Goal: Book appointment/travel/reservation

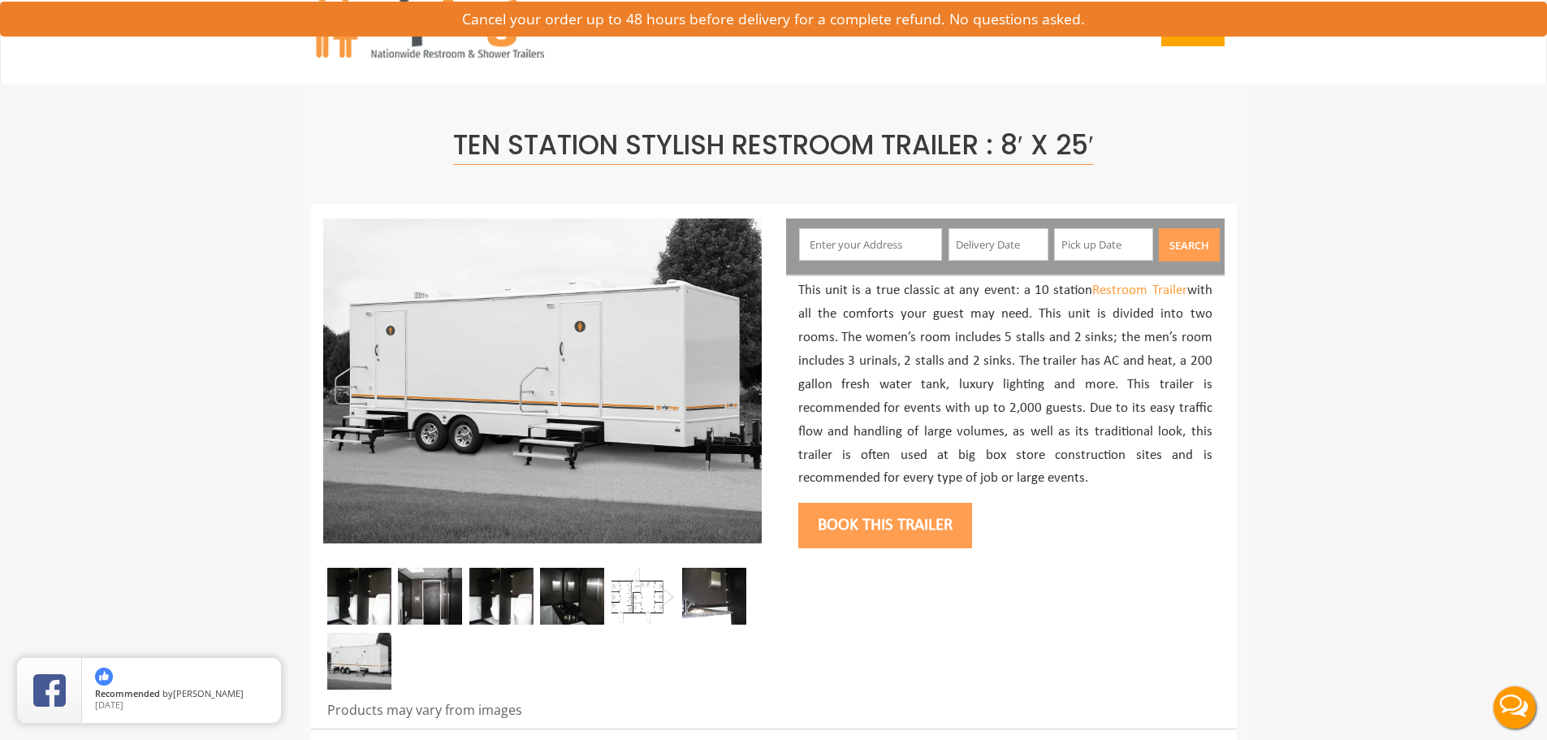
scroll to position [5, 0]
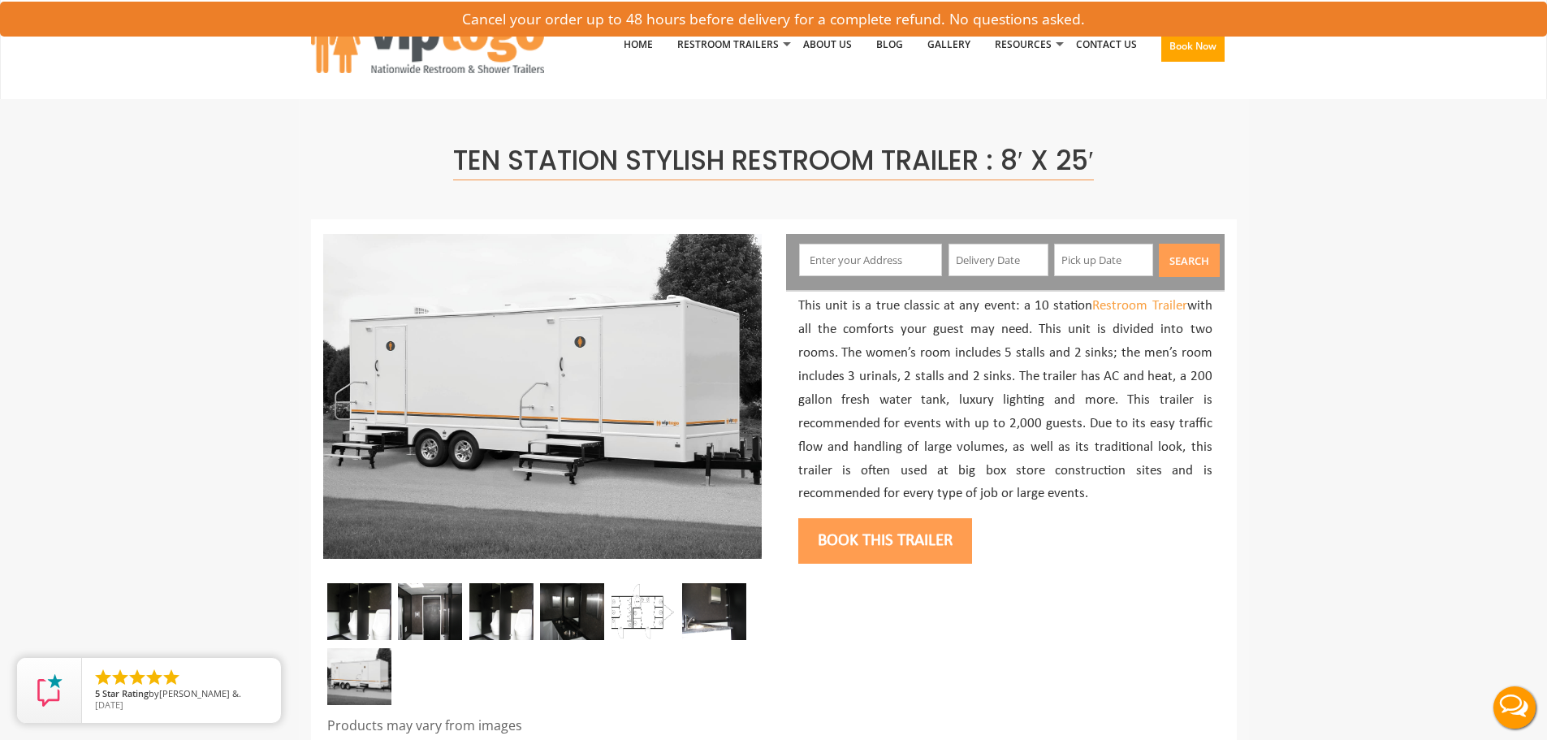
click at [888, 267] on input "text" at bounding box center [870, 260] width 143 height 32
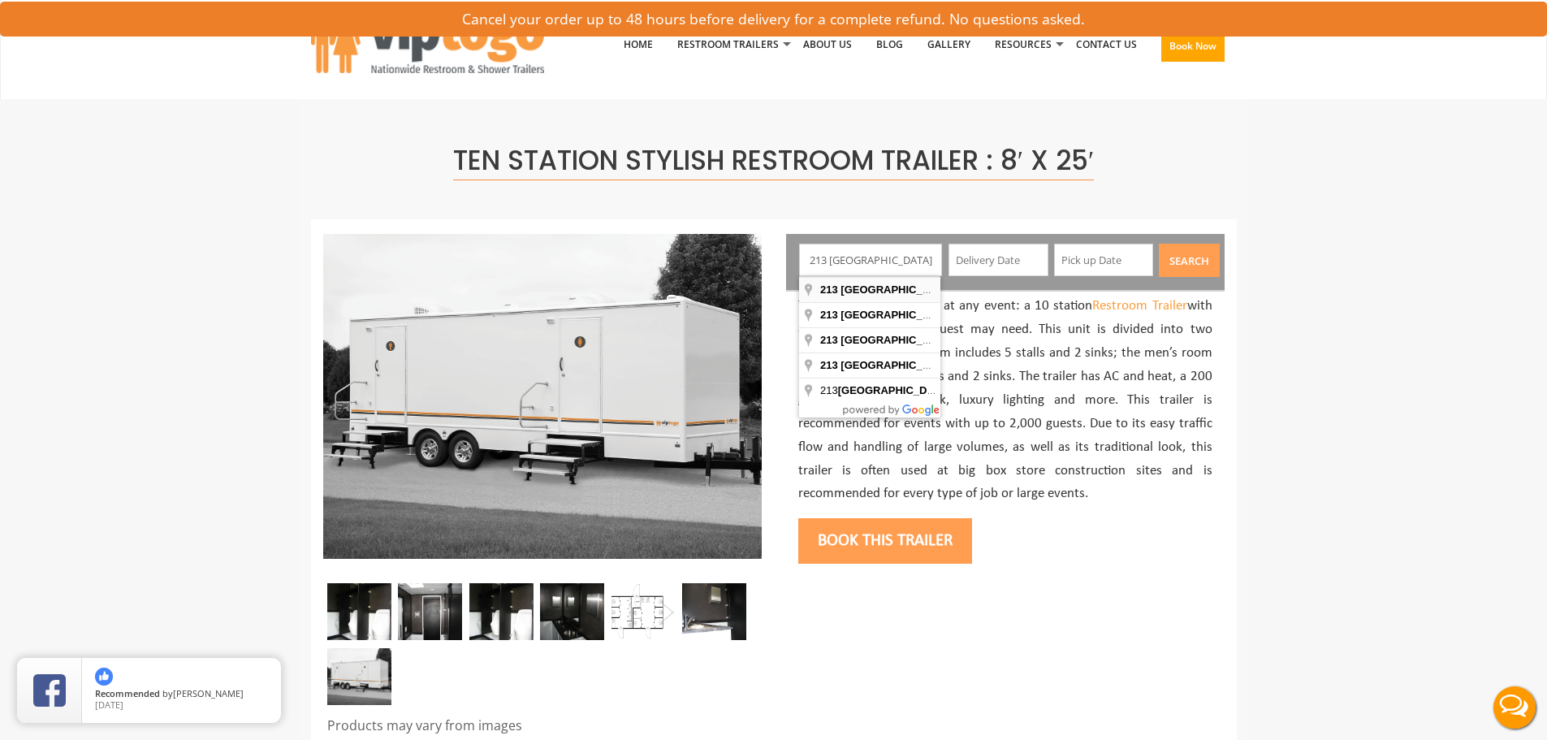
type input "[STREET_ADDRESS]"
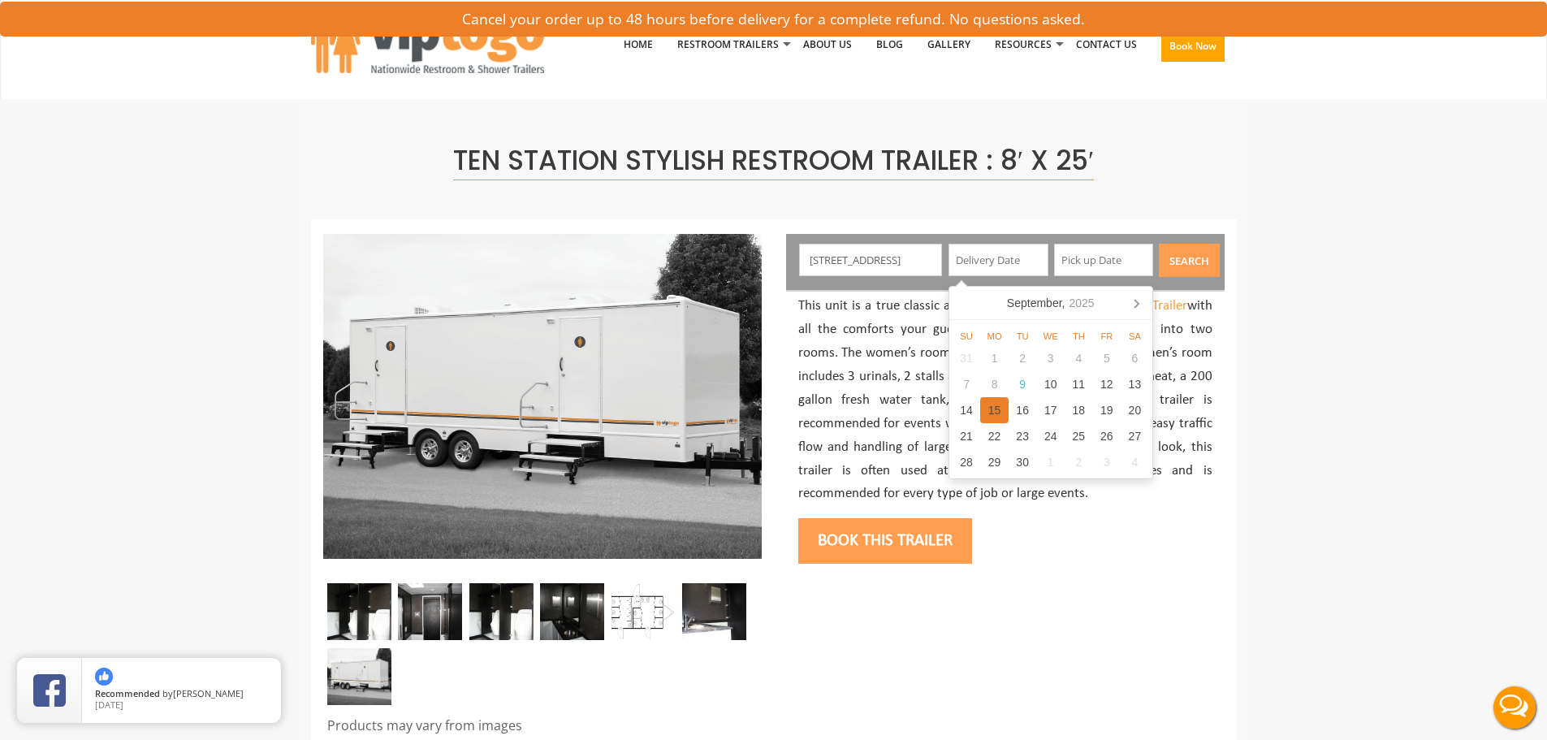
click at [991, 406] on div "15" at bounding box center [994, 410] width 28 height 26
type input "[DATE]"
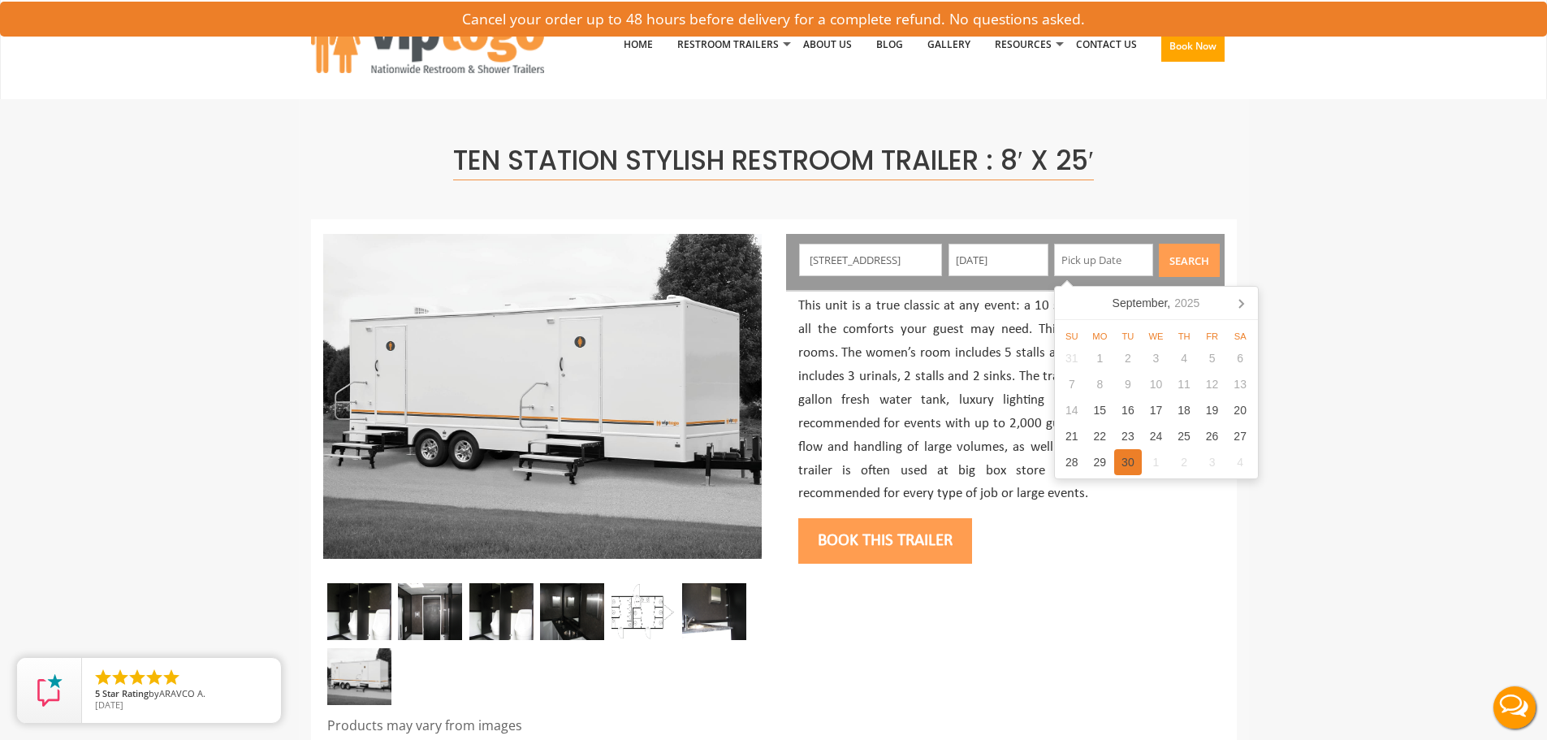
click at [1121, 457] on div "30" at bounding box center [1128, 462] width 28 height 26
type input "[DATE]"
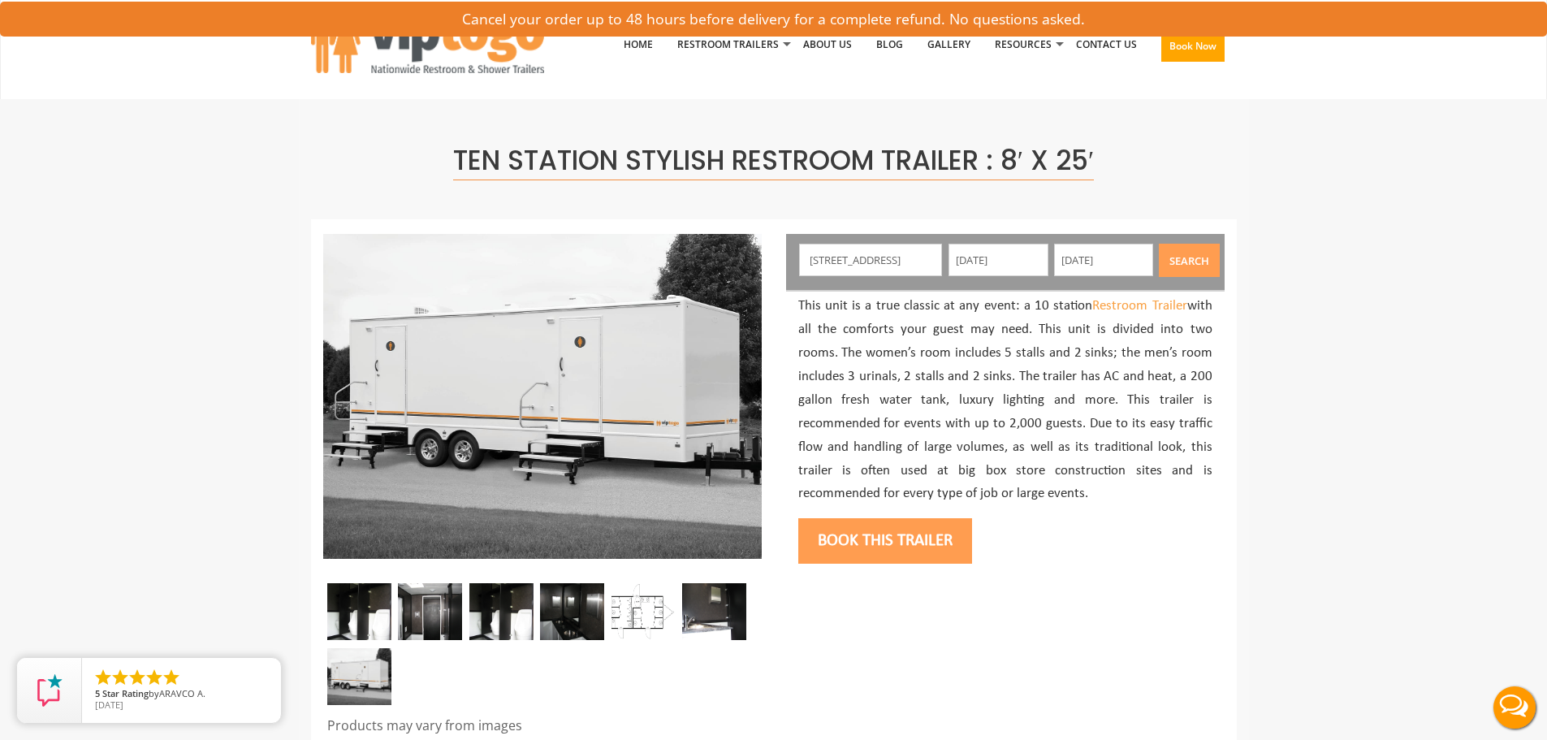
click at [1176, 265] on button "Search" at bounding box center [1189, 260] width 61 height 33
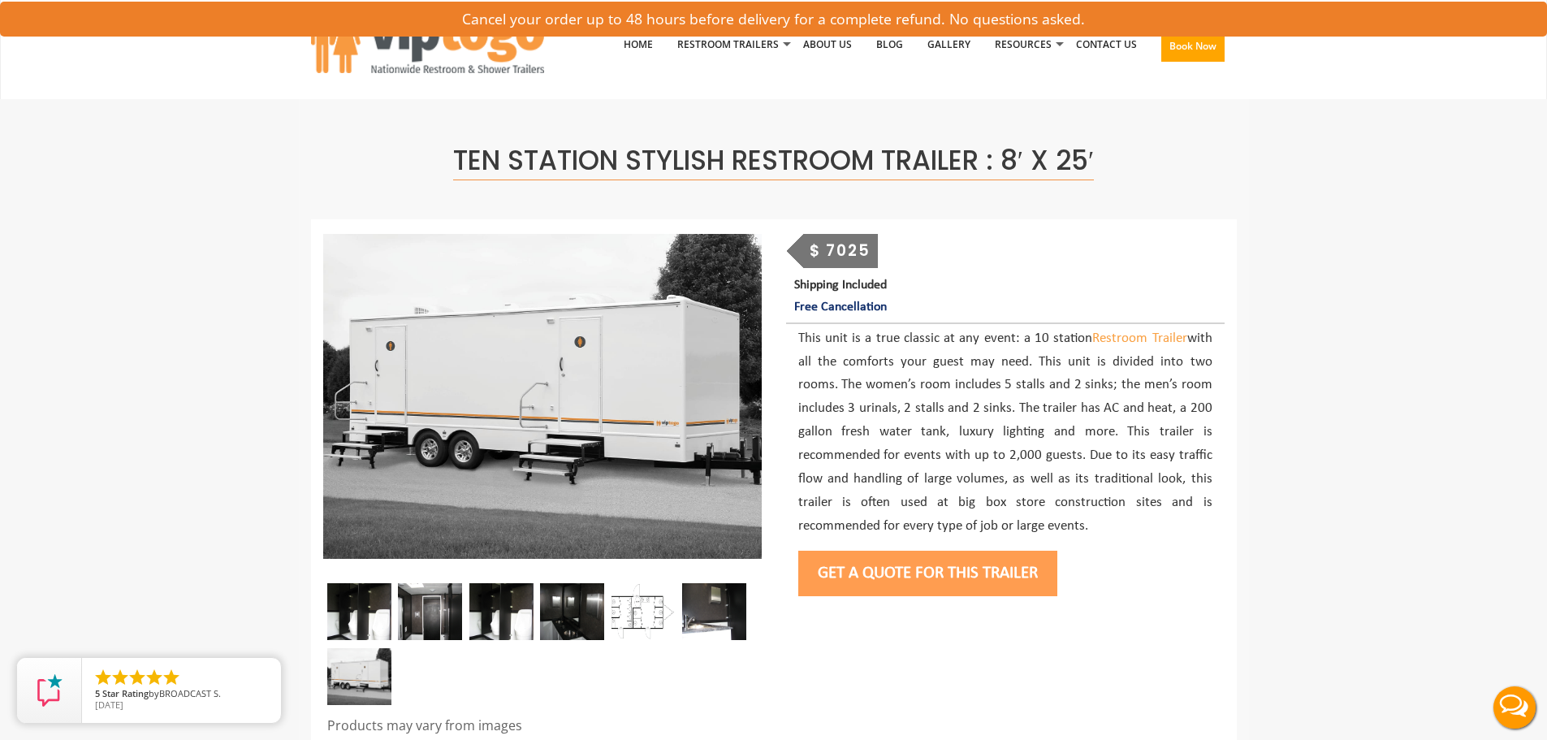
scroll to position [0, 0]
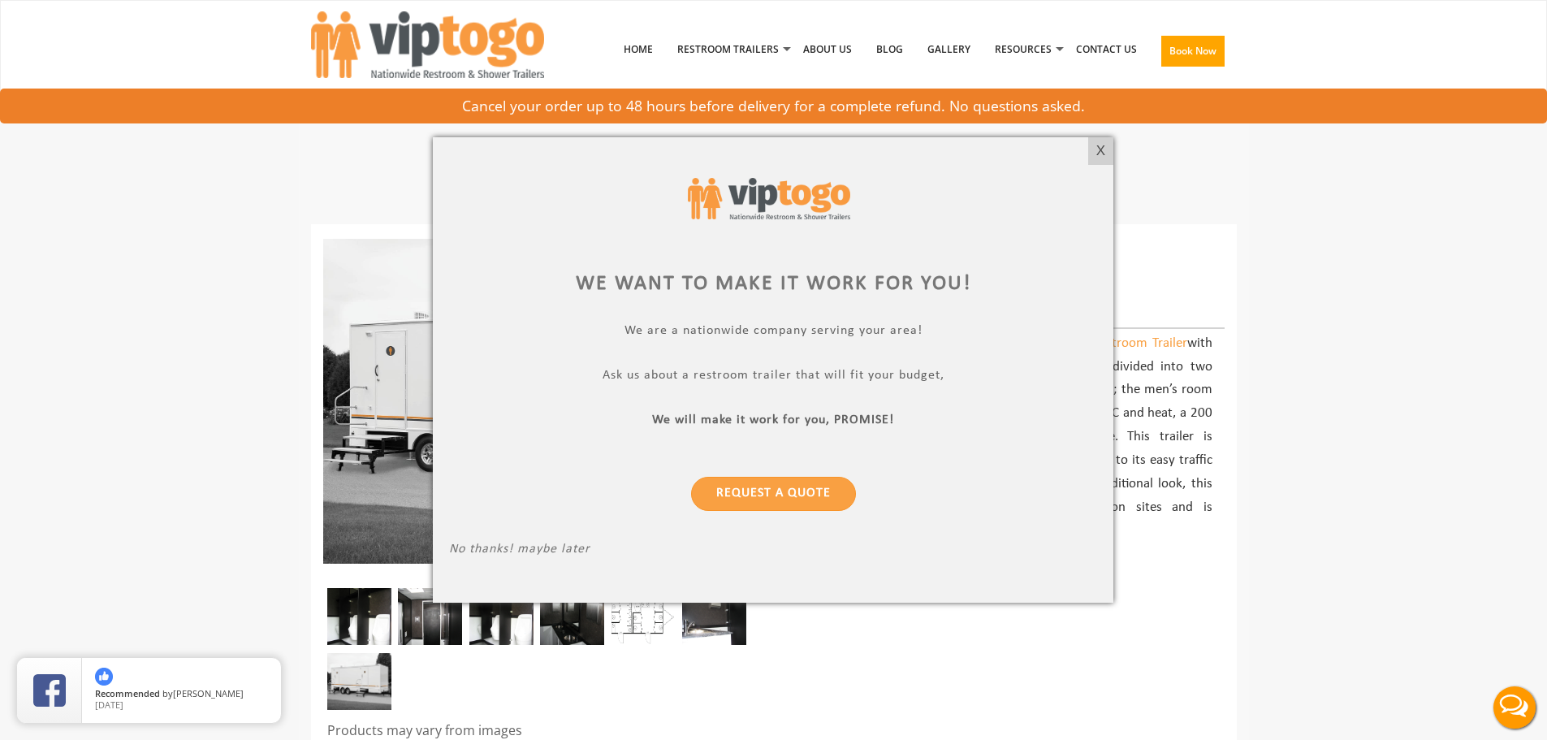
click at [1099, 149] on div "X" at bounding box center [1100, 151] width 25 height 28
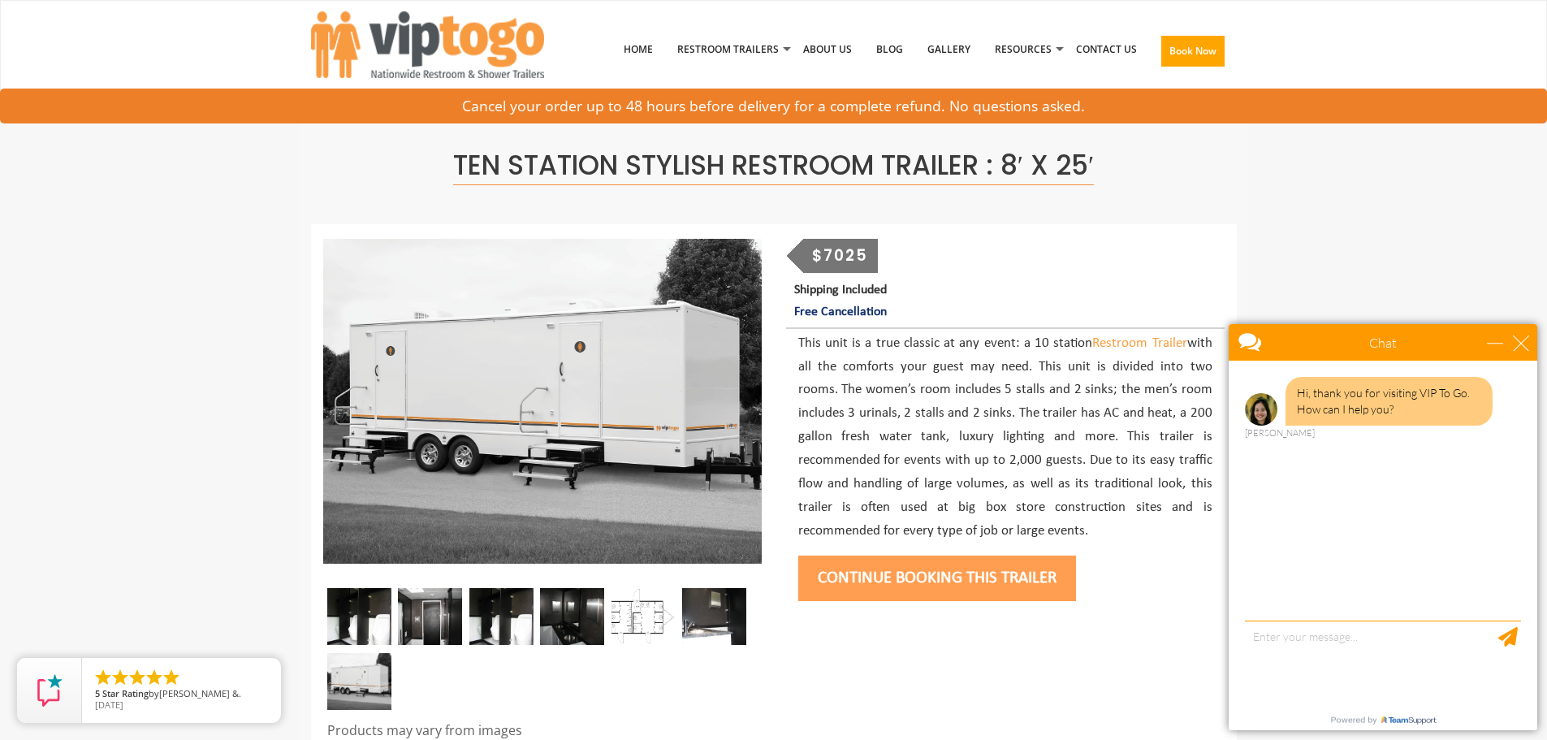
click at [906, 580] on button "Continue Booking this trailer" at bounding box center [937, 577] width 278 height 45
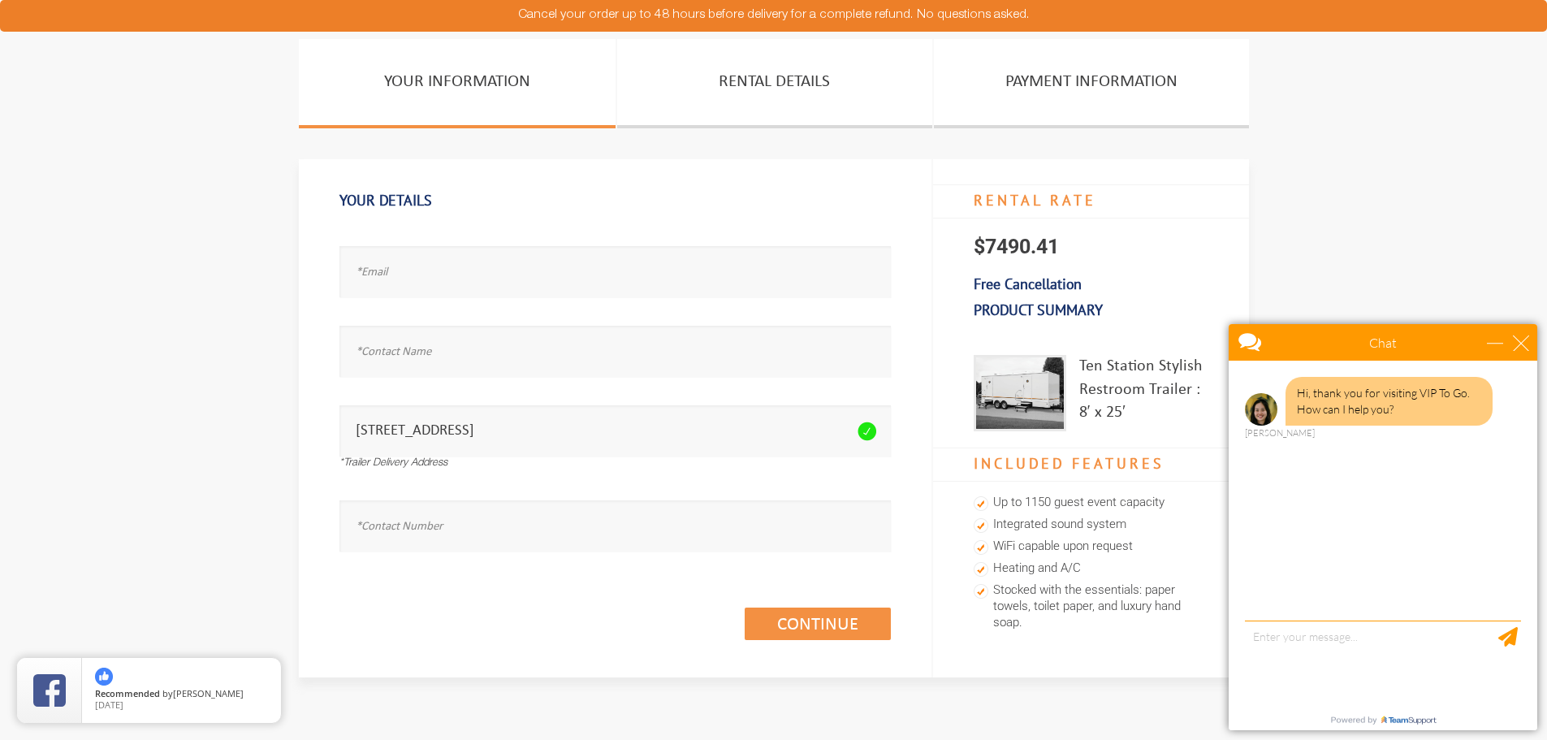
click at [379, 297] on div "Email address seems invalid." at bounding box center [614, 266] width 551 height 80
click at [382, 275] on input "text" at bounding box center [614, 271] width 551 height 51
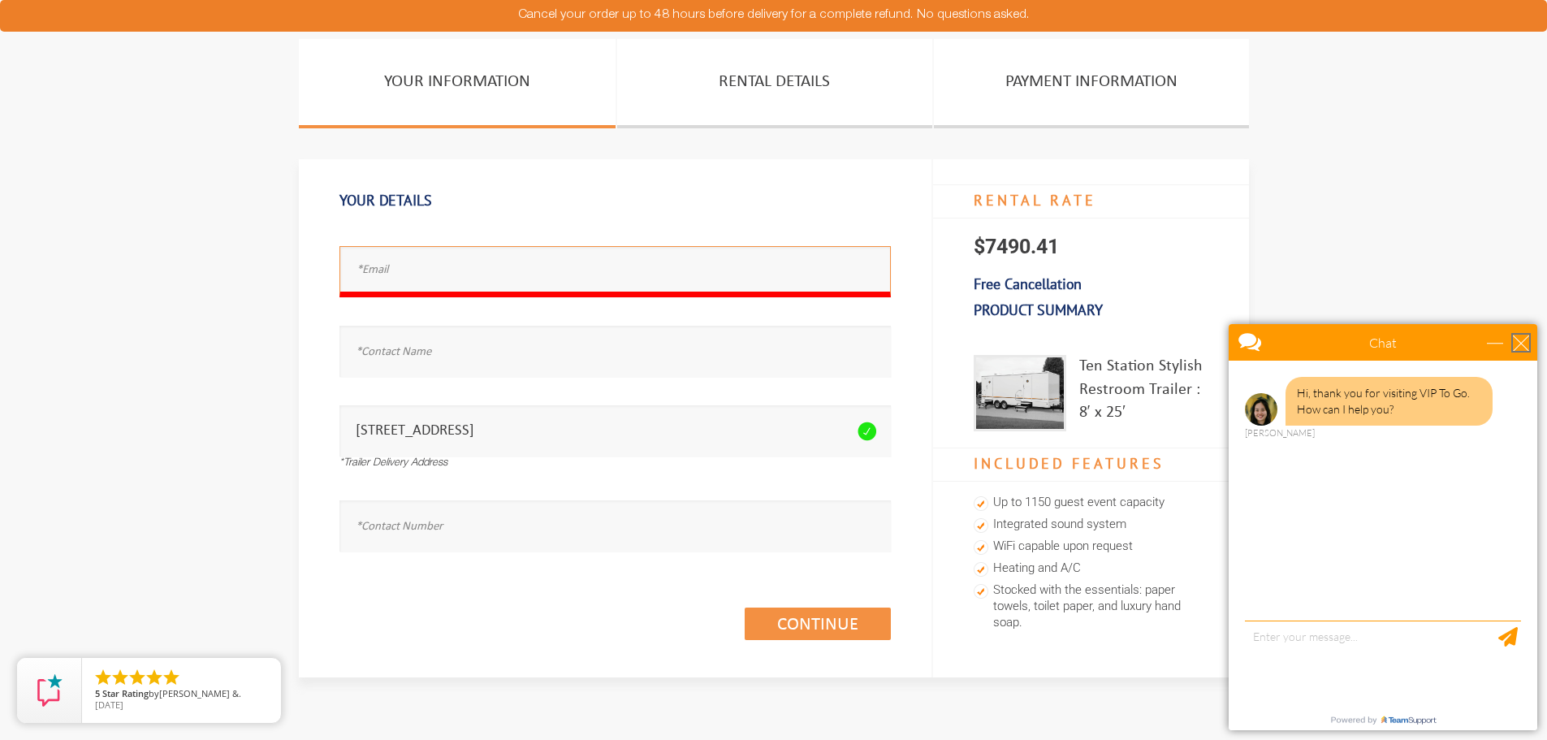
click at [1523, 343] on div "close" at bounding box center [1521, 343] width 16 height 16
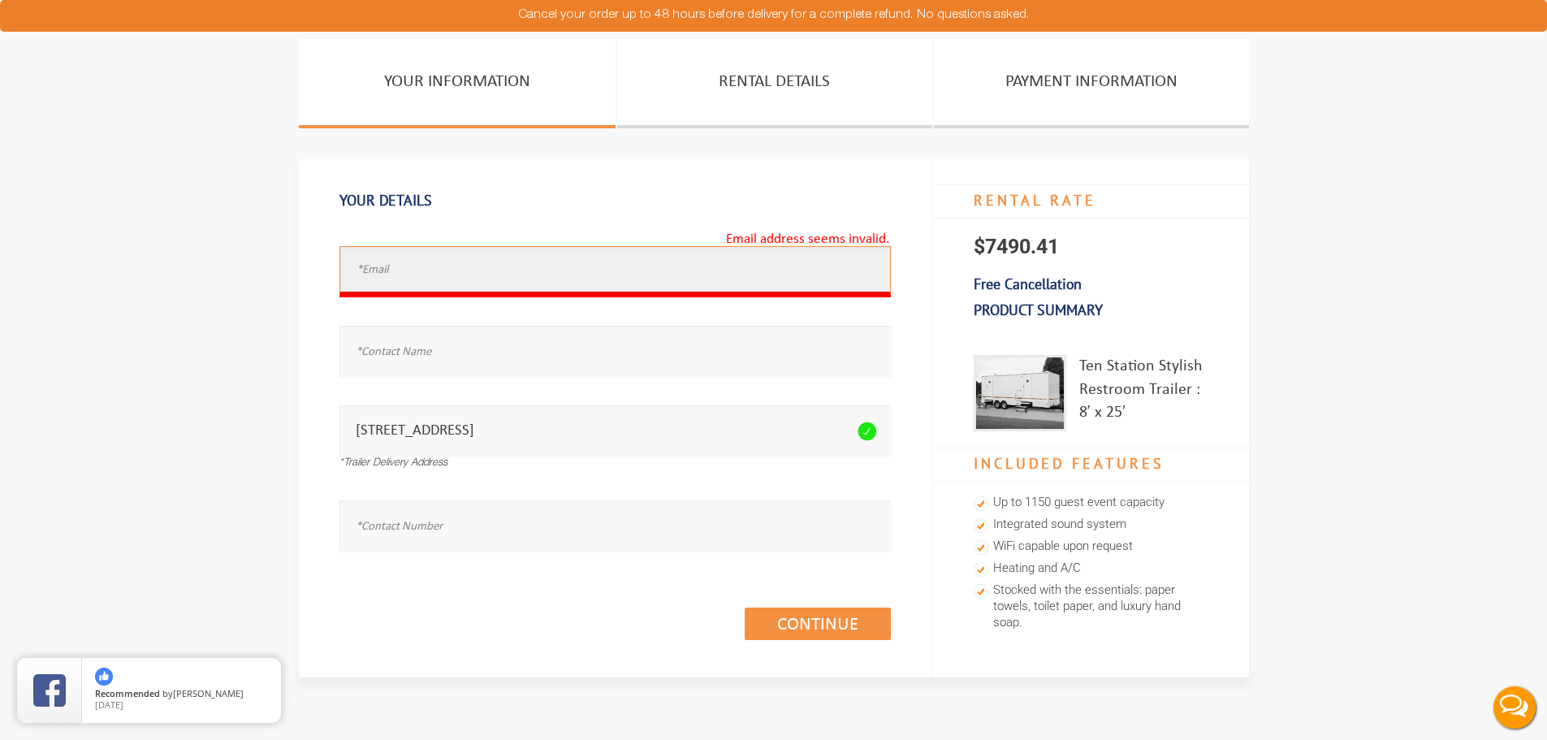
click at [379, 267] on input "text" at bounding box center [614, 271] width 551 height 51
type input "[EMAIL_ADDRESS][DOMAIN_NAME]"
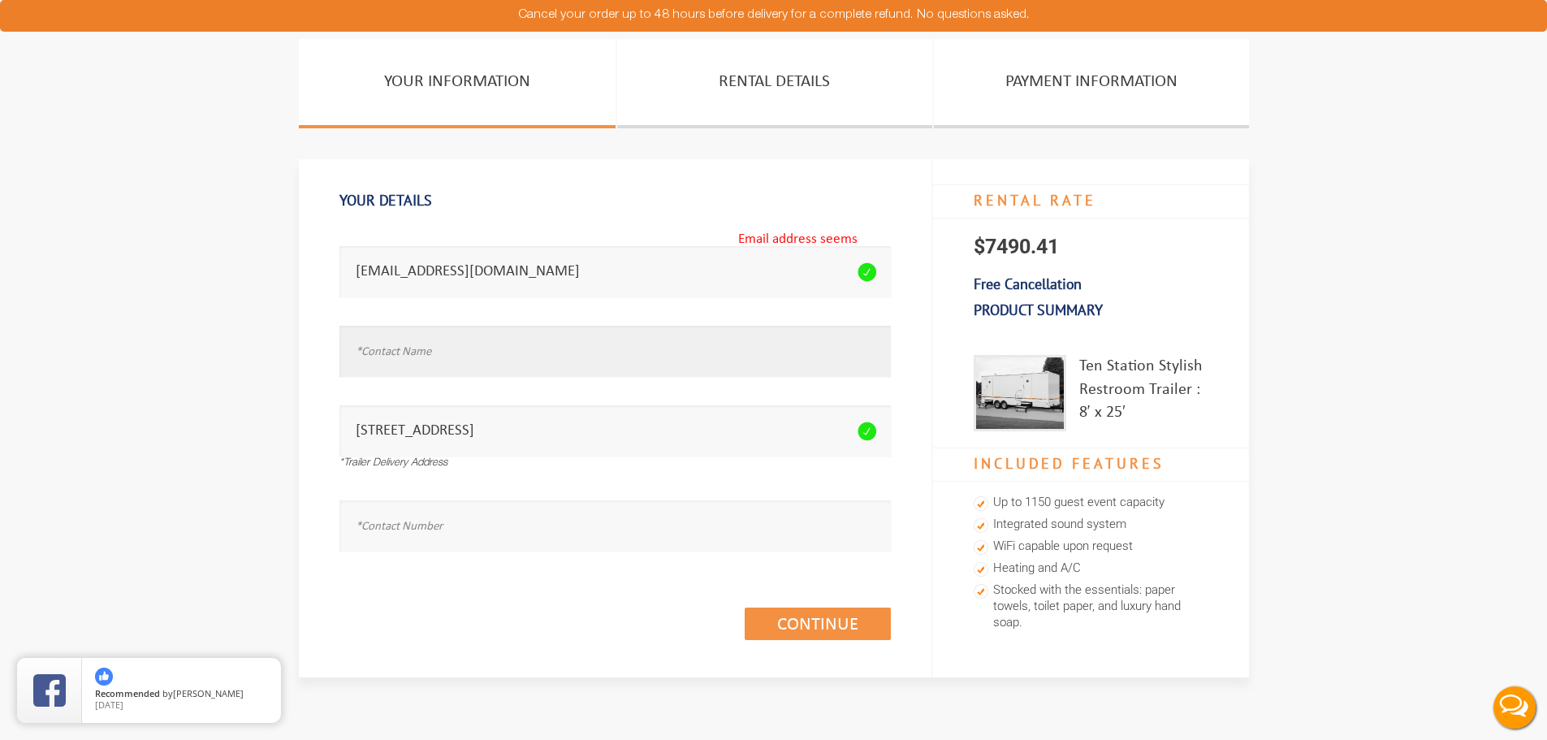
click at [386, 357] on input "text" at bounding box center [614, 351] width 551 height 51
type input "Yanky"
click at [399, 533] on input "text" at bounding box center [614, 525] width 551 height 51
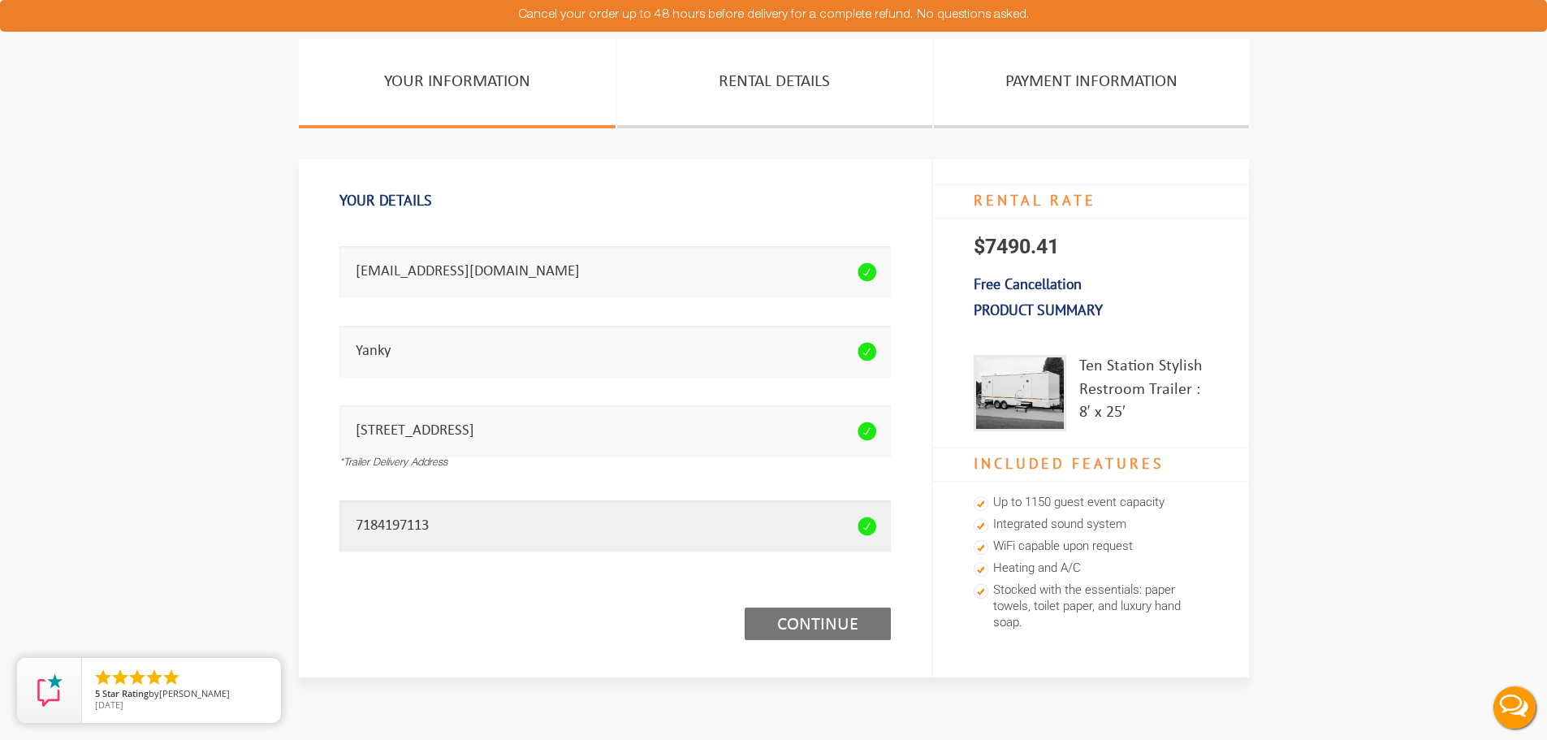
type input "7184197113"
click at [819, 624] on link "Continue (1/3)" at bounding box center [818, 623] width 146 height 32
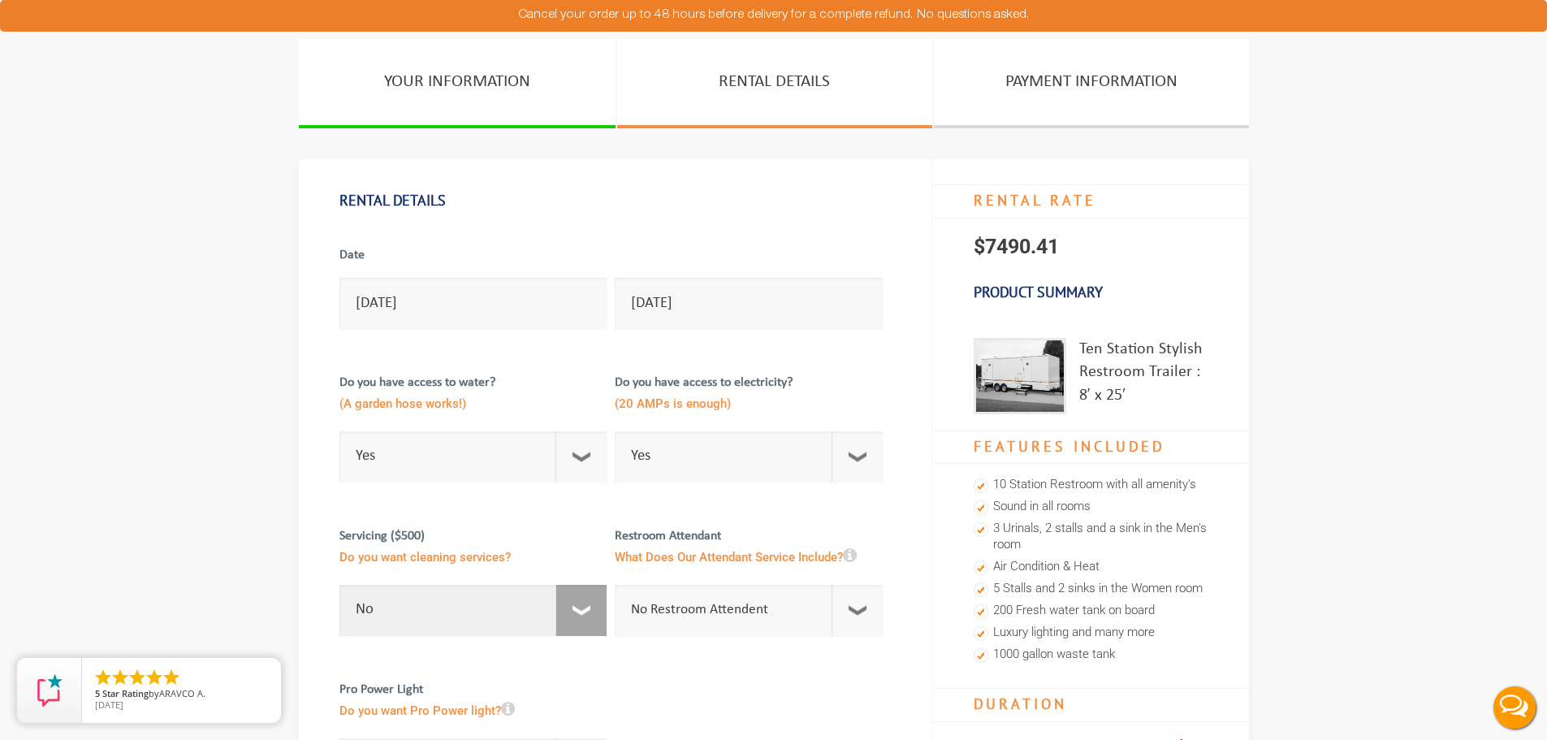
click at [576, 610] on select "No 1 Per Week 2 Per Week 3 Per Week 4 Per Week 5 Per Week 5+" at bounding box center [473, 610] width 268 height 51
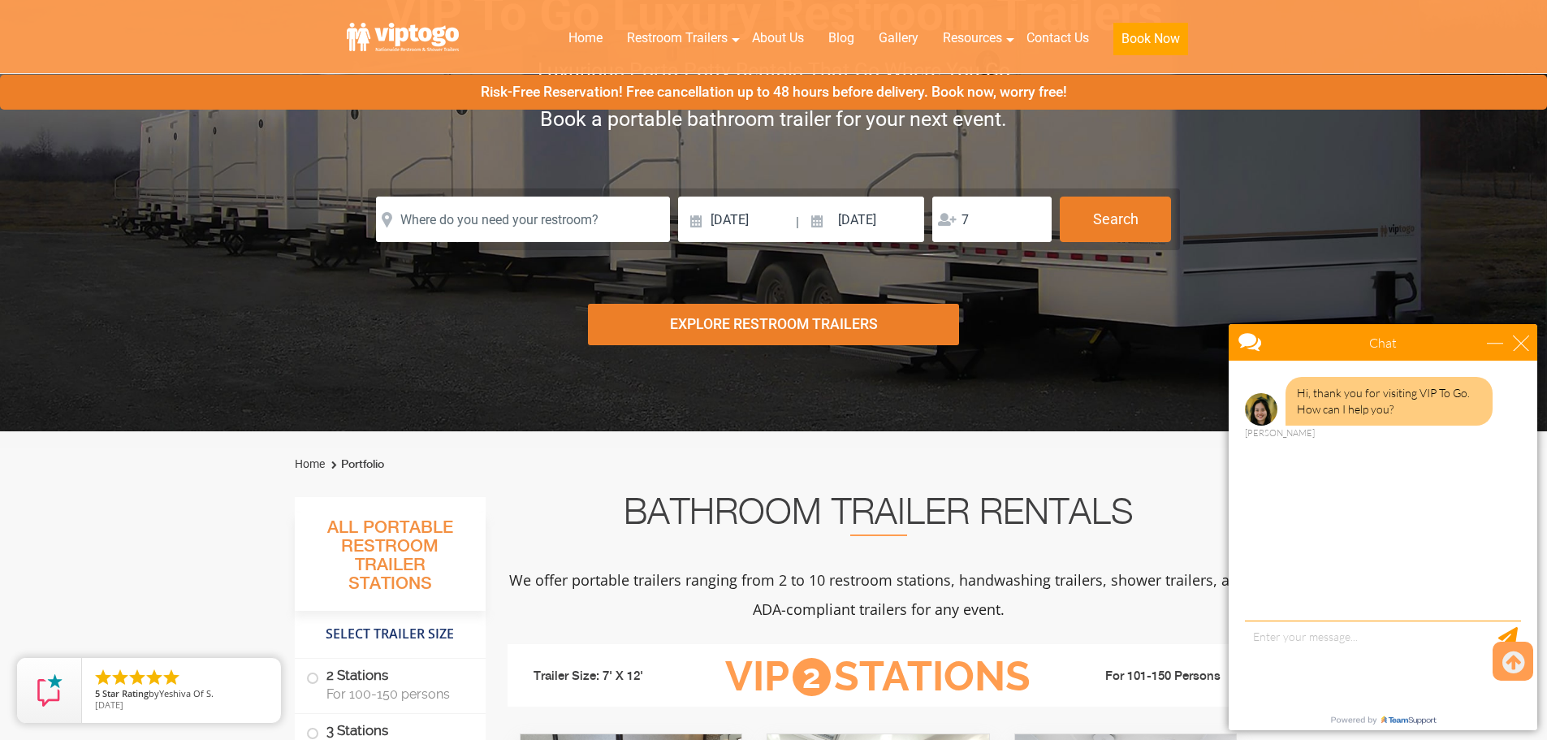
scroll to position [107, 0]
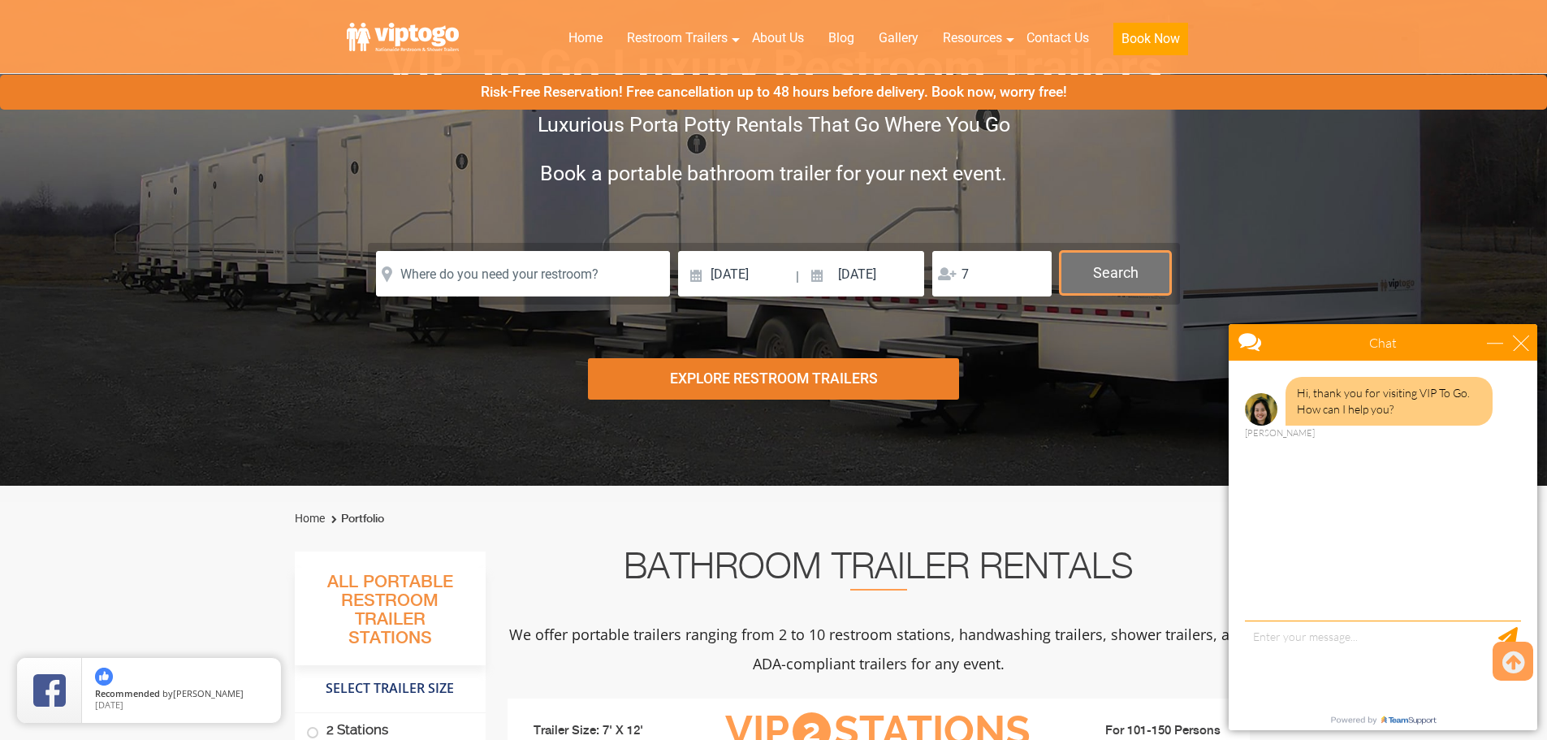
click at [1120, 281] on button "Search" at bounding box center [1115, 273] width 111 height 44
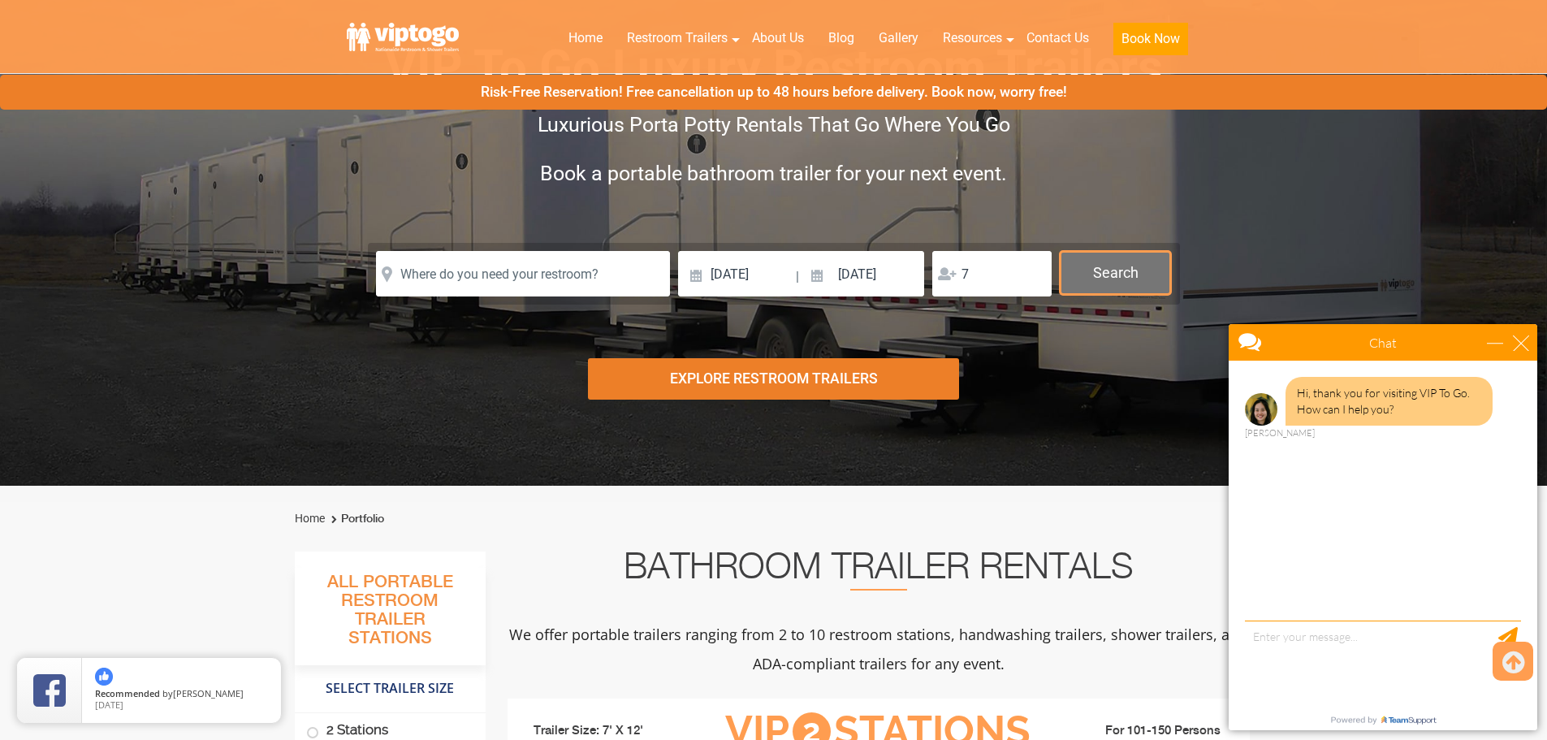
click at [1120, 281] on button "Search" at bounding box center [1115, 273] width 111 height 44
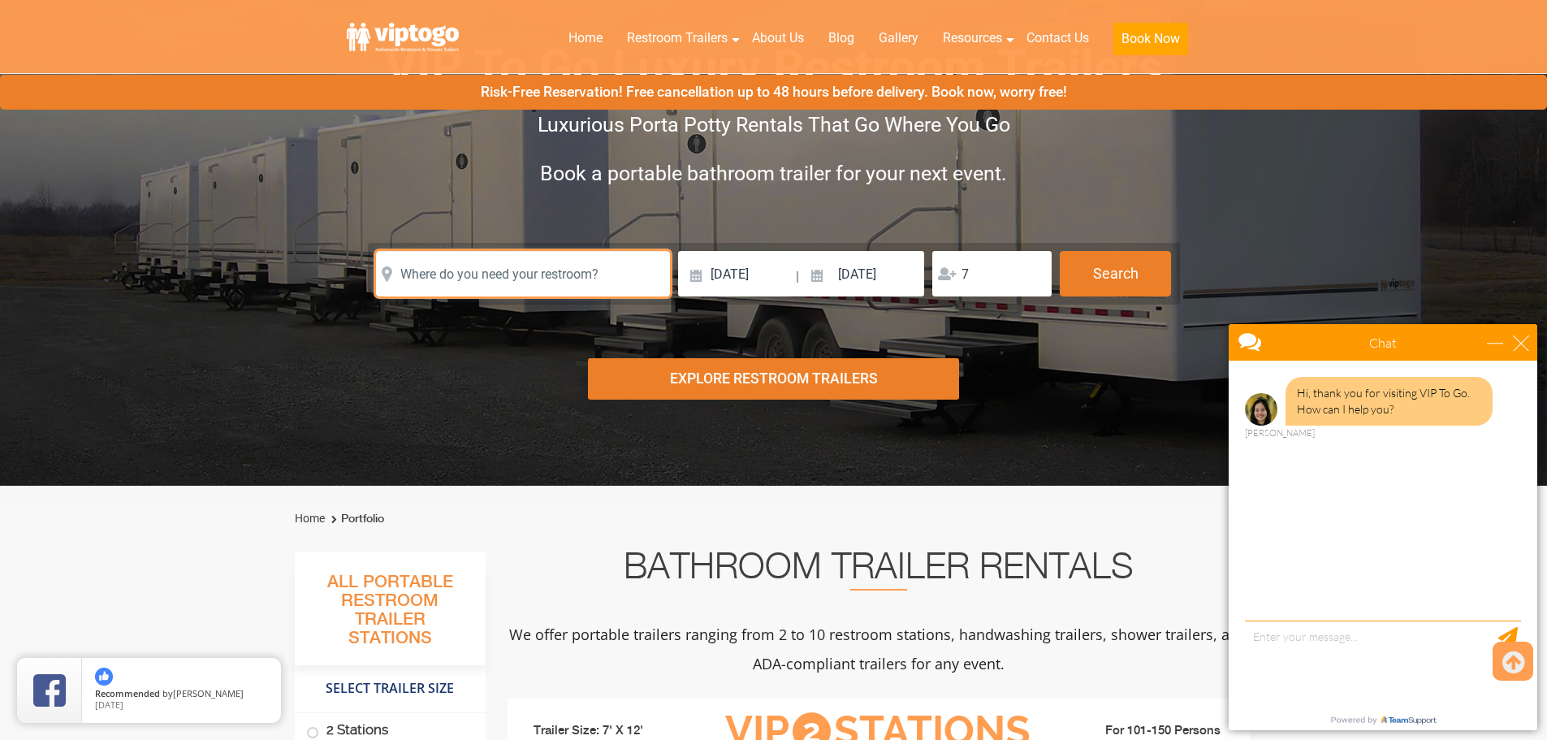
click at [572, 280] on input "text" at bounding box center [523, 273] width 294 height 45
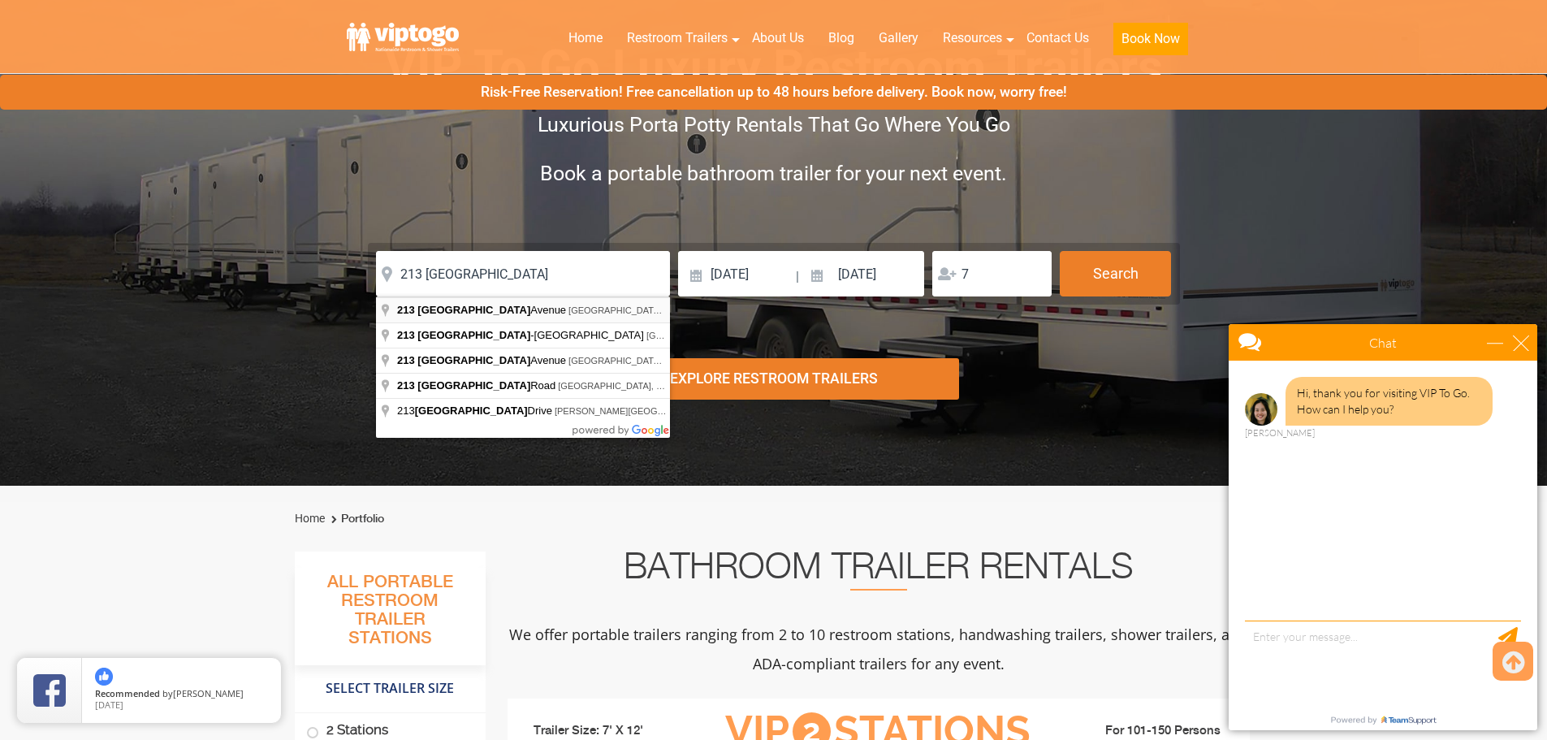
type input "[STREET_ADDRESS]"
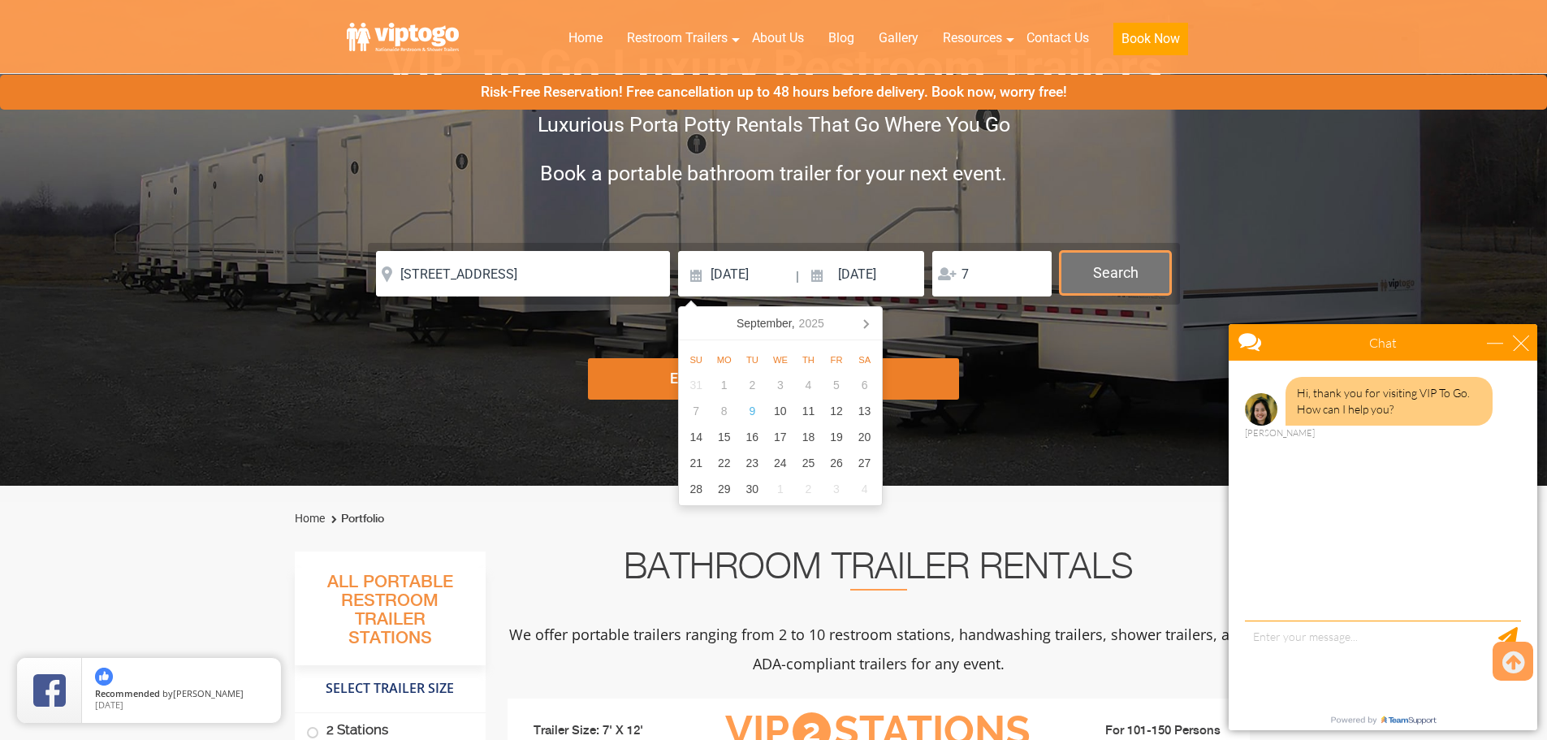
click at [1099, 275] on button "Search" at bounding box center [1115, 273] width 111 height 44
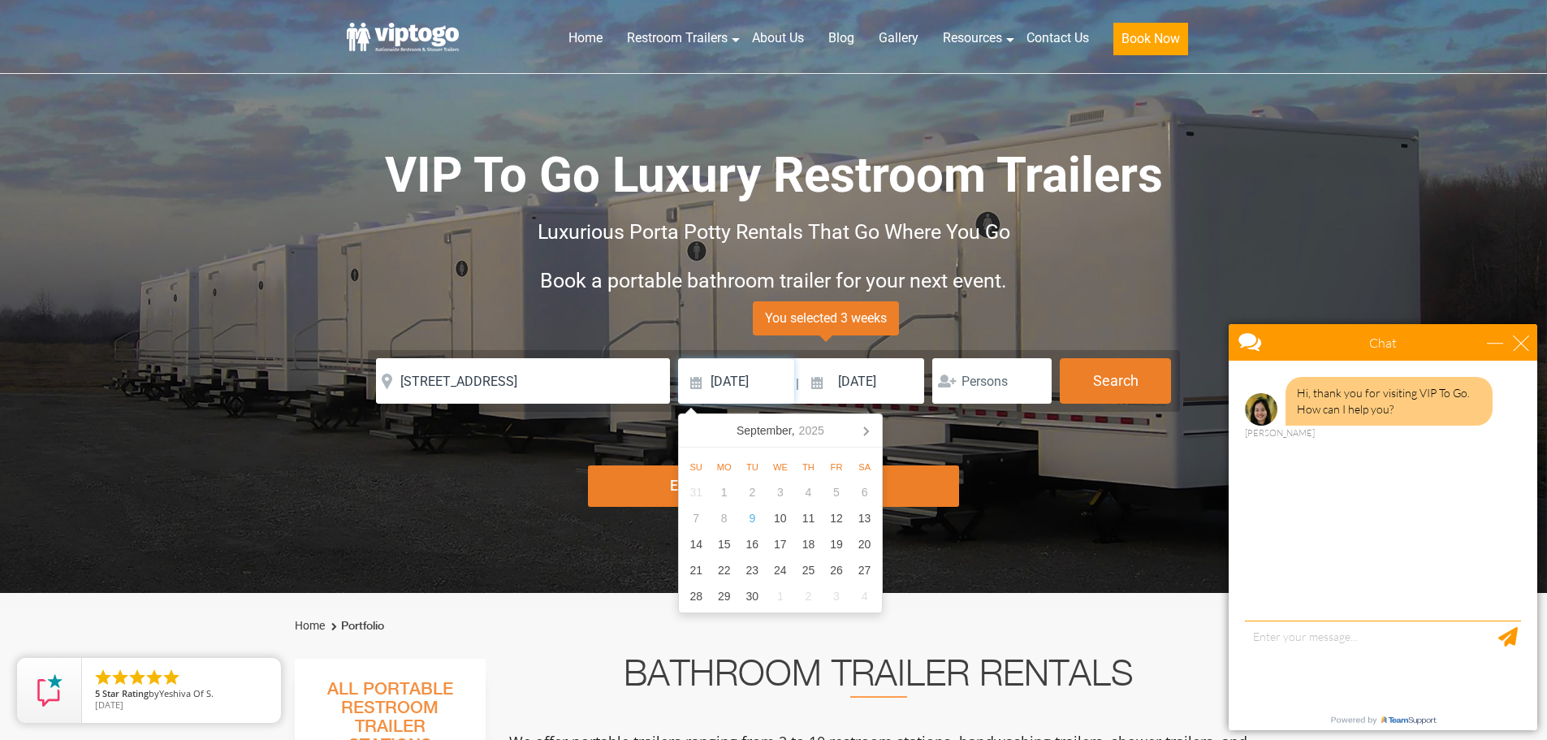
click at [762, 386] on input "[DATE]" at bounding box center [736, 380] width 116 height 45
click at [779, 516] on div "10" at bounding box center [780, 518] width 28 height 26
type input "[DATE]"
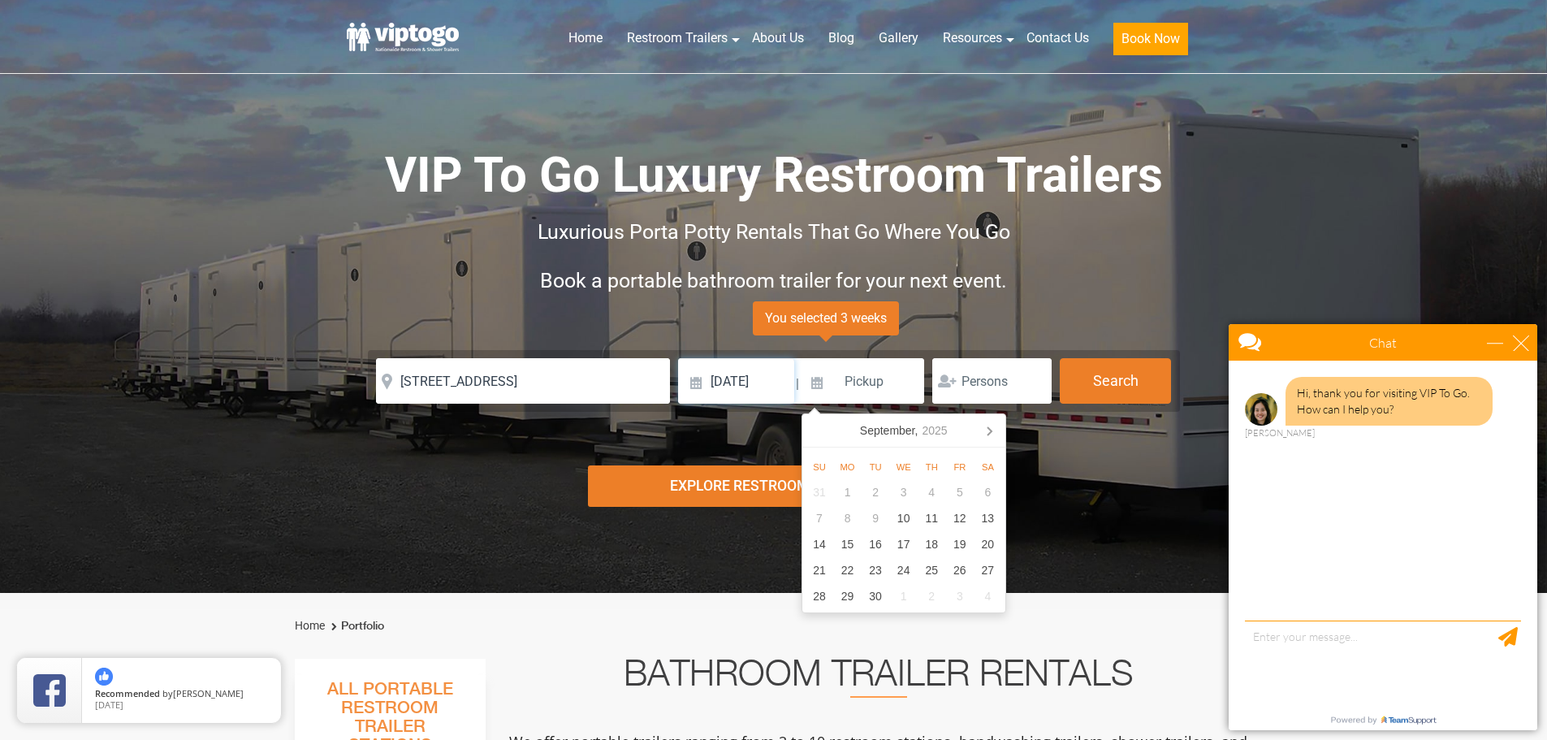
click at [736, 378] on input "[DATE]" at bounding box center [736, 380] width 116 height 45
click at [826, 379] on input at bounding box center [862, 380] width 123 height 45
click at [896, 598] on div "1" at bounding box center [903, 596] width 28 height 26
type input "10/01/2025"
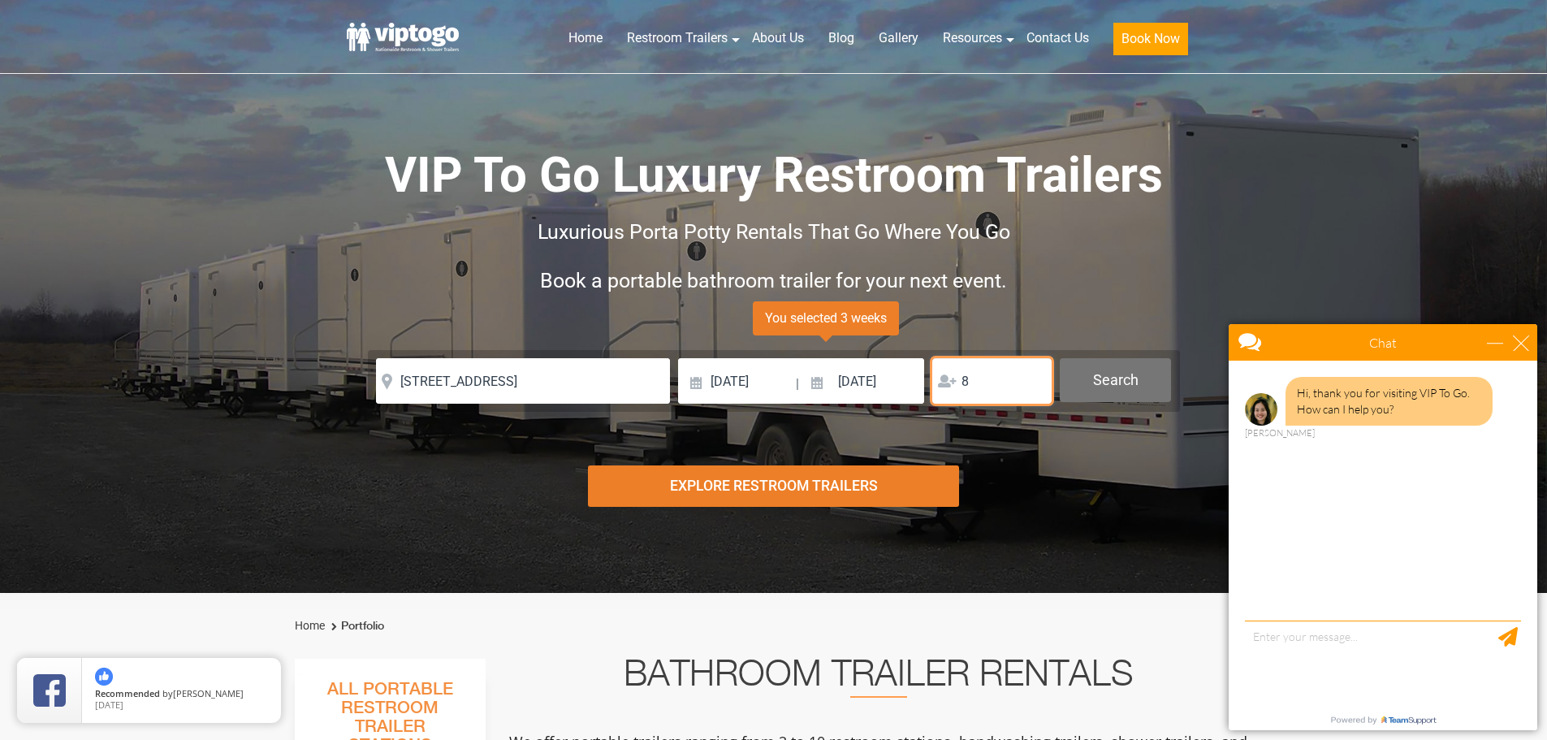
type input "8"
click at [1116, 373] on button "Search" at bounding box center [1115, 380] width 111 height 44
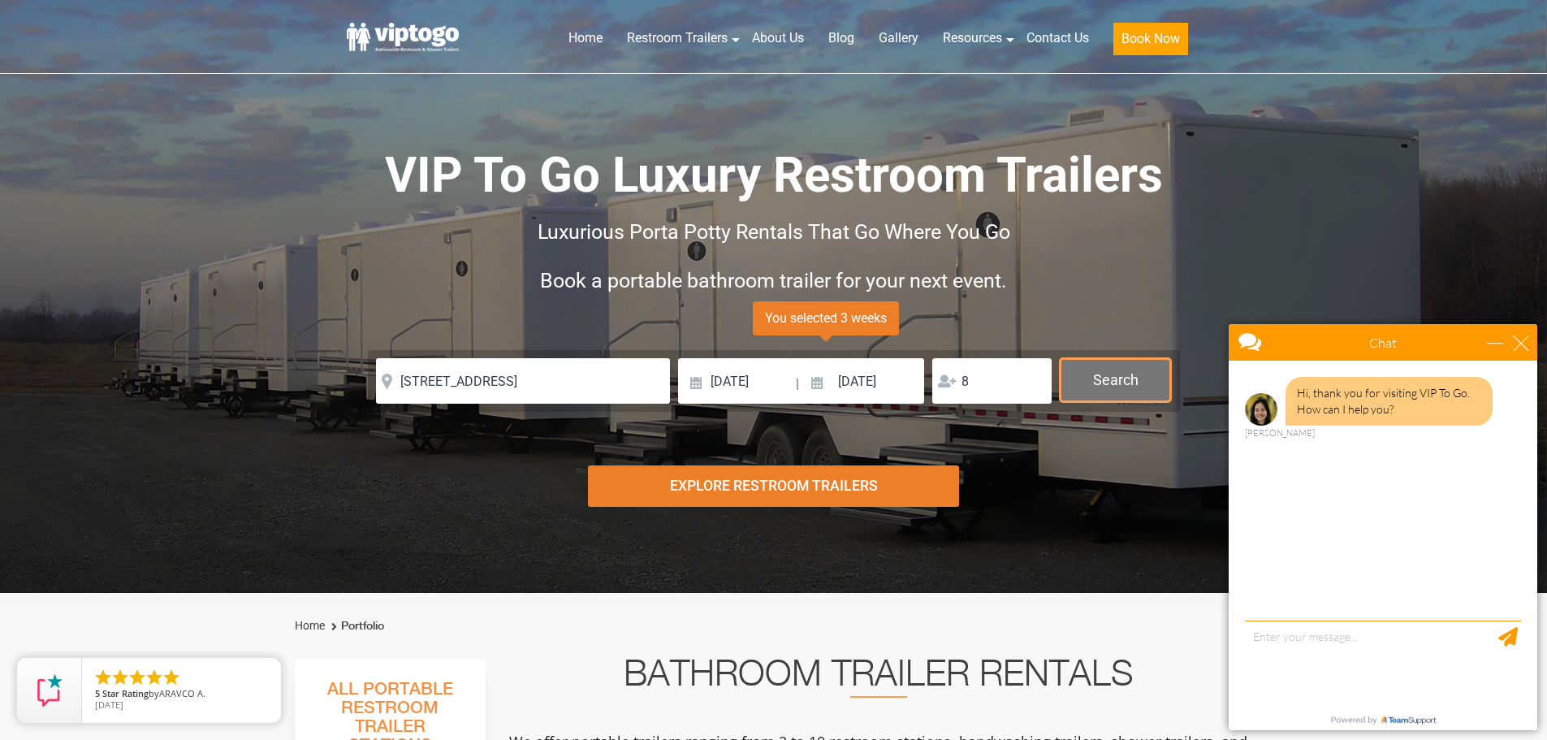
click at [1108, 385] on button "Search" at bounding box center [1115, 380] width 111 height 44
click at [1111, 385] on button "Search" at bounding box center [1115, 380] width 111 height 44
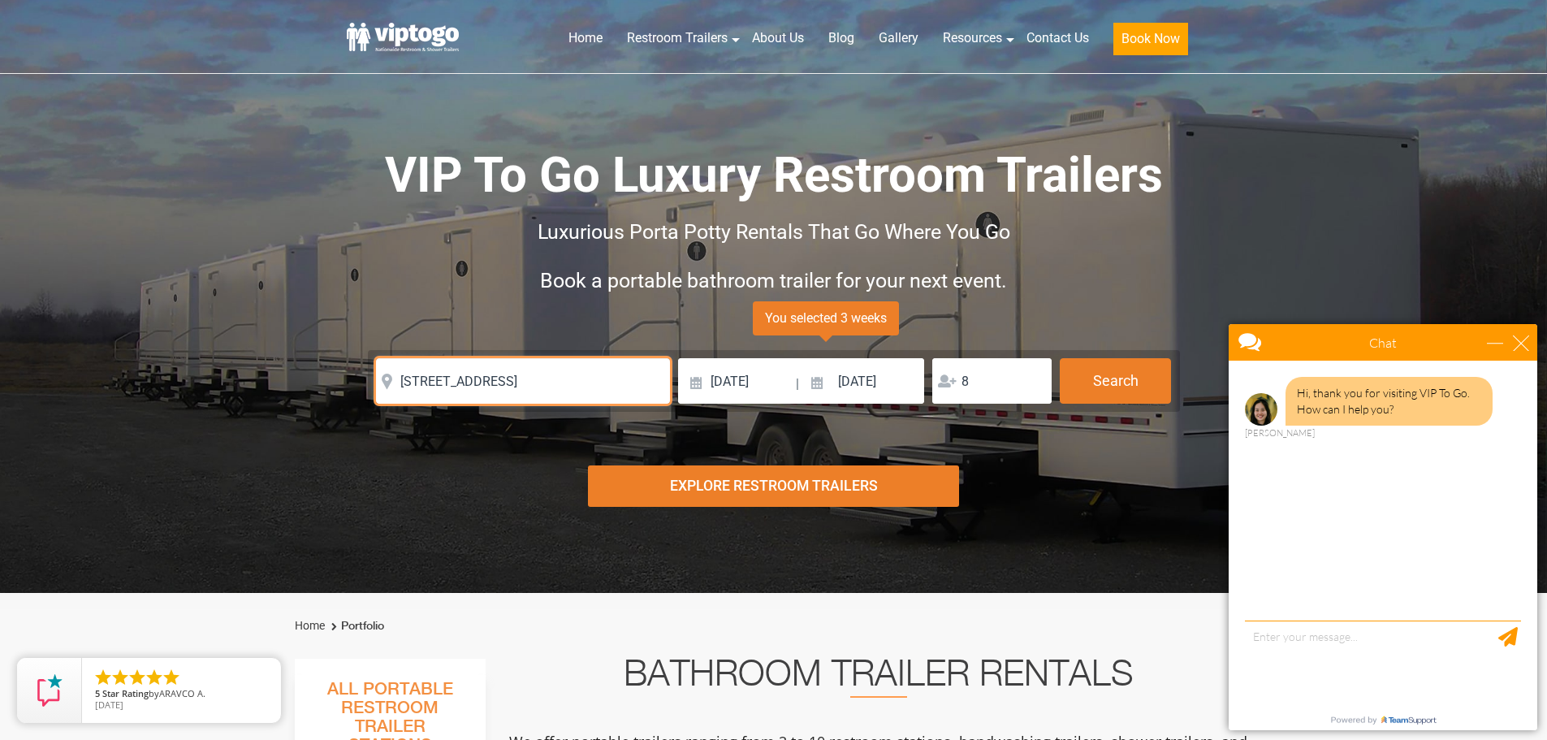
click at [532, 375] on input "[STREET_ADDRESS]" at bounding box center [523, 380] width 294 height 45
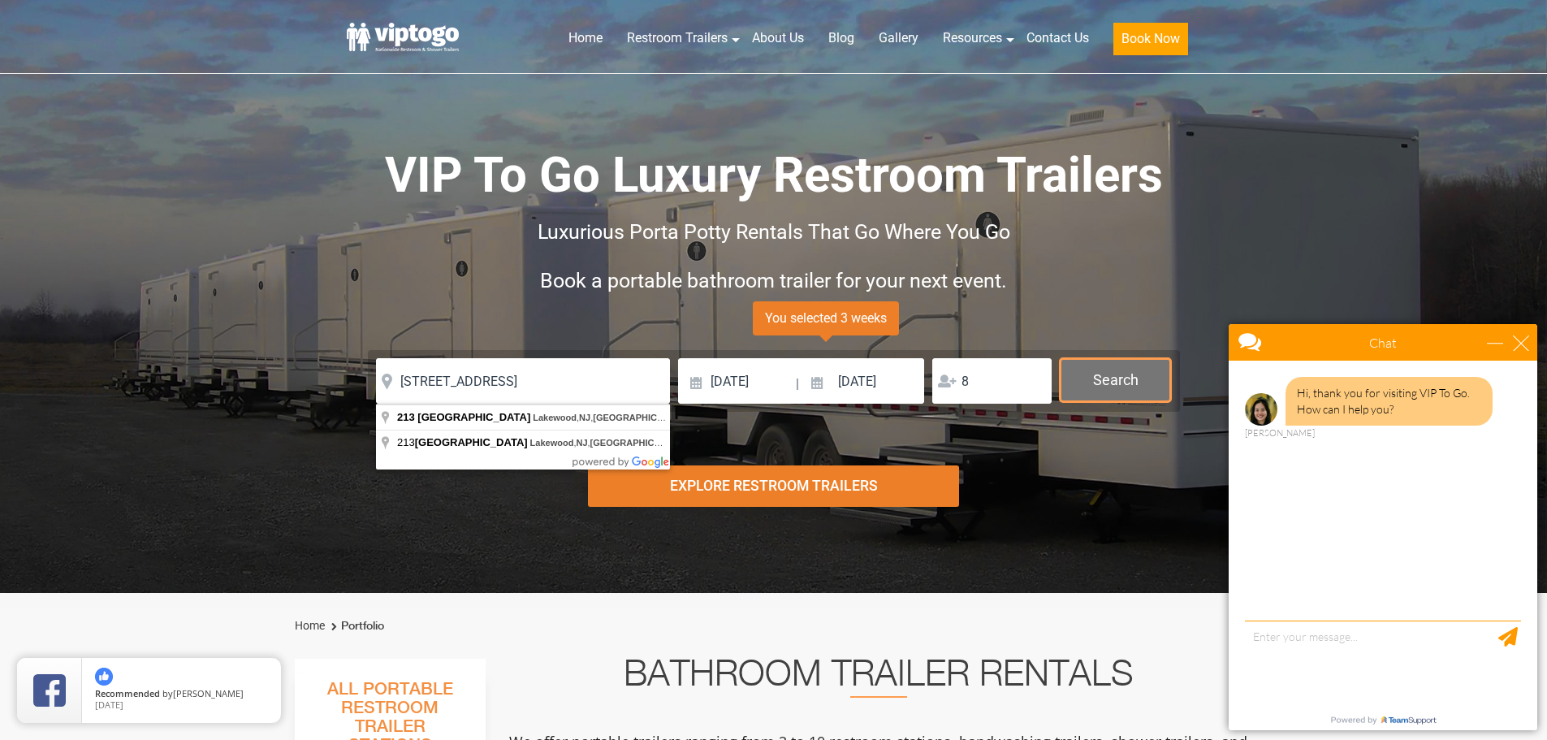
click at [1108, 391] on button "Search" at bounding box center [1115, 380] width 111 height 44
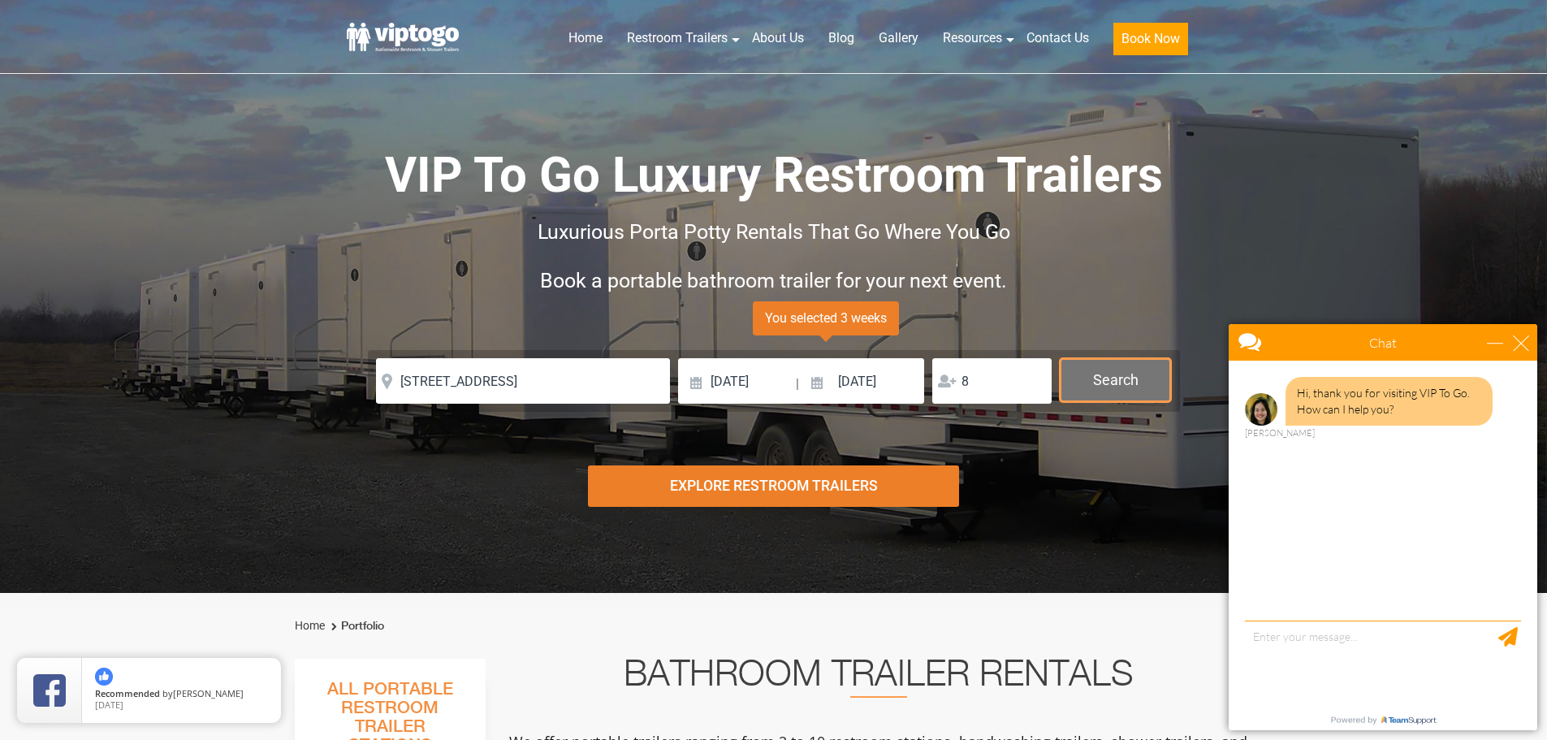
click at [1108, 391] on button "Search" at bounding box center [1115, 380] width 111 height 44
click at [1522, 346] on div "close" at bounding box center [1521, 343] width 16 height 16
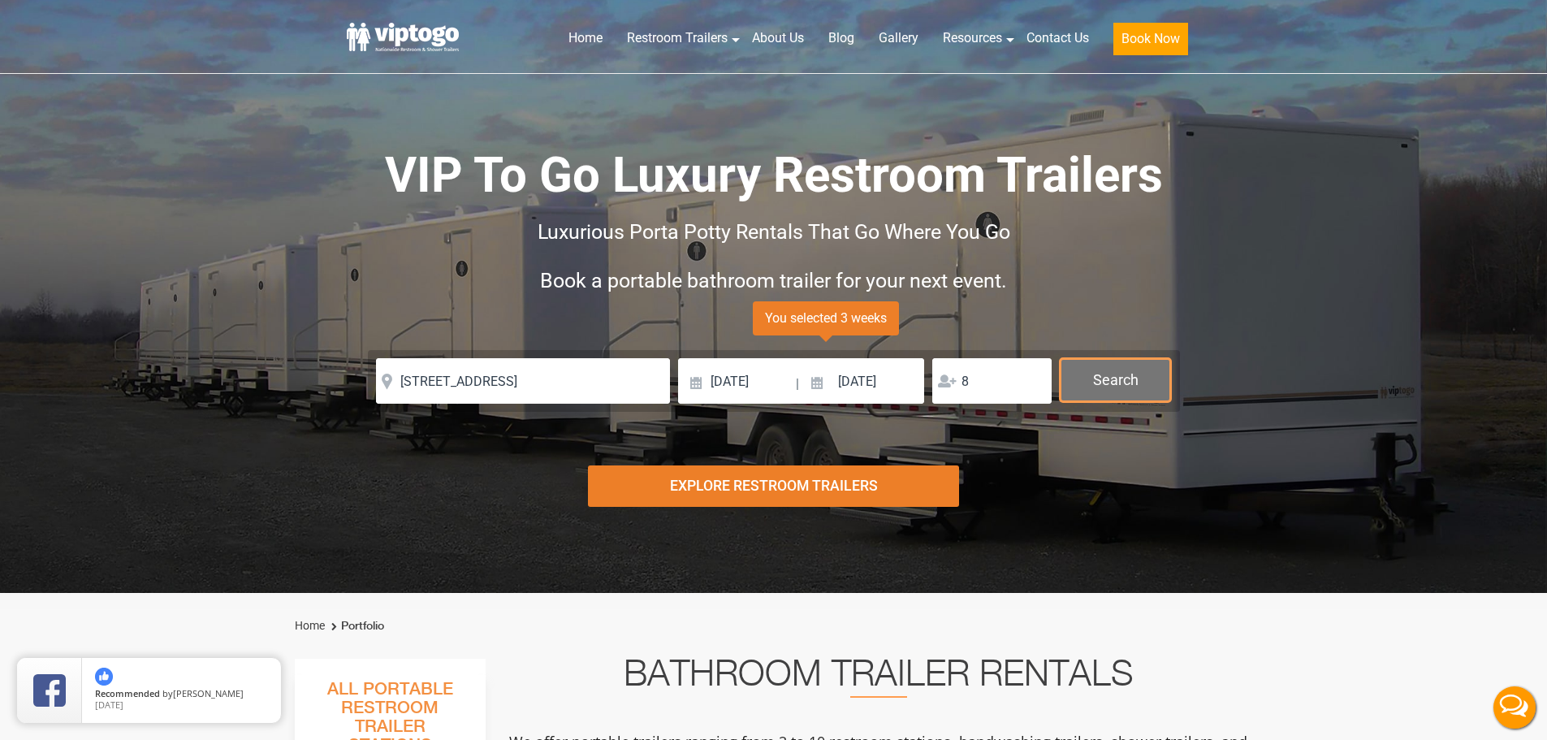
click at [1099, 376] on button "Search" at bounding box center [1115, 380] width 111 height 44
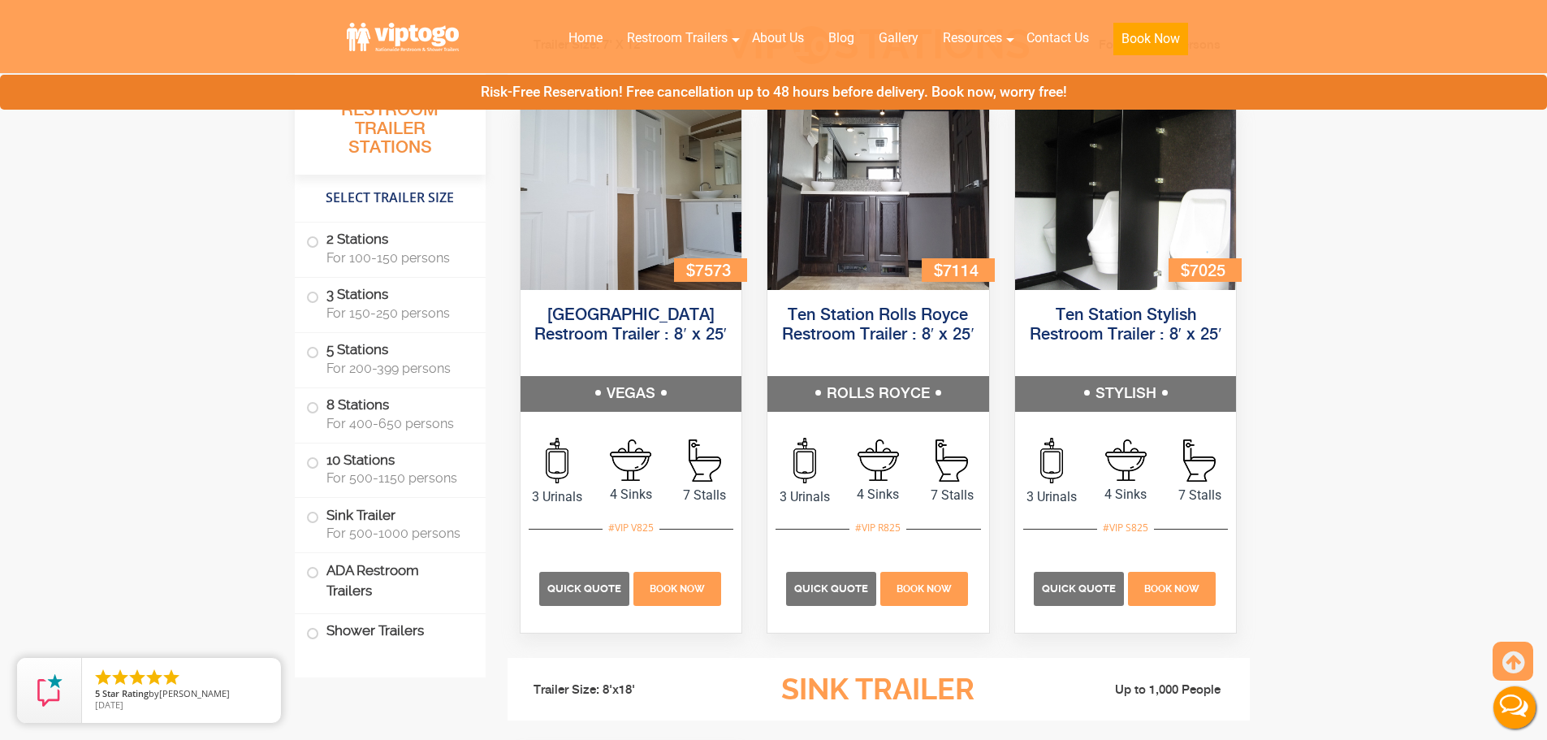
scroll to position [3838, 0]
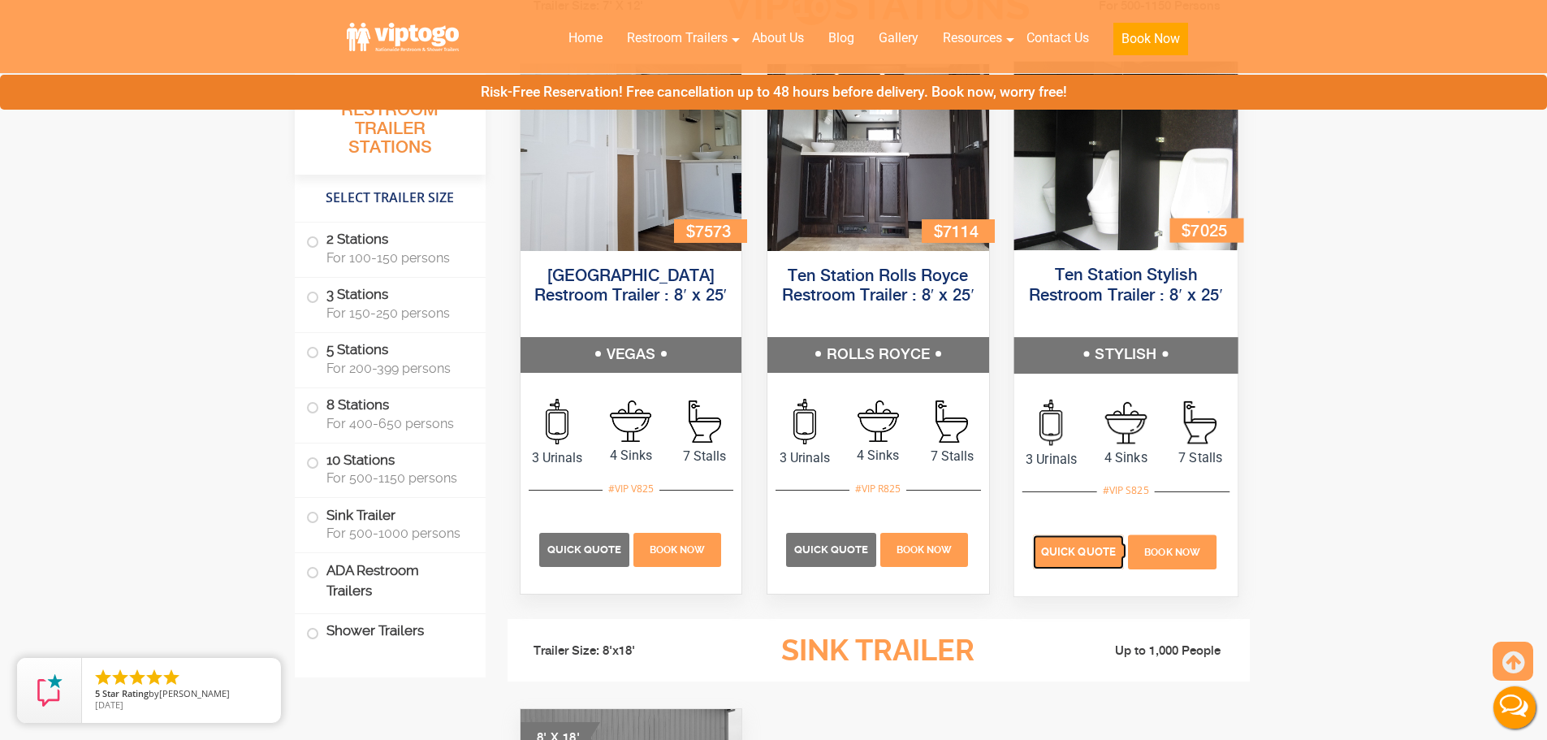
click at [1072, 550] on span "Quick Quote" at bounding box center [1078, 551] width 75 height 12
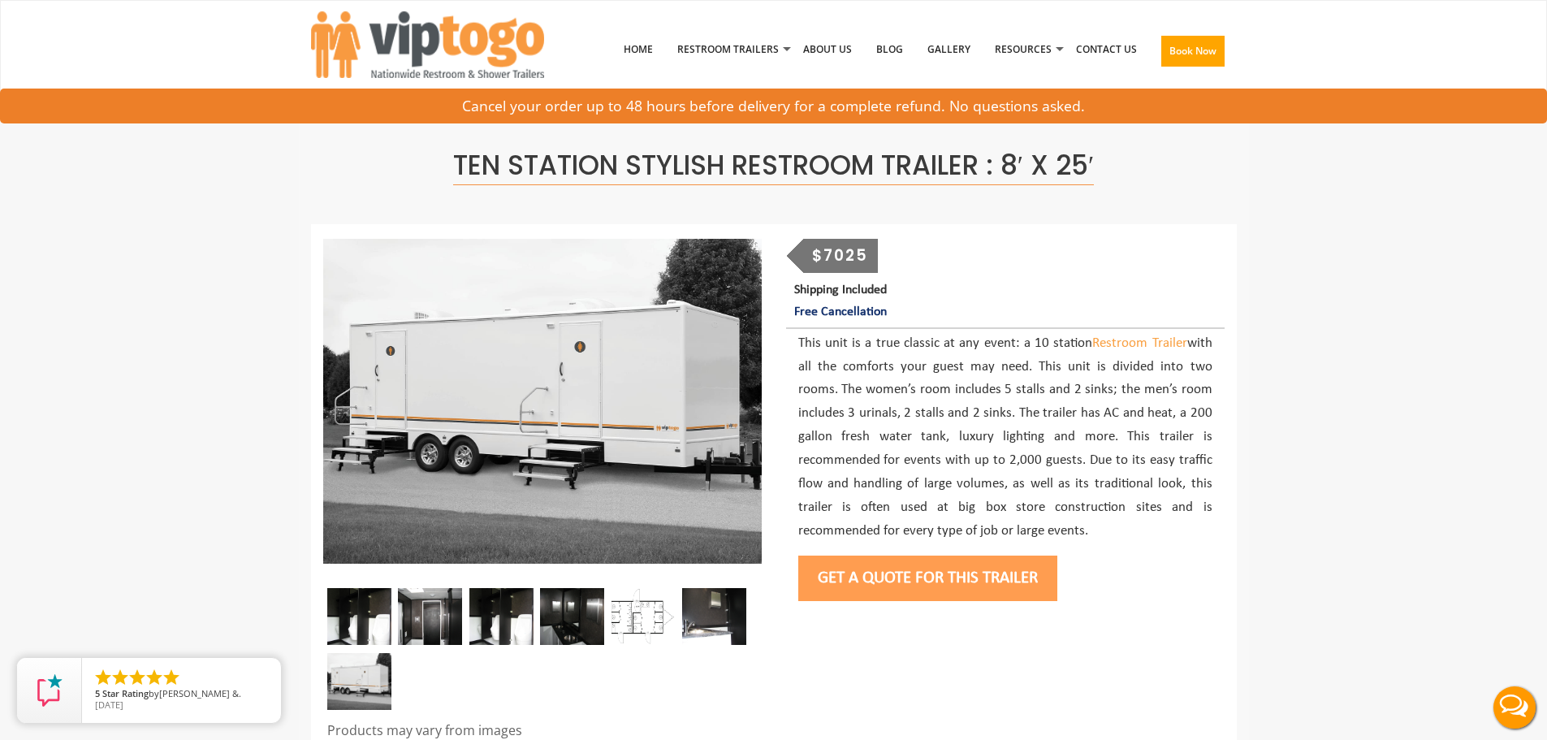
click at [913, 582] on button "Get a Quote for this Trailer" at bounding box center [927, 577] width 259 height 45
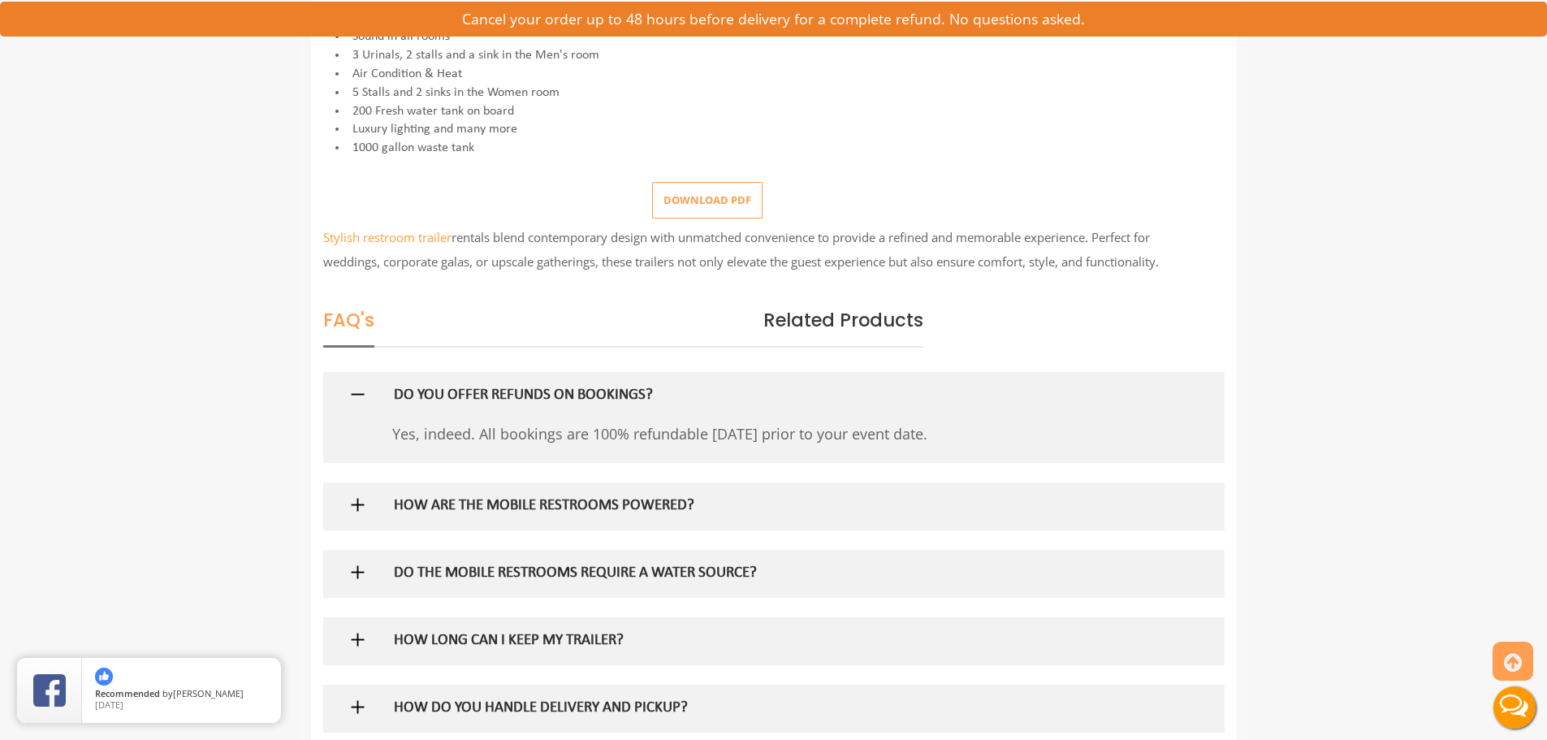
scroll to position [650, 0]
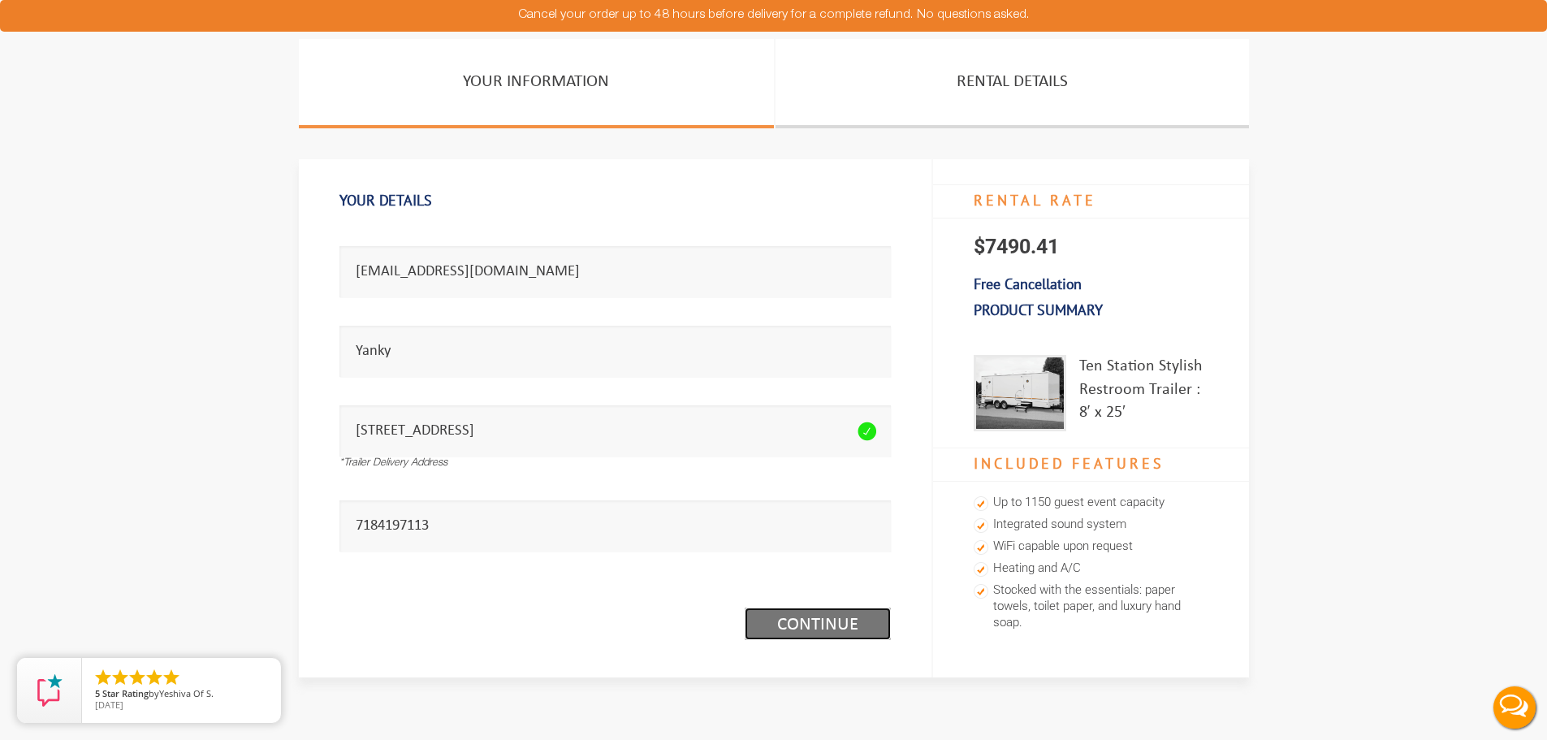
click at [841, 617] on link "Continue (1/3)" at bounding box center [818, 623] width 146 height 32
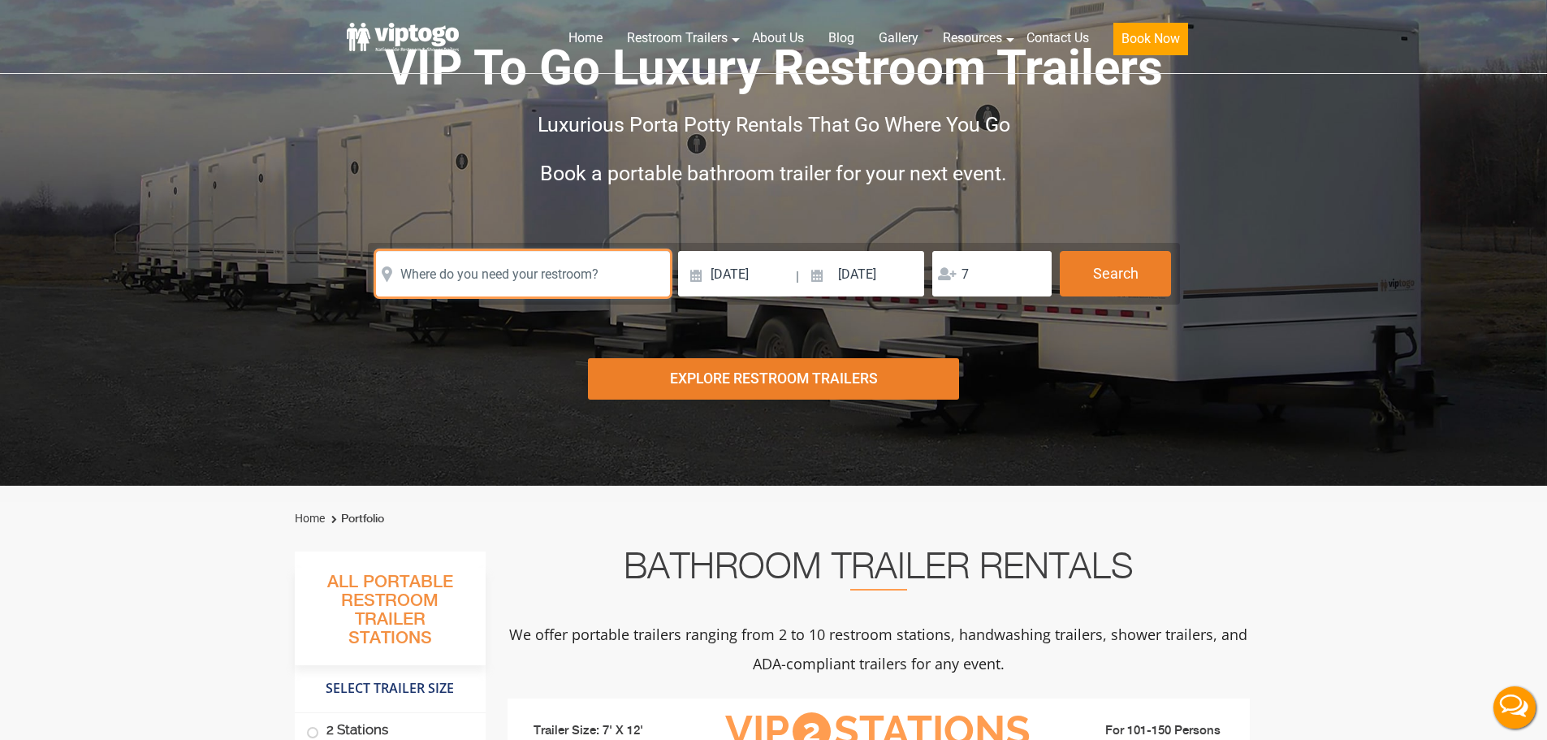
click at [463, 276] on input "text" at bounding box center [523, 273] width 294 height 45
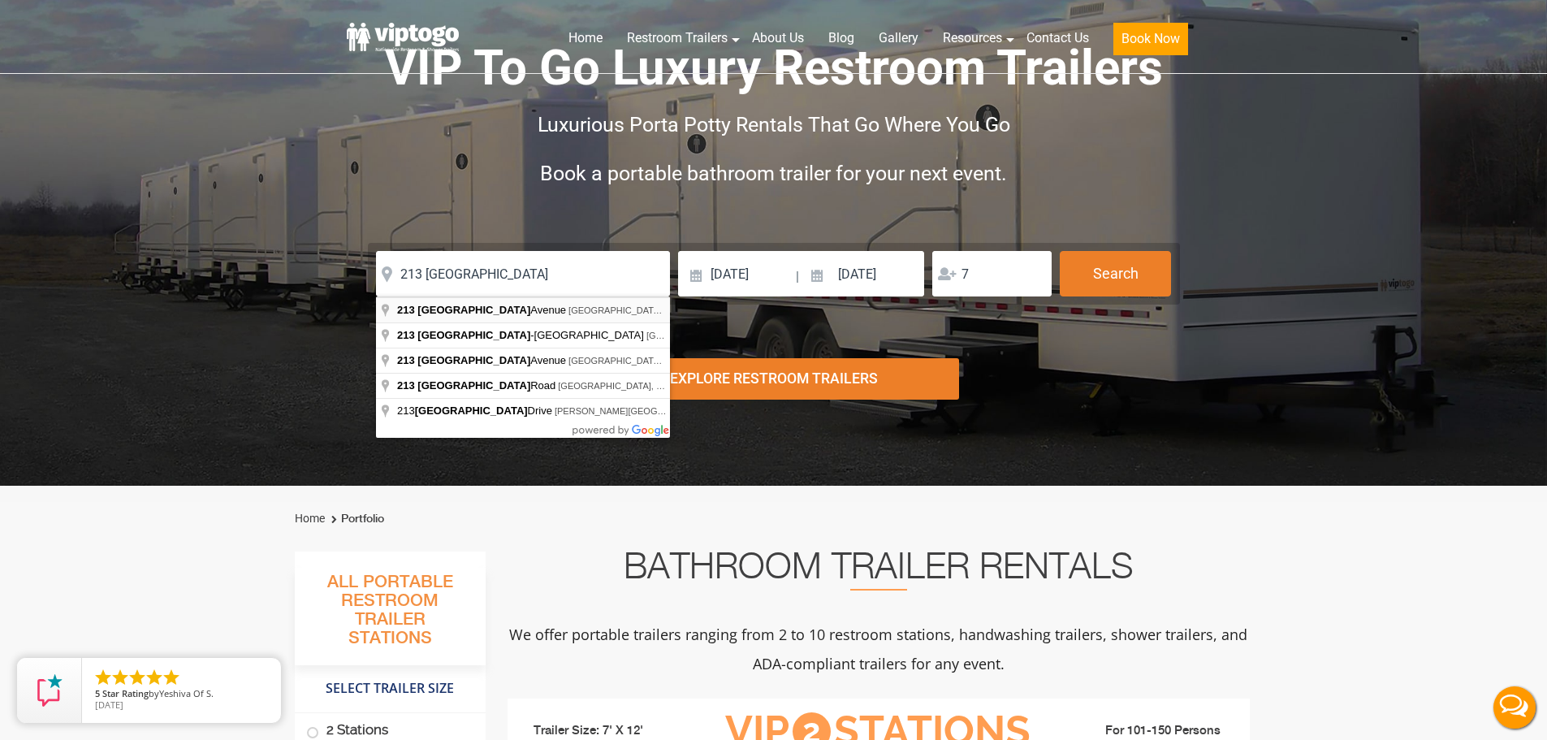
type input "213 Newport Avenue, Lakewood, NJ, USA"
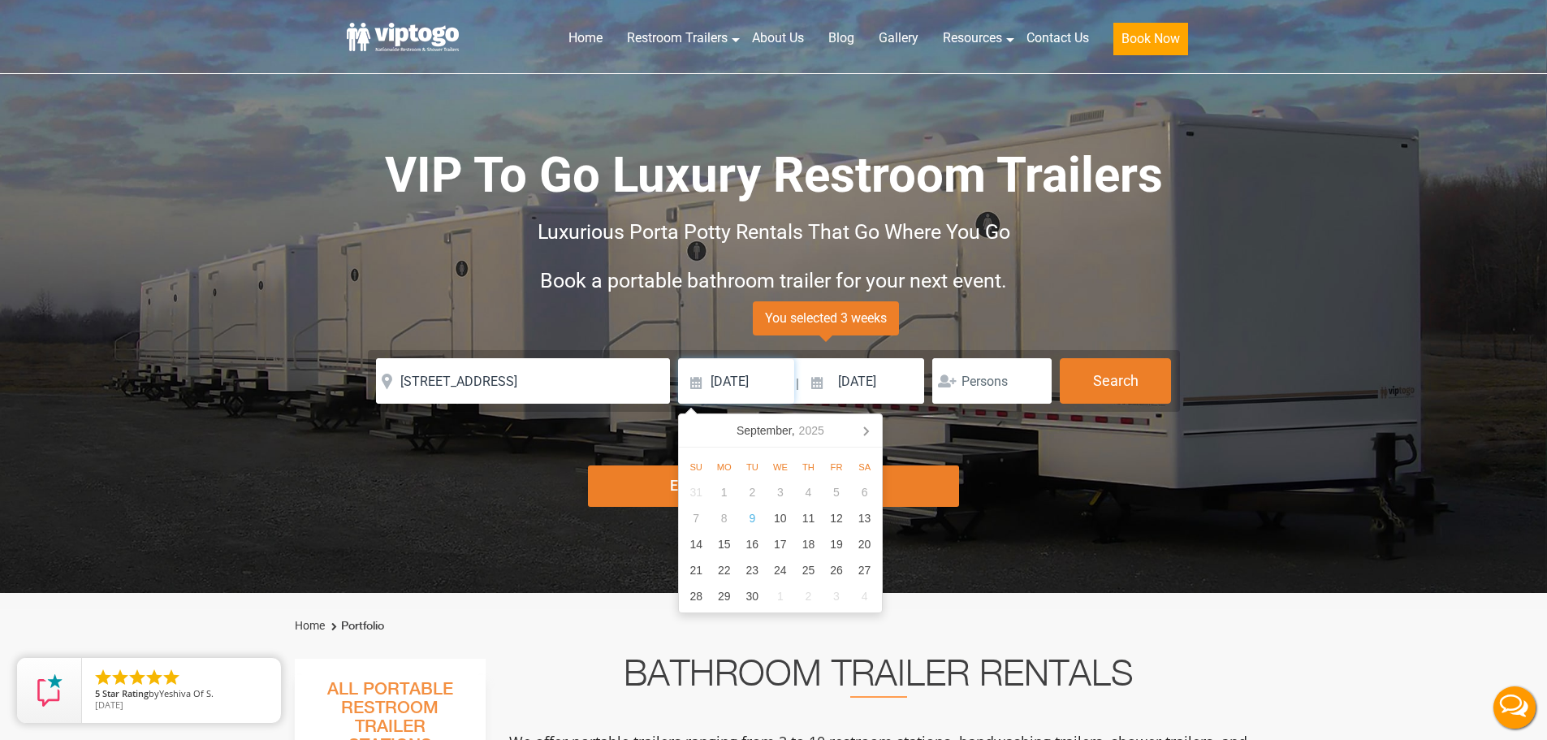
click at [724, 381] on input "09/15/2025" at bounding box center [736, 380] width 116 height 45
click at [807, 517] on div "11" at bounding box center [808, 518] width 28 height 26
type input "09/11/2025"
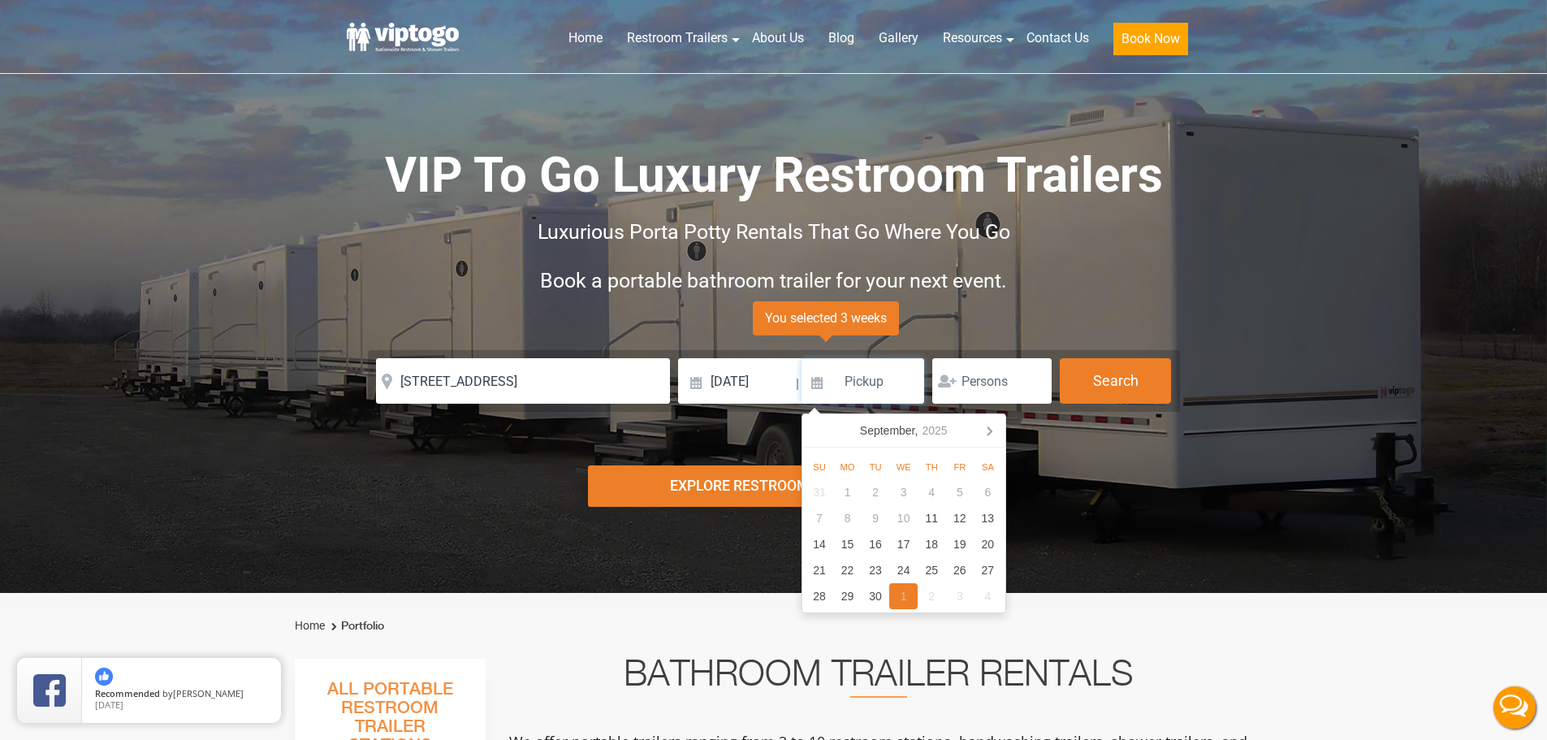
click at [896, 596] on div "1" at bounding box center [903, 596] width 28 height 26
type input "10/01/2025"
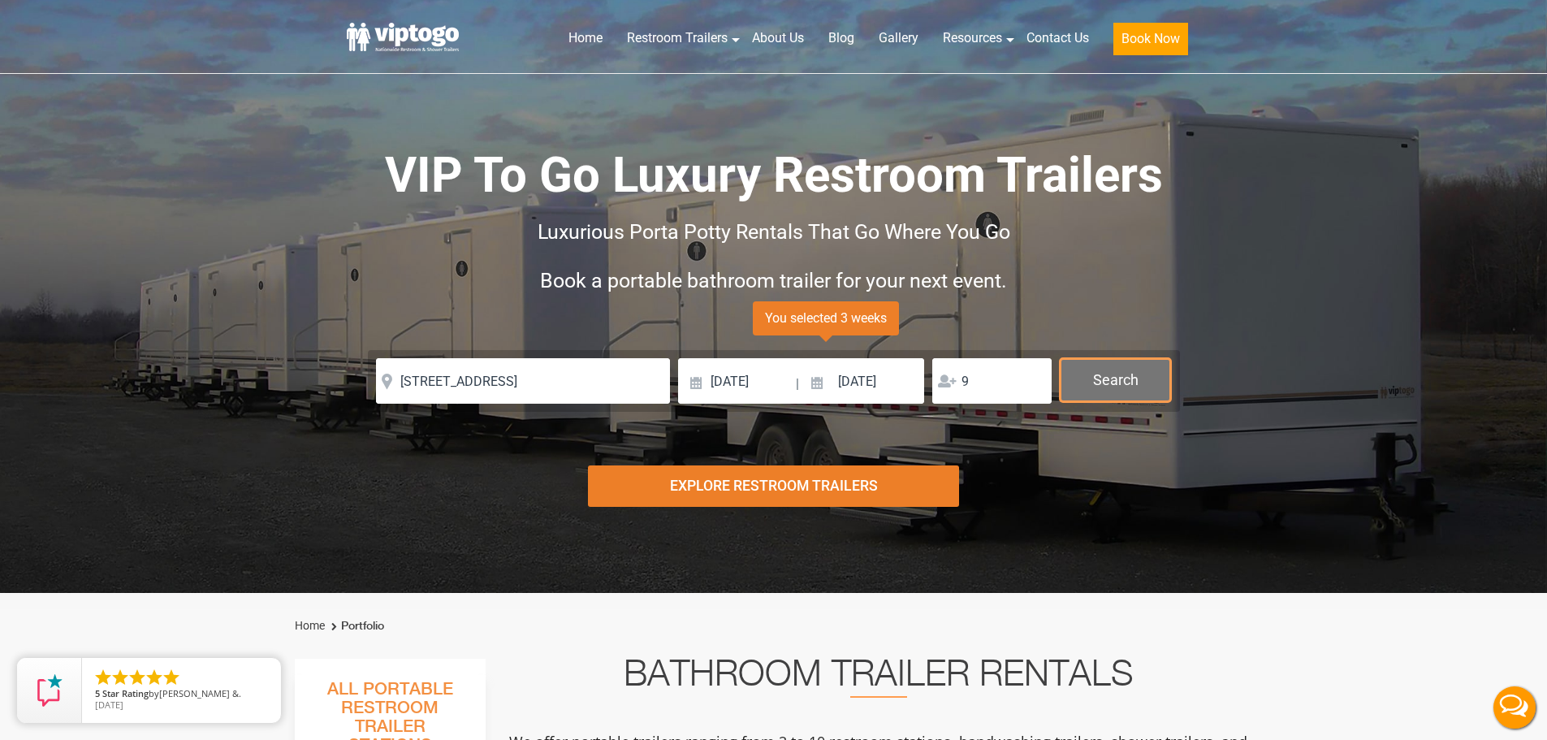
click at [1106, 379] on button "Search" at bounding box center [1115, 380] width 111 height 44
click at [976, 398] on input "9" at bounding box center [991, 380] width 119 height 45
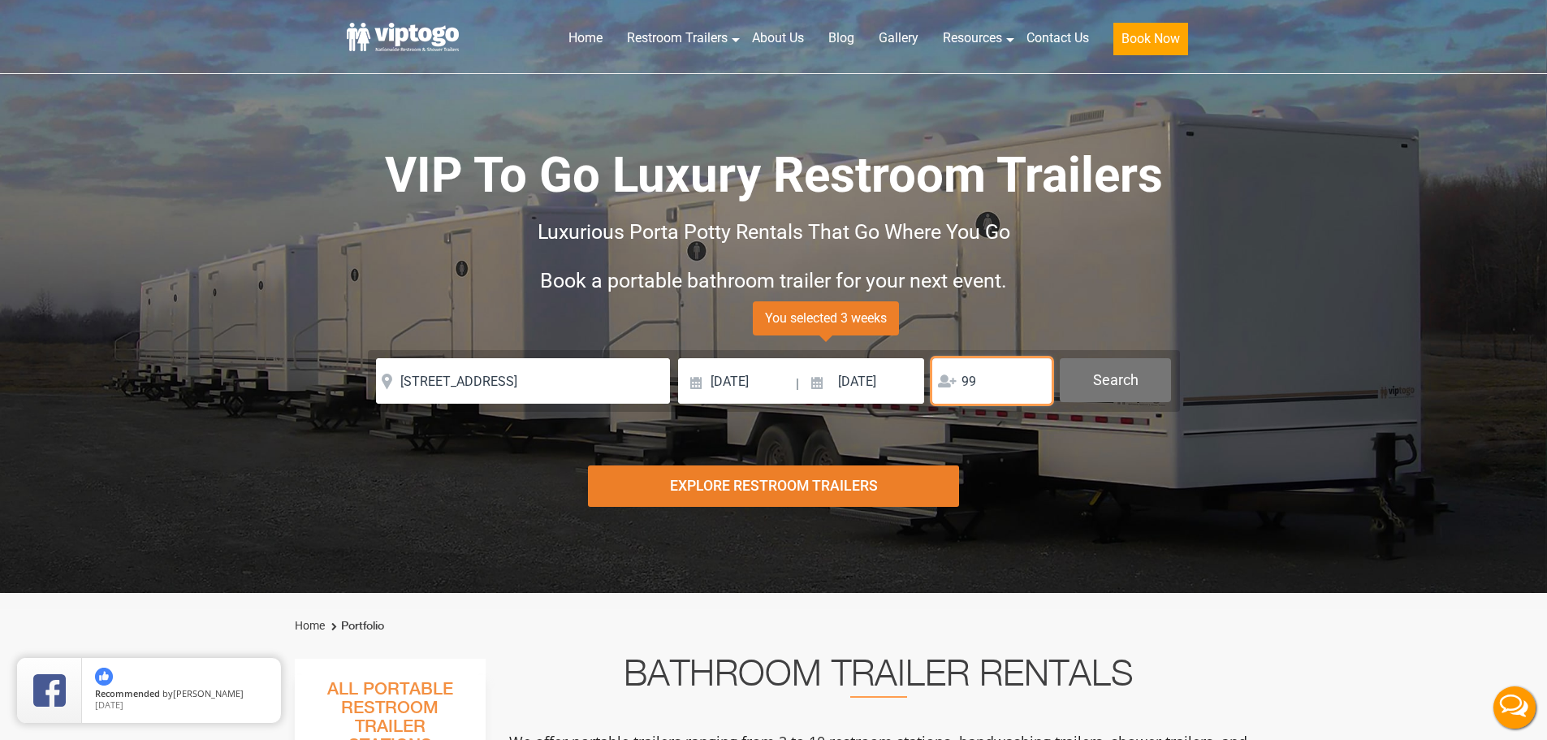
type input "99"
click at [1125, 382] on button "Search" at bounding box center [1115, 380] width 111 height 44
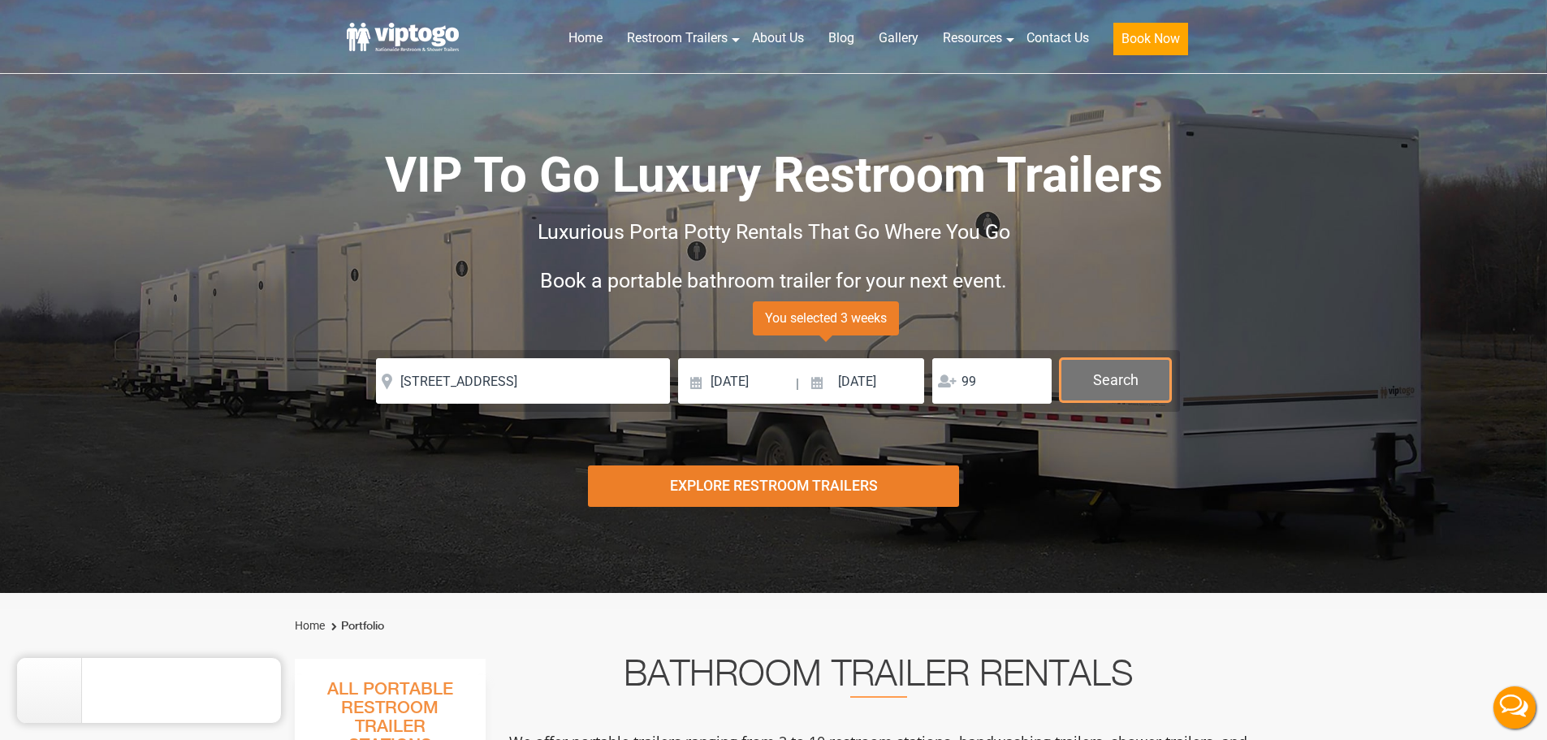
click at [1094, 379] on button "Search" at bounding box center [1115, 380] width 111 height 44
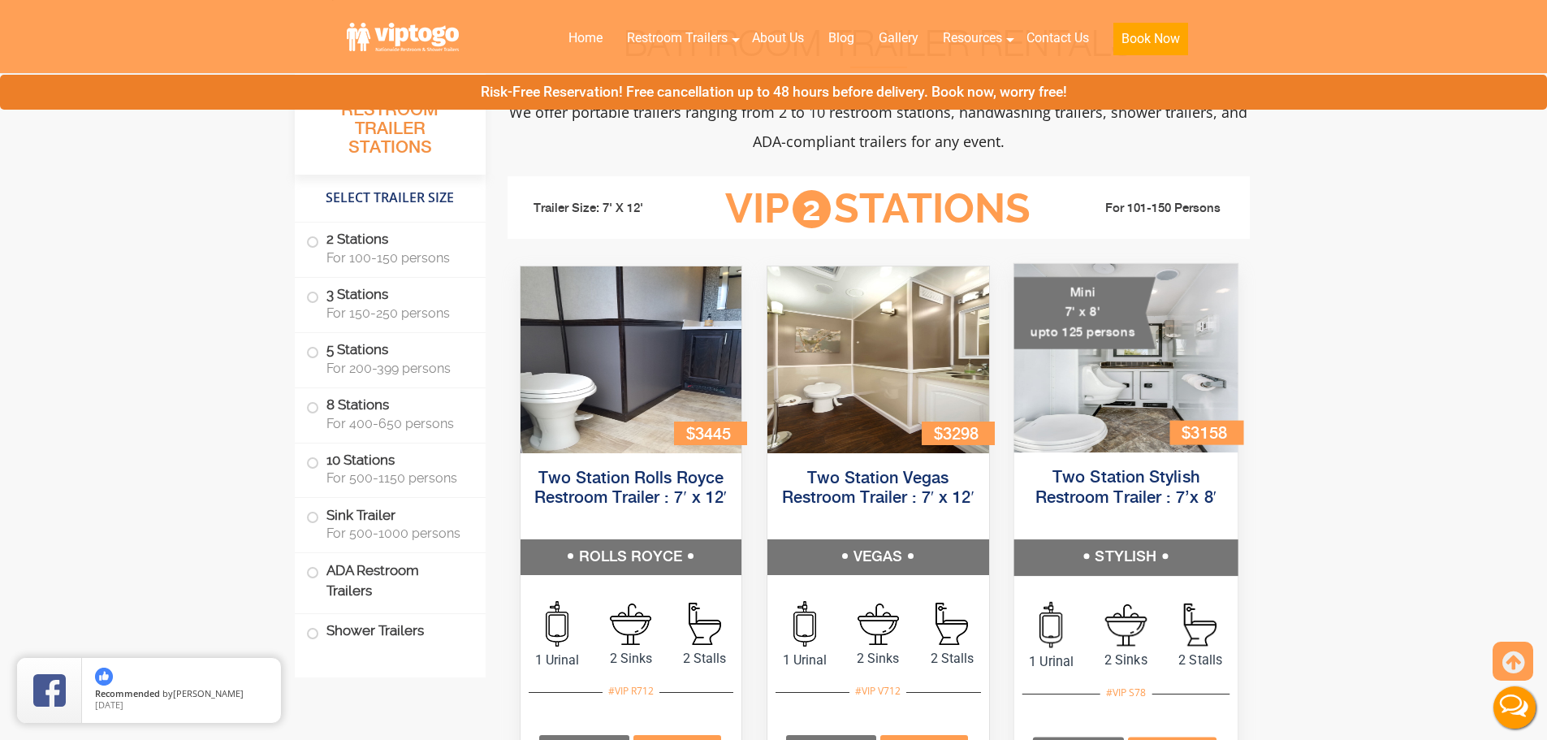
scroll to position [650, 0]
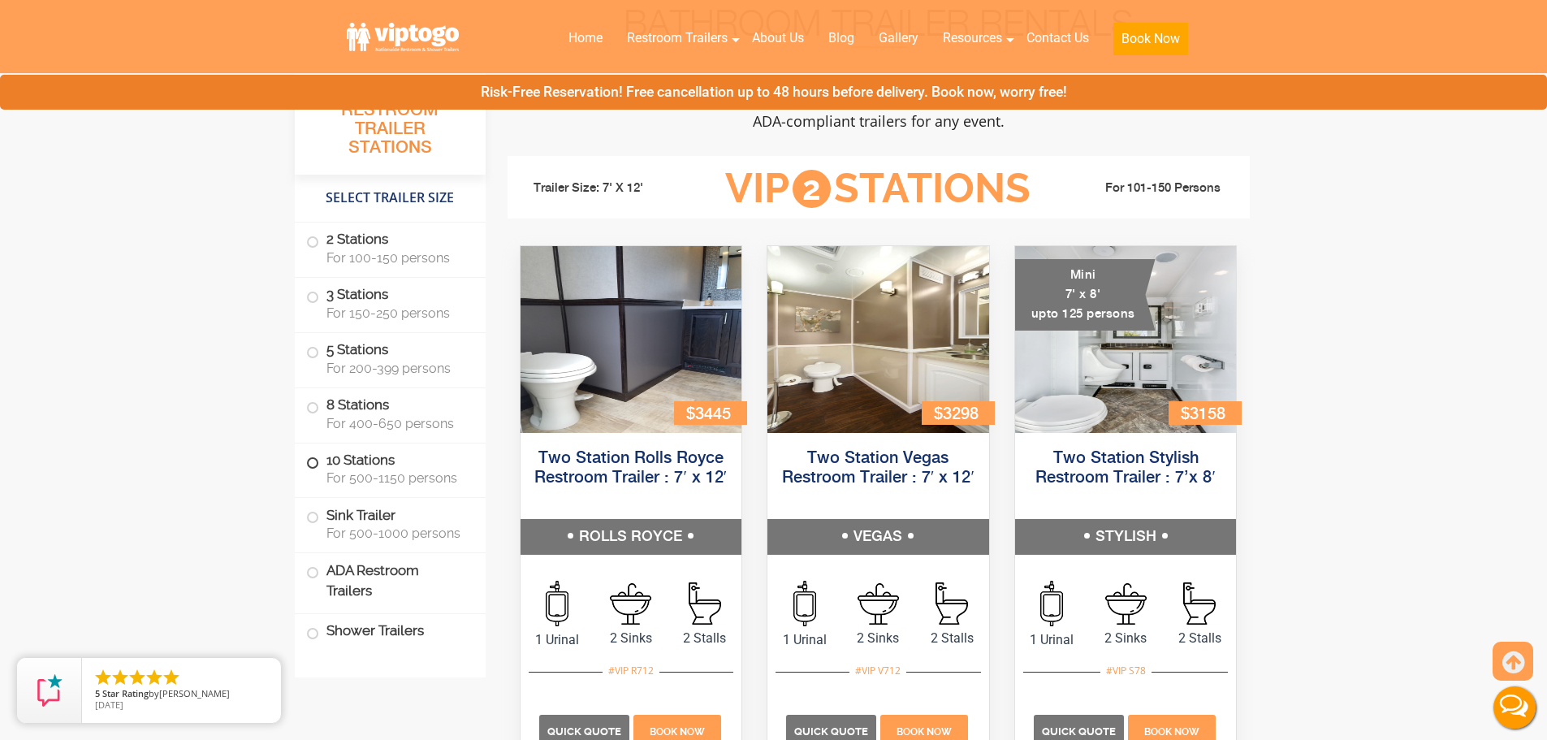
click at [310, 463] on span at bounding box center [312, 463] width 6 height 6
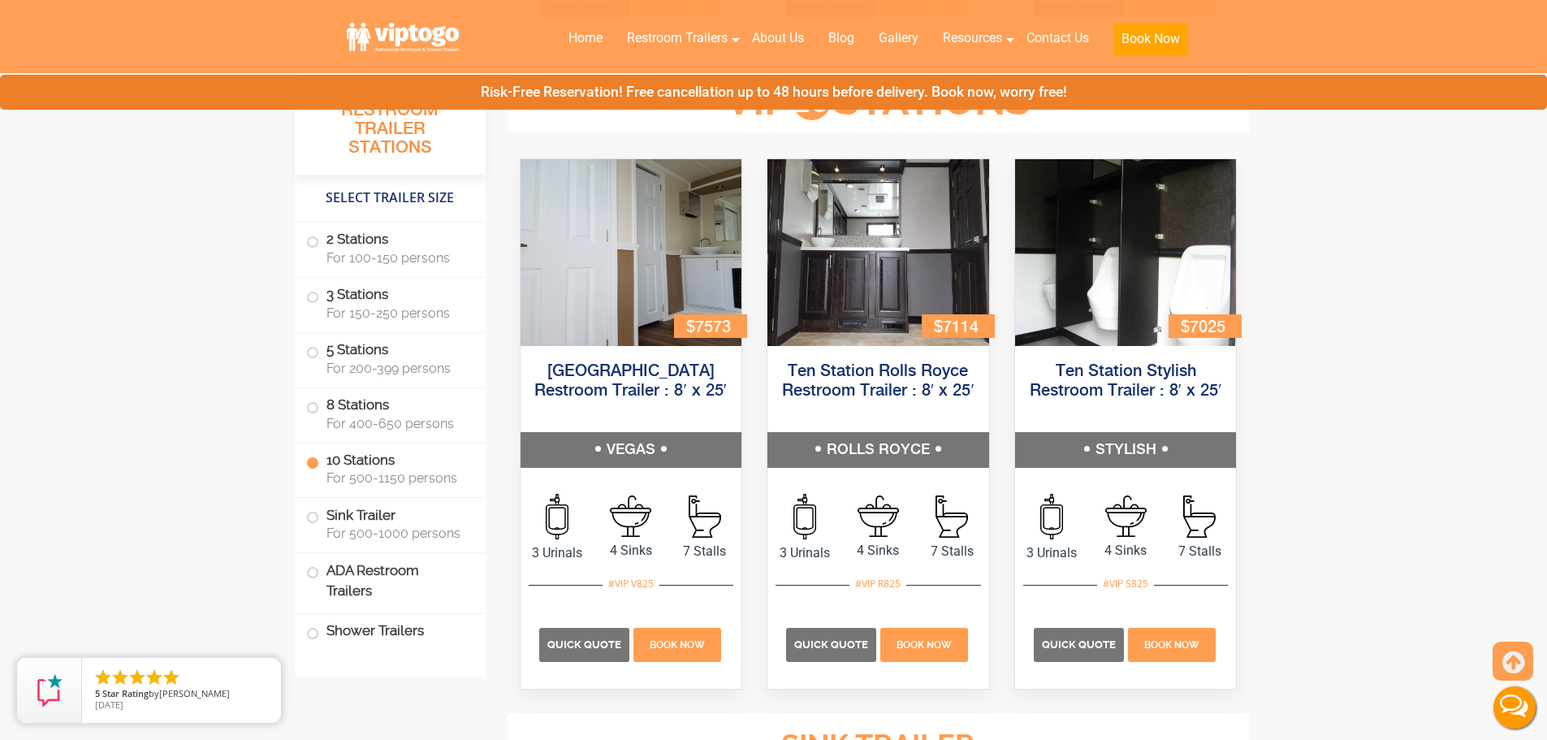
scroll to position [3746, 0]
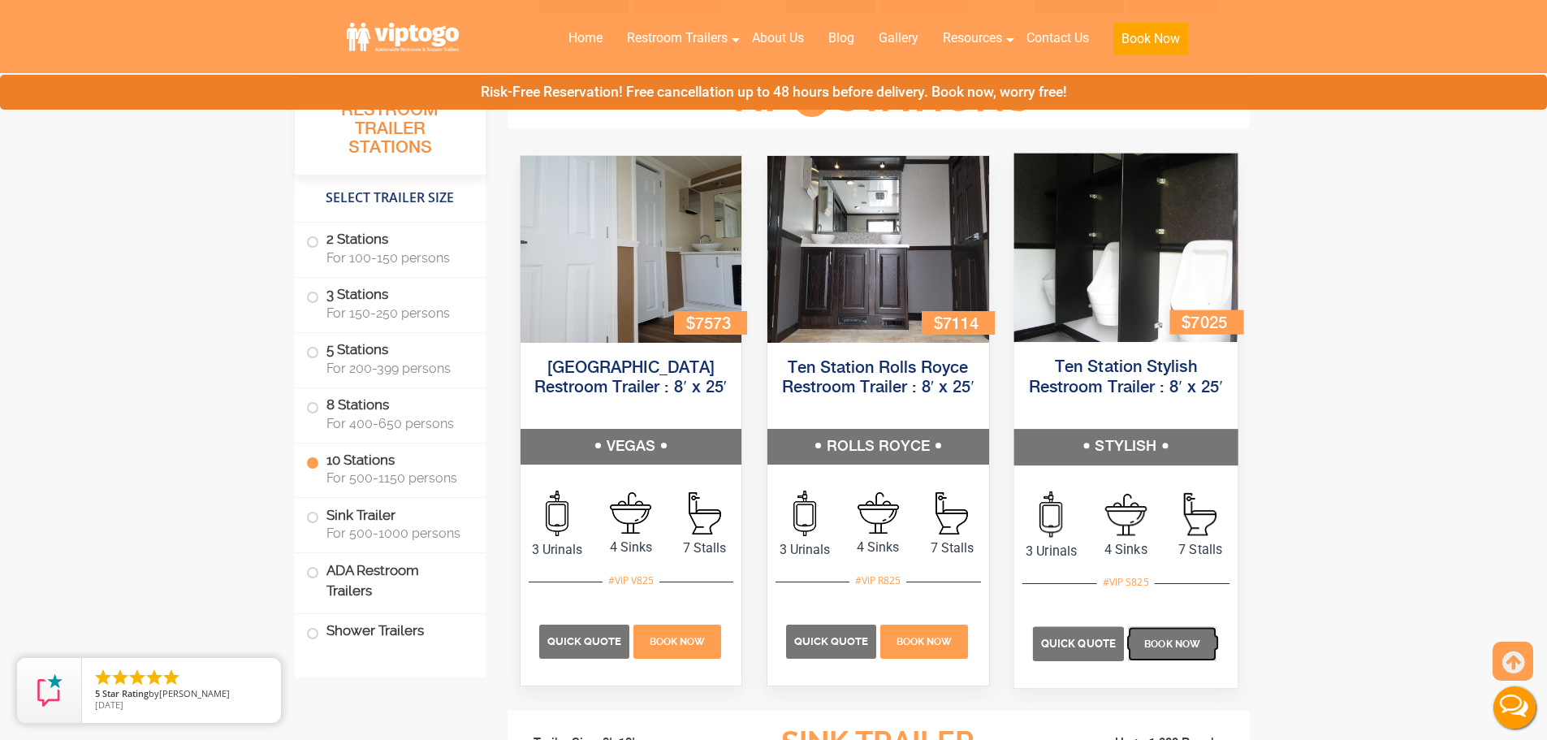
click at [1139, 633] on p "Book Now" at bounding box center [1172, 643] width 88 height 34
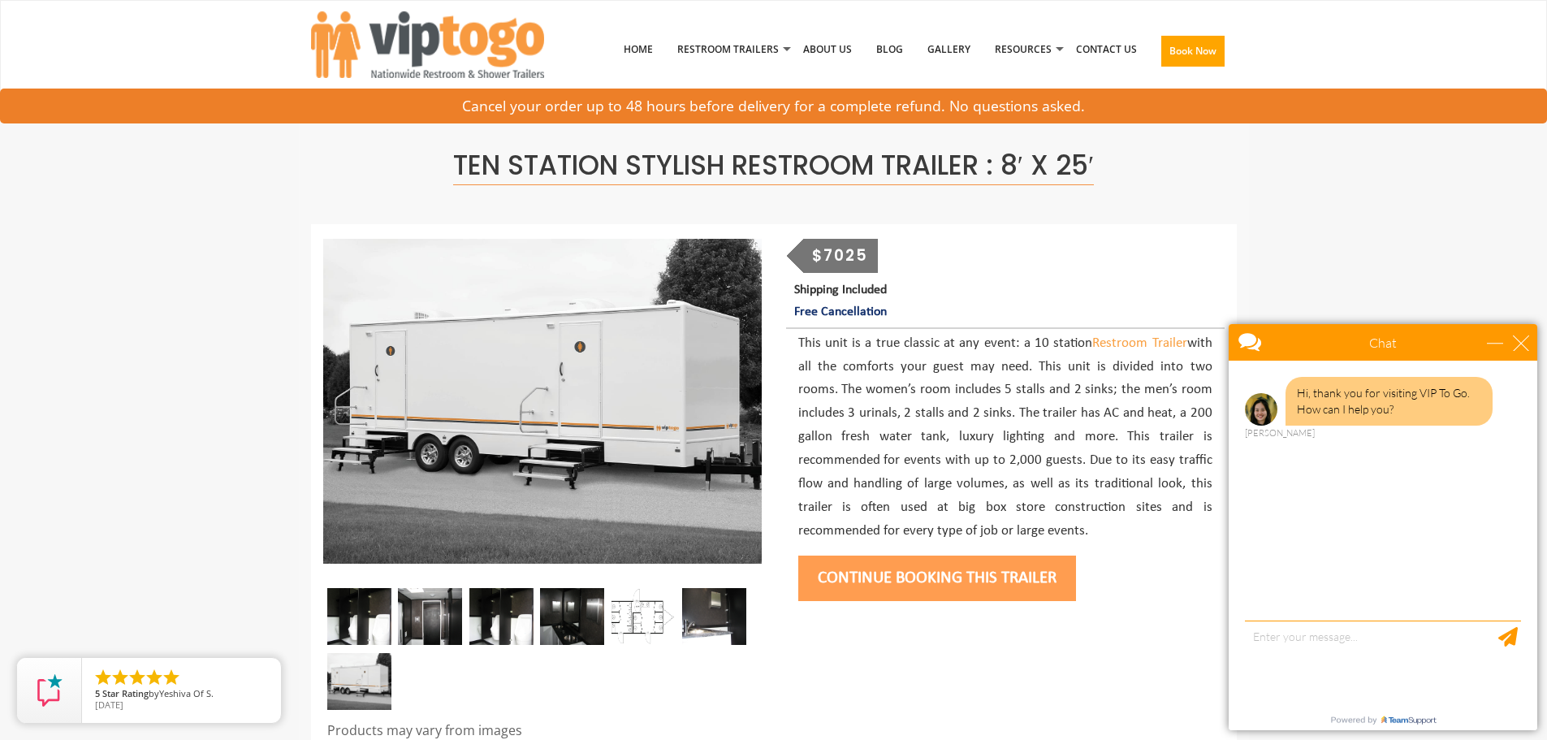
click at [910, 583] on button "Continue Booking this trailer" at bounding box center [937, 577] width 278 height 45
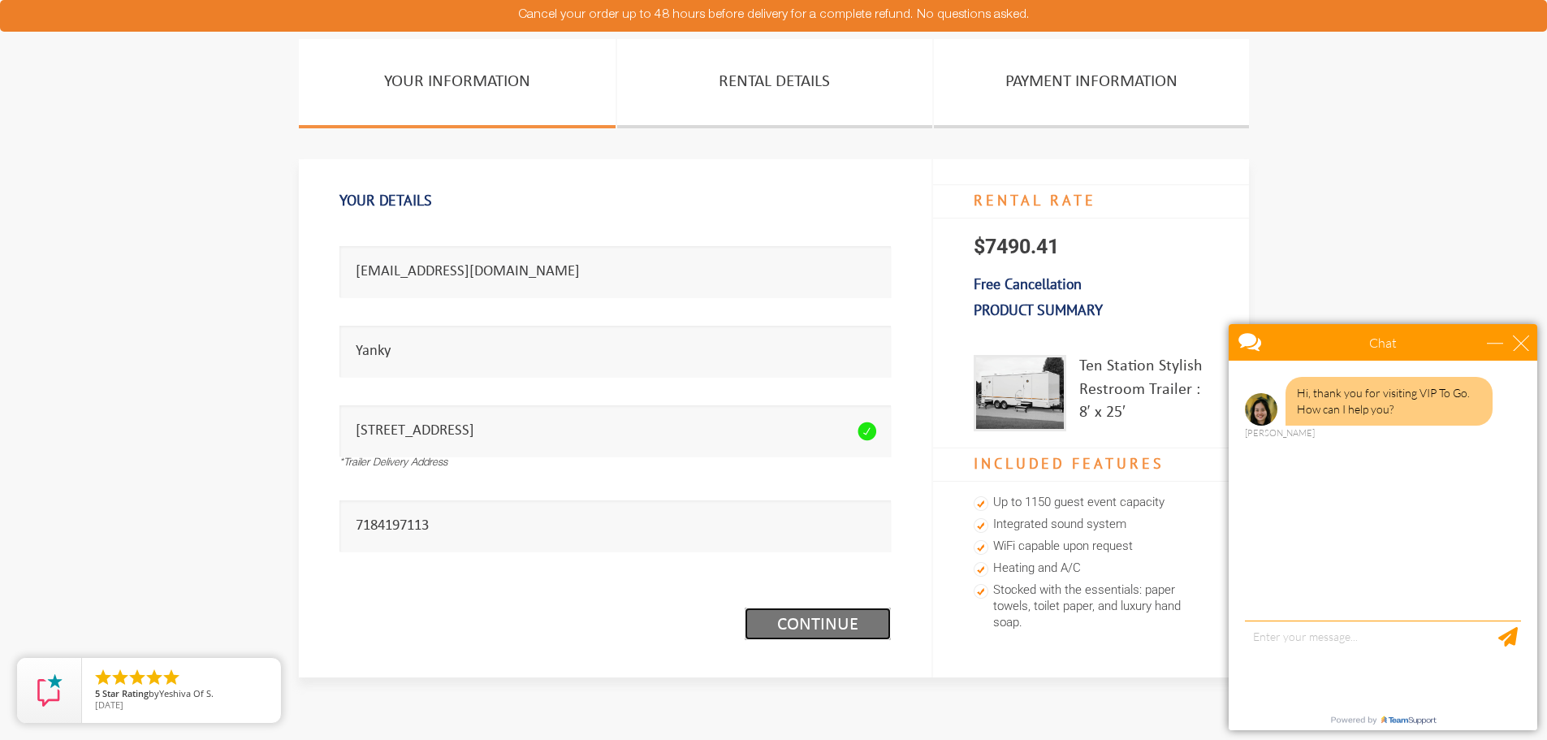
click at [792, 627] on link "Continue (1/3)" at bounding box center [818, 623] width 146 height 32
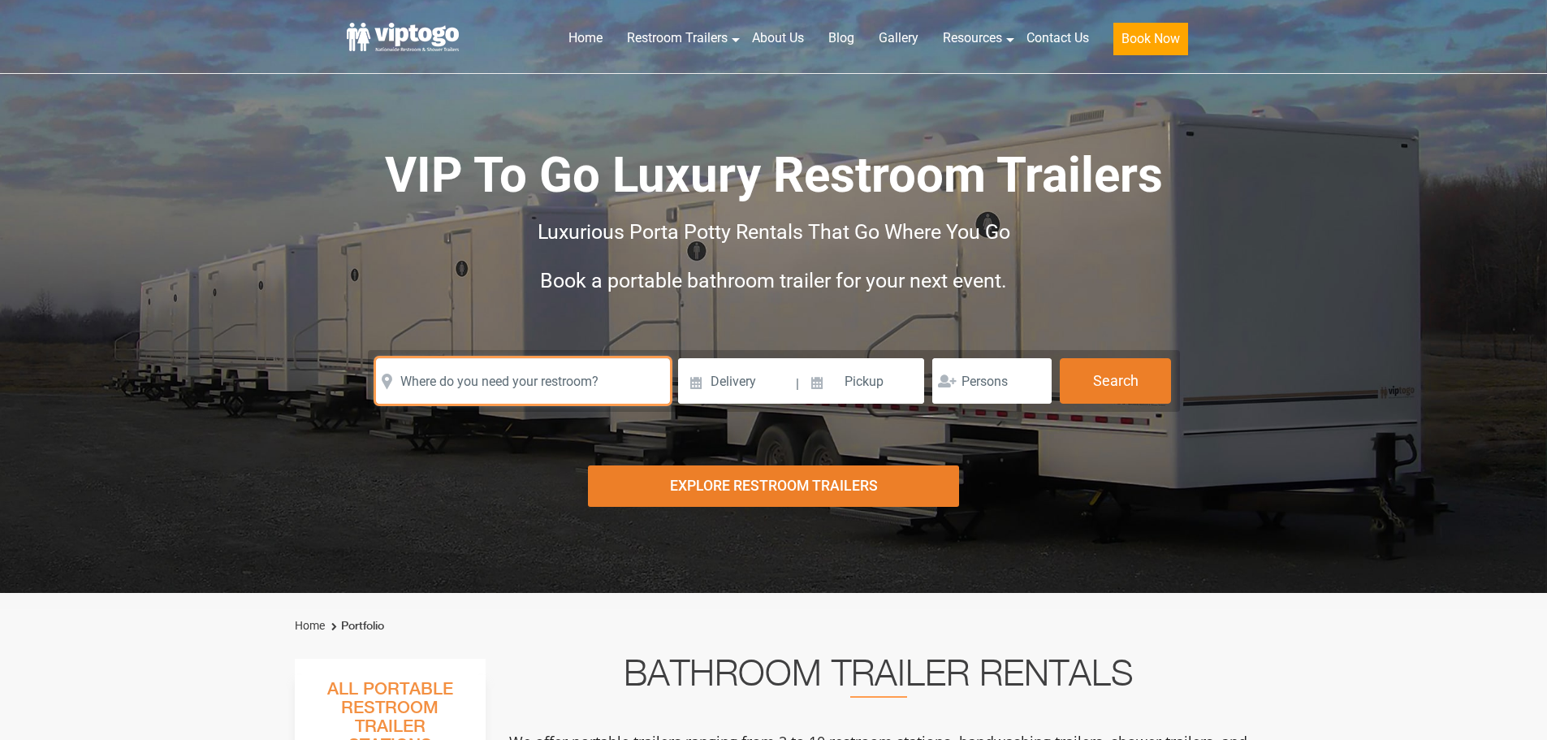
click at [499, 392] on input "text" at bounding box center [523, 380] width 294 height 45
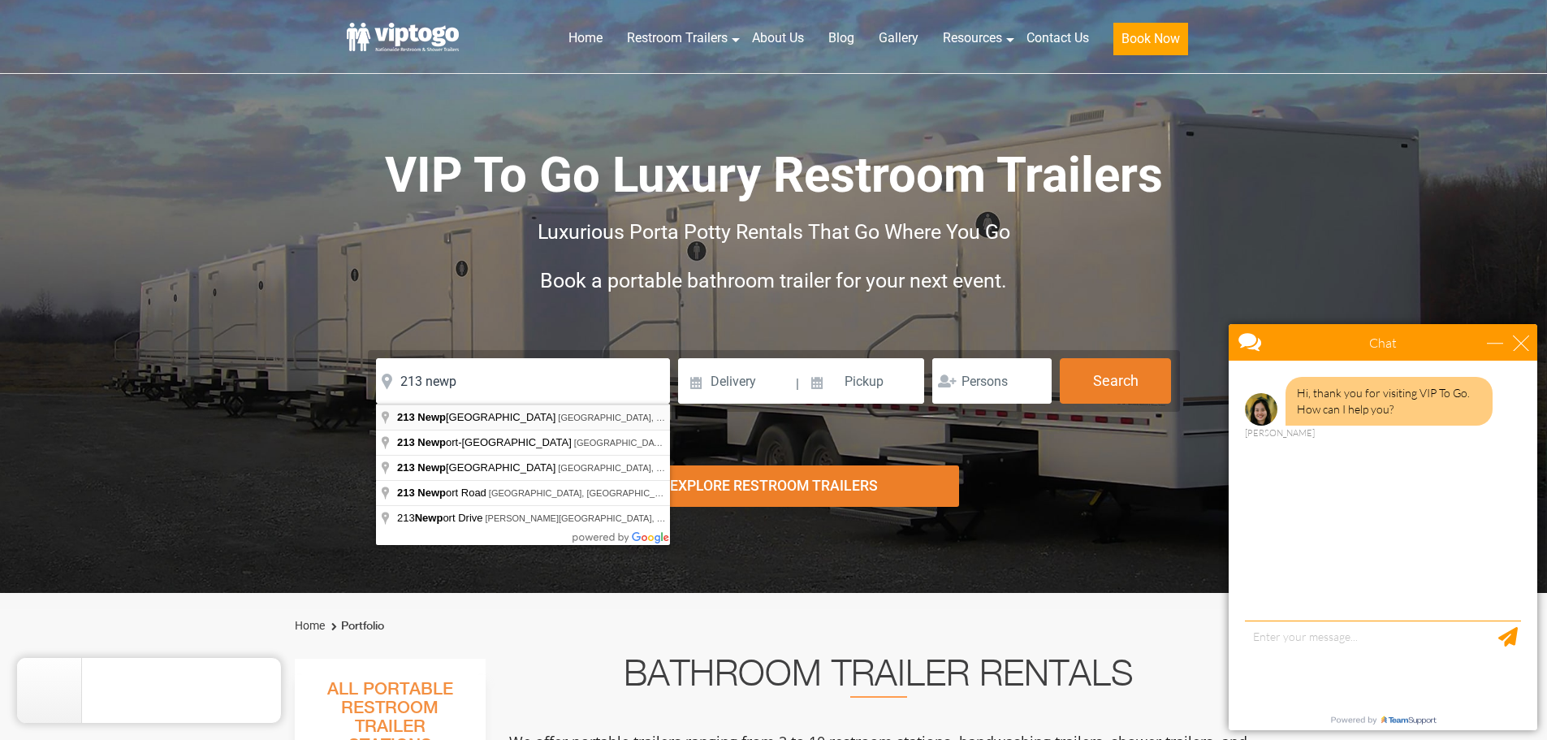
type input "213 Newport Avenue, Lakewood, NJ, USA"
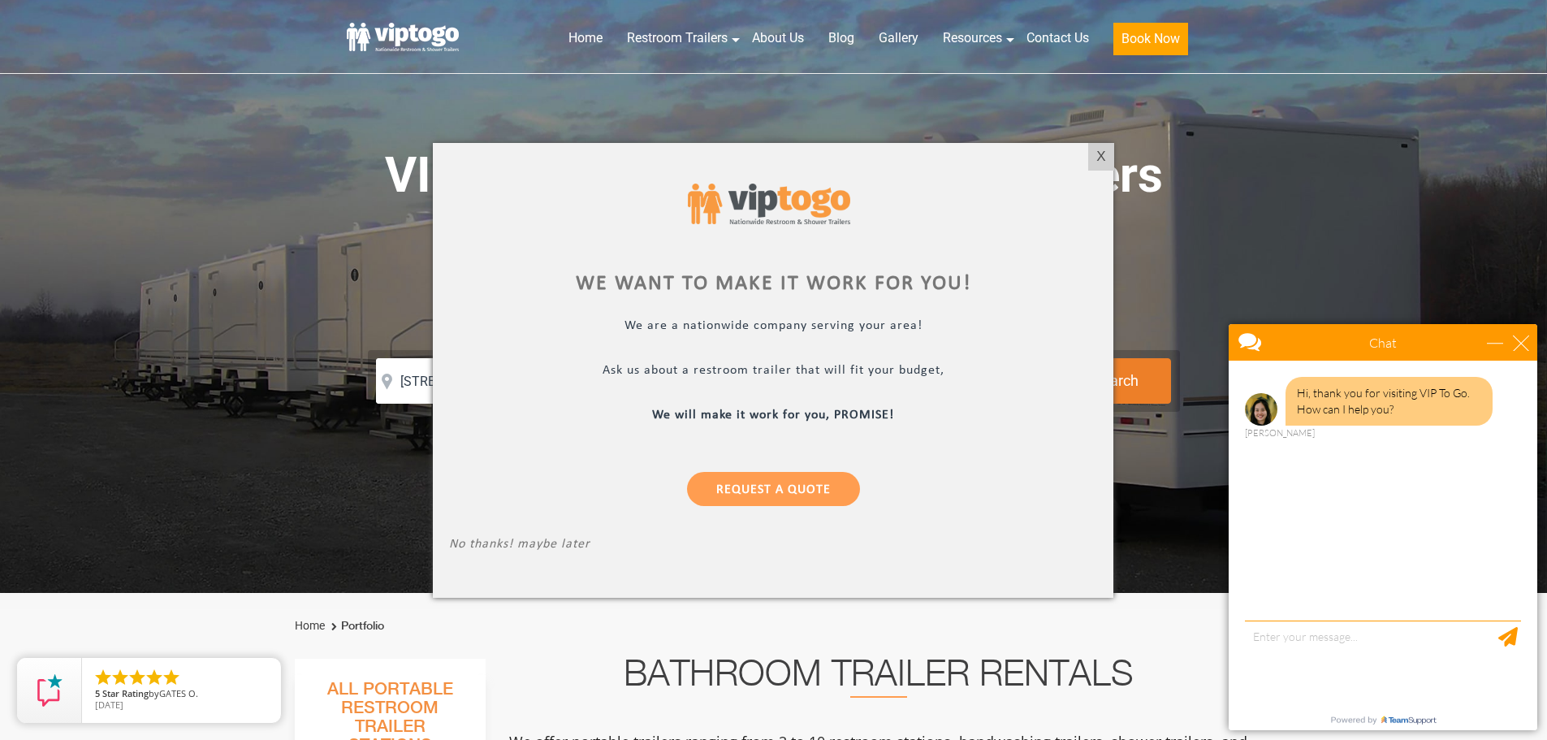
click at [1092, 158] on div "X" at bounding box center [1100, 157] width 25 height 28
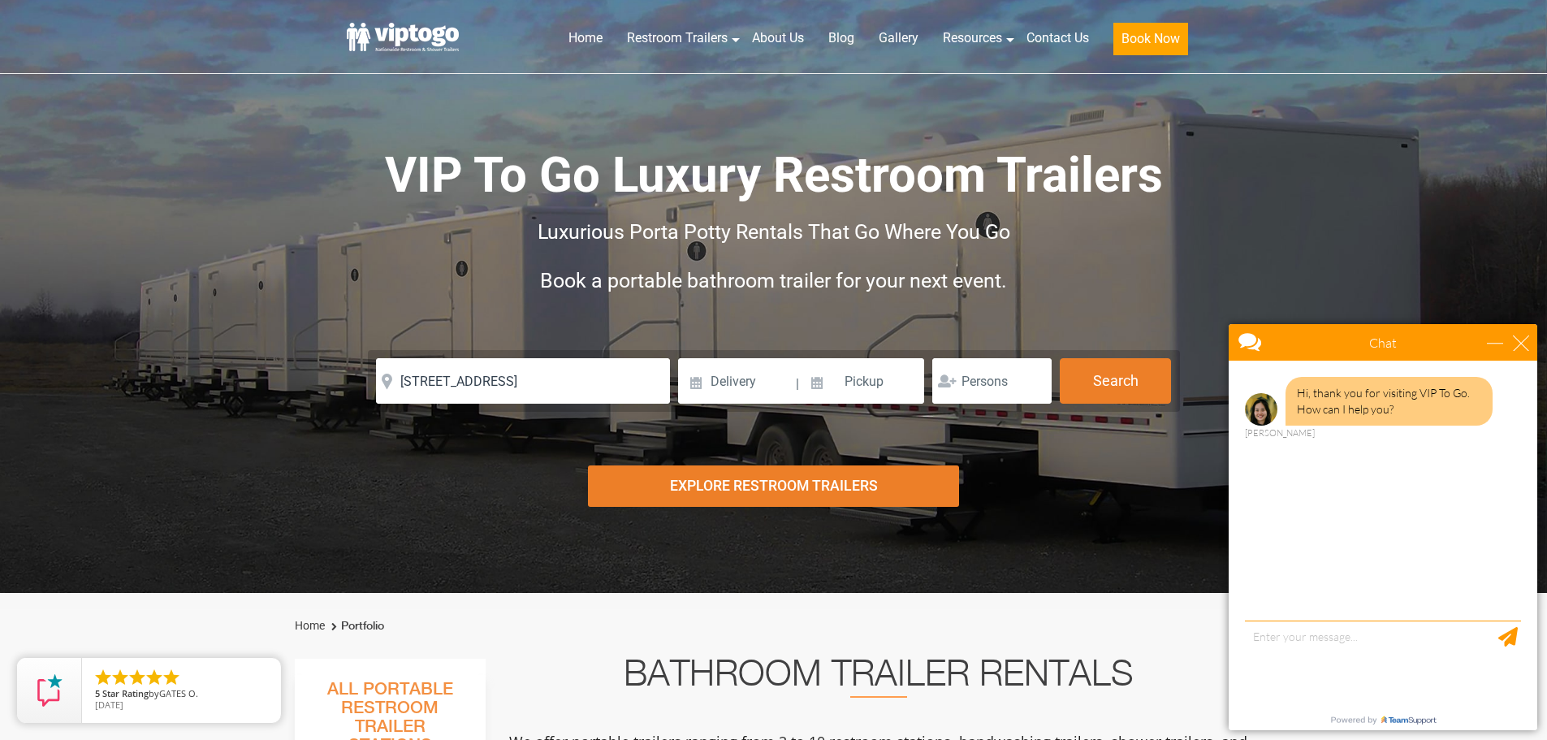
click at [722, 484] on div "Explore Restroom Trailers" at bounding box center [773, 485] width 371 height 41
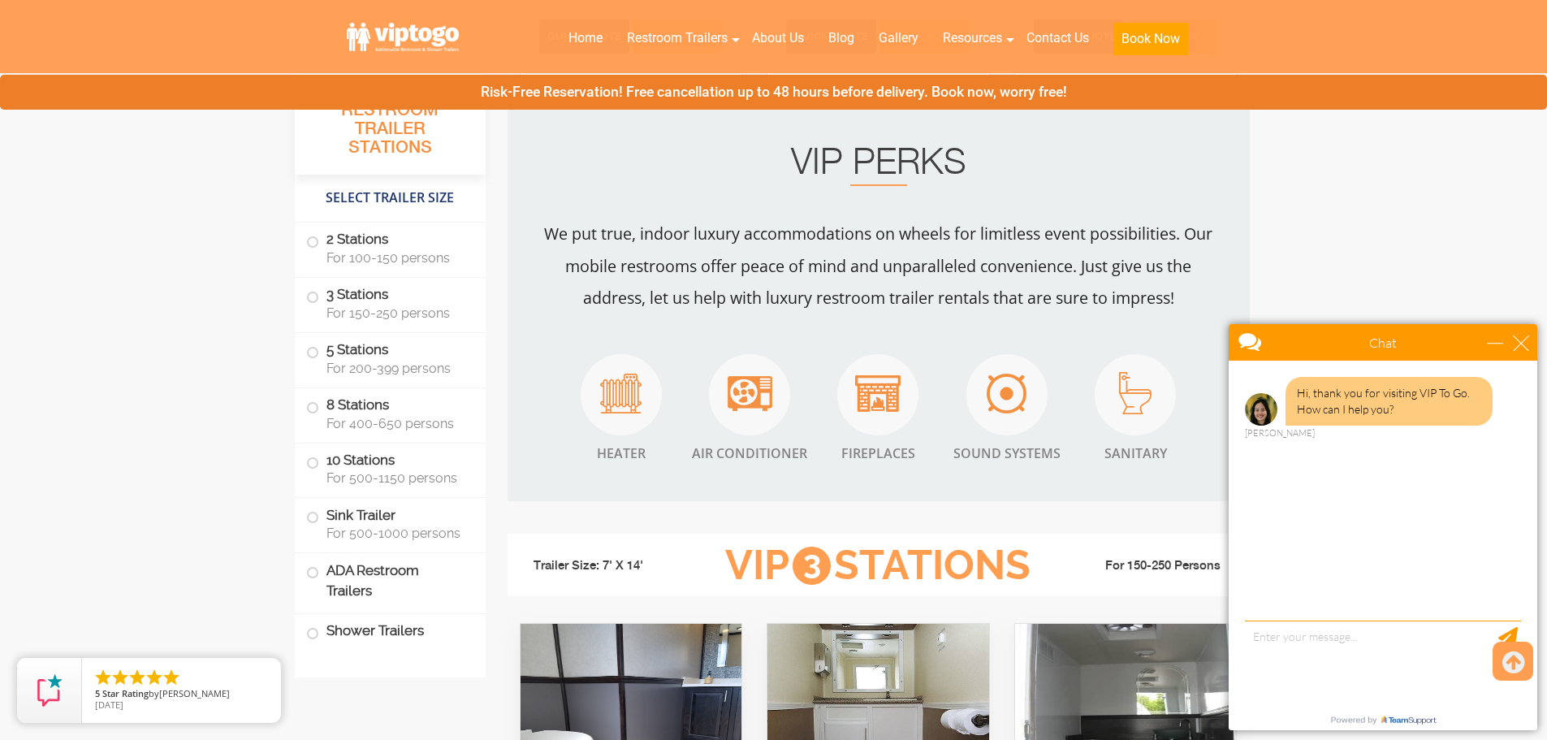
scroll to position [1384, 0]
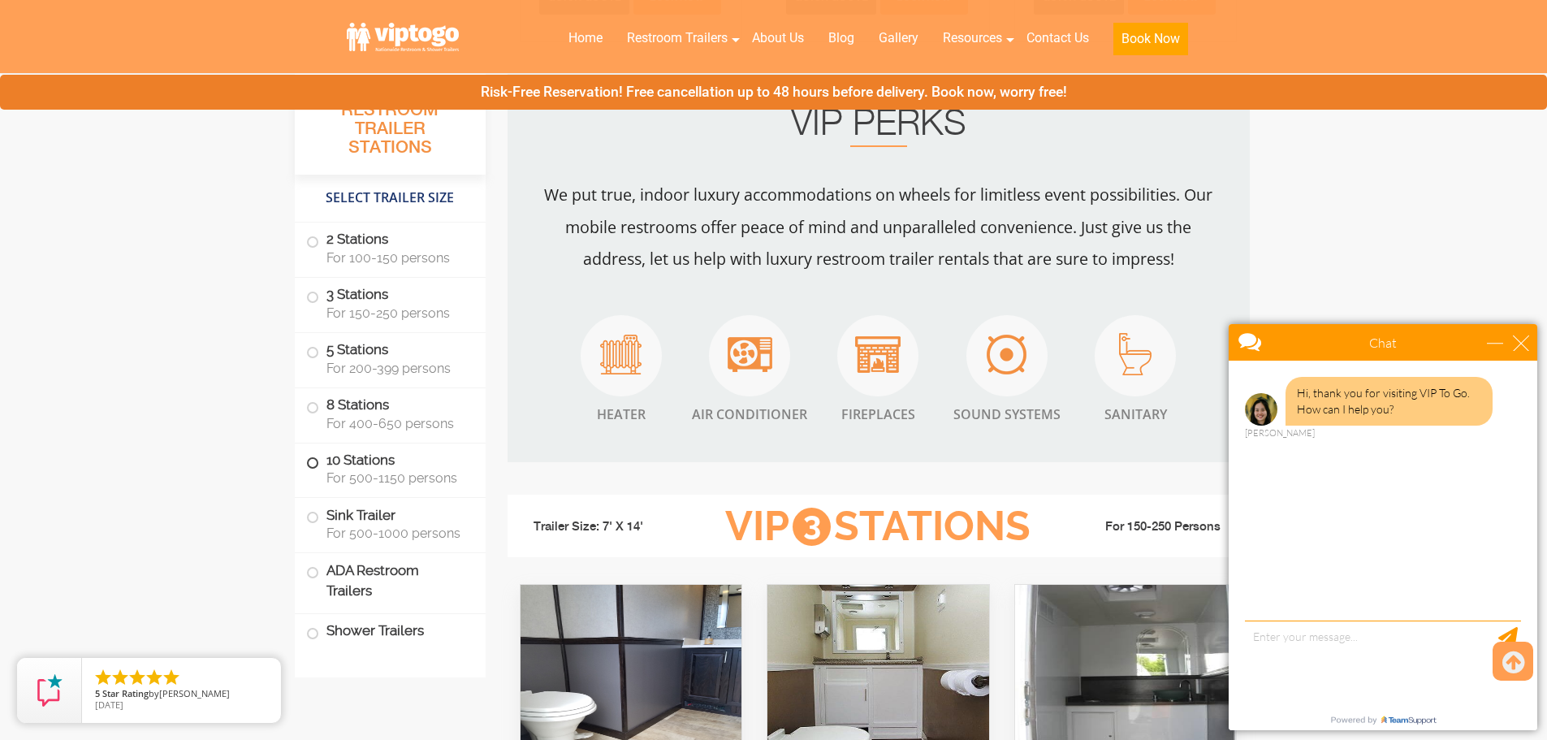
click at [318, 460] on label "10 Stations For 500-1150 persons" at bounding box center [390, 468] width 168 height 50
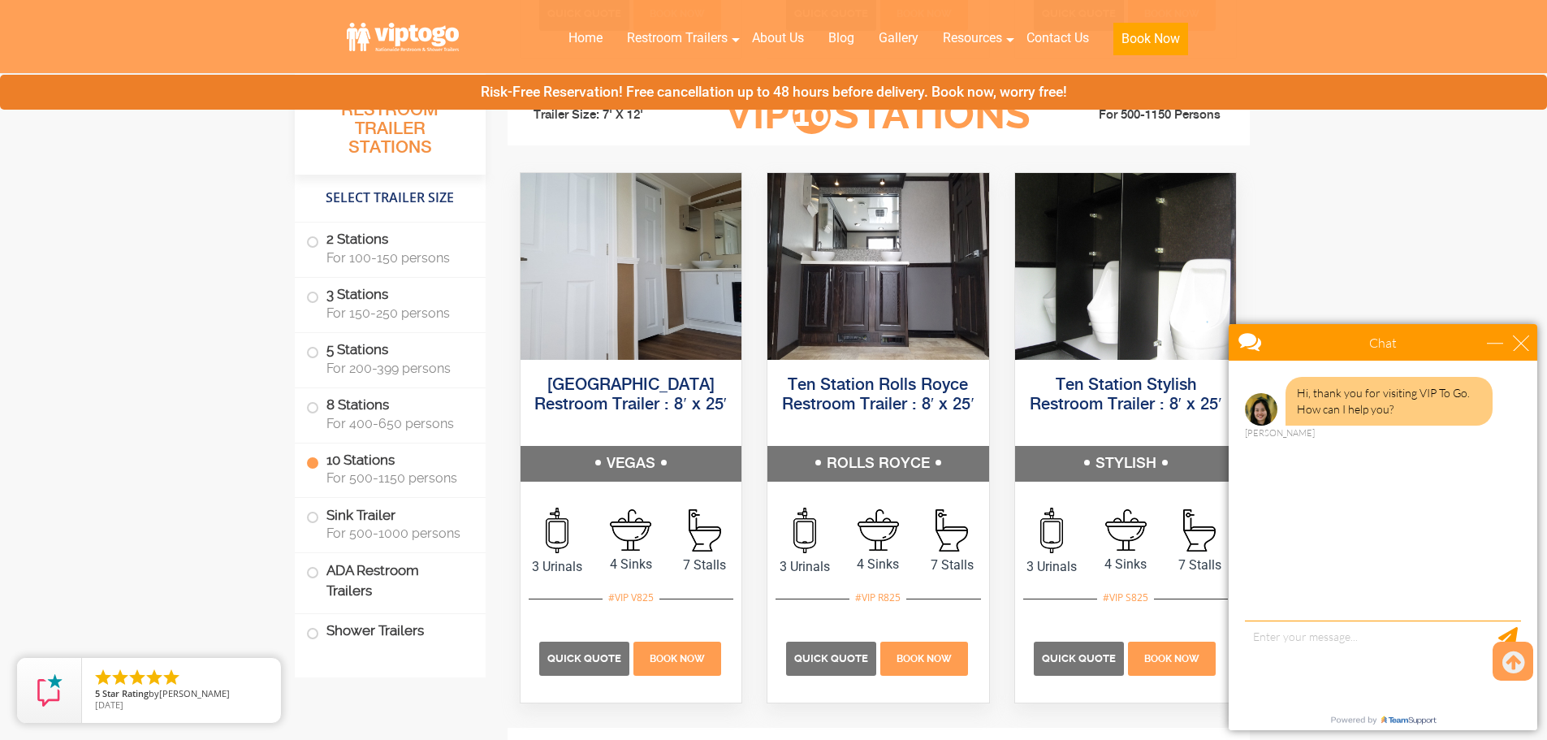
scroll to position [3746, 0]
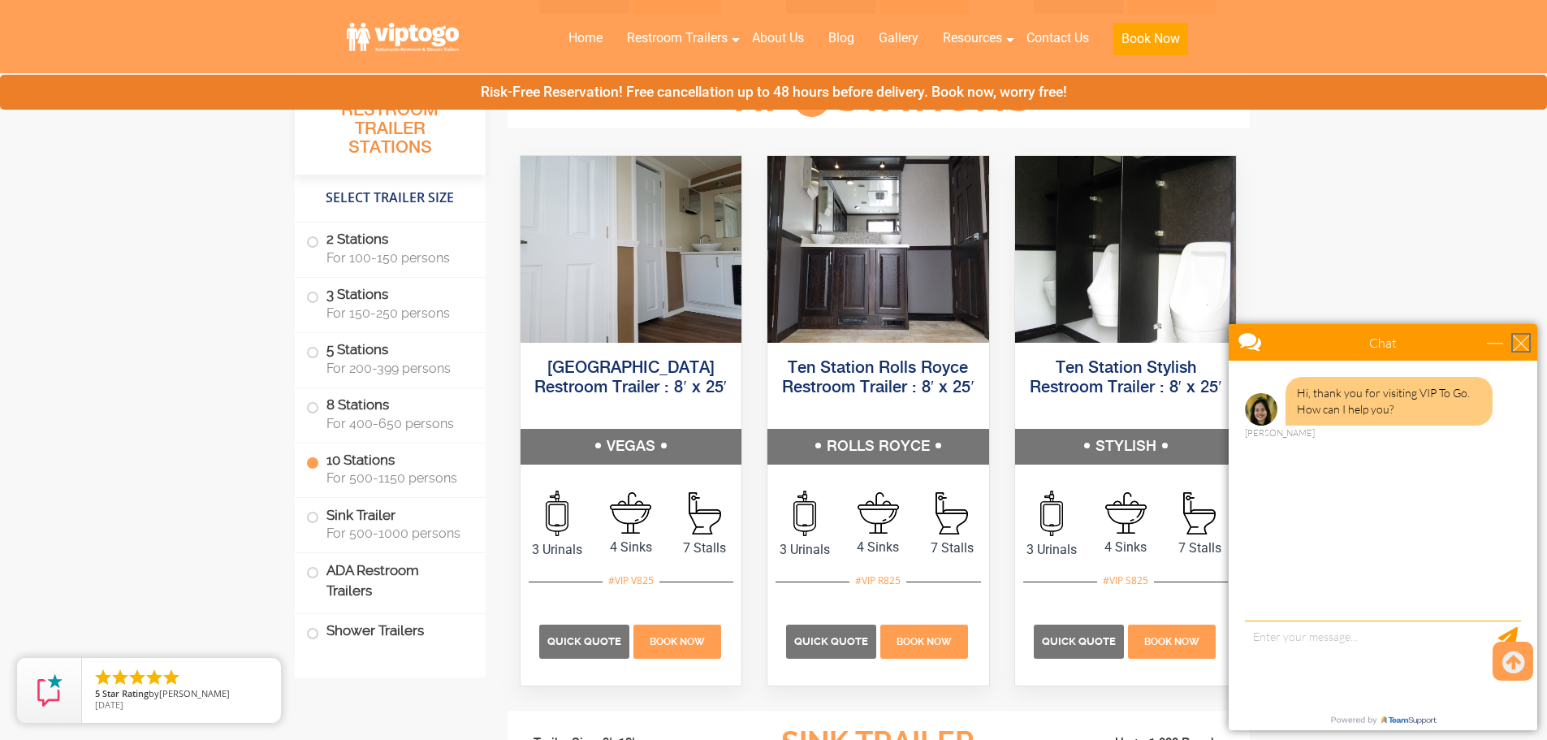
click at [1519, 343] on div "close" at bounding box center [1521, 343] width 16 height 16
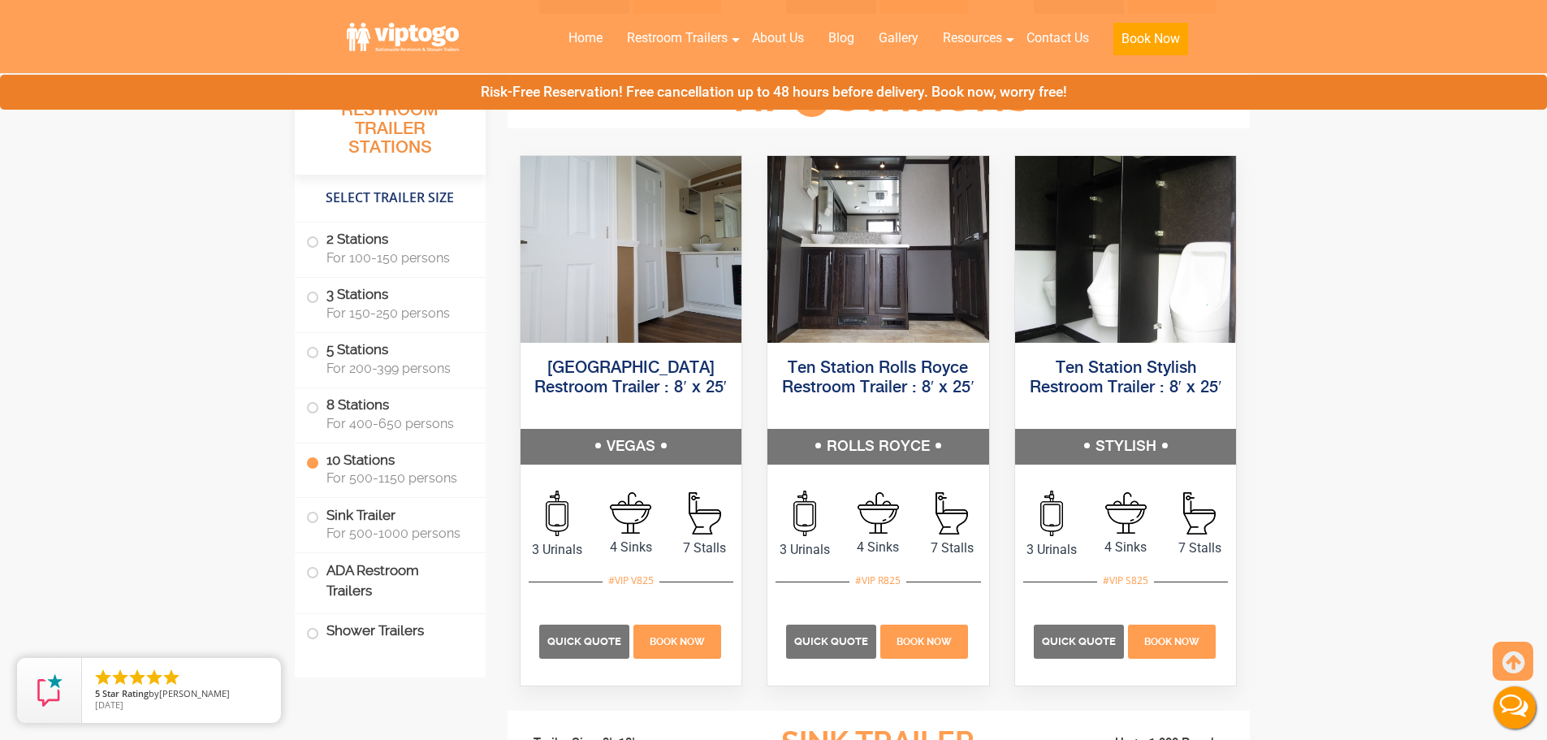
scroll to position [0, 0]
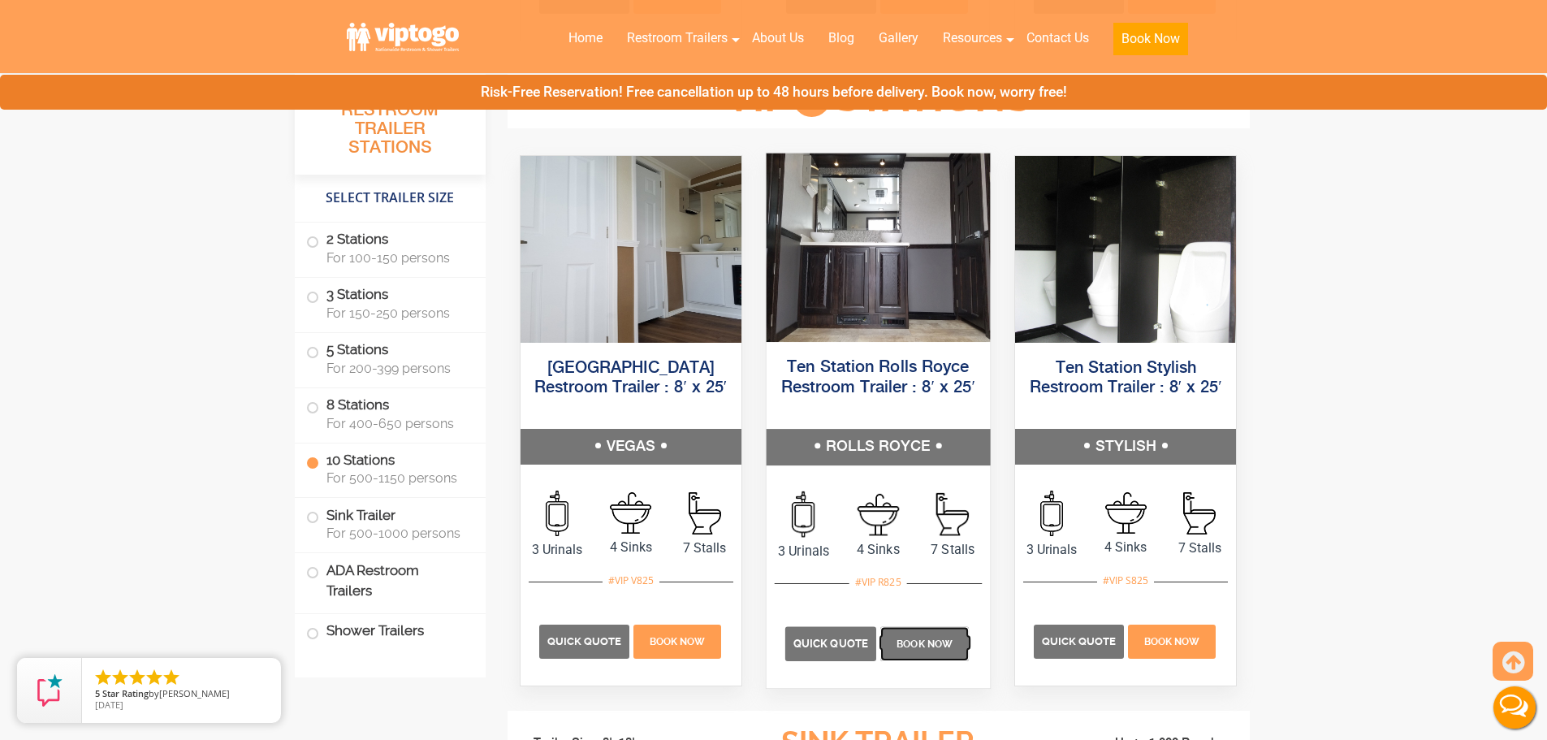
click at [915, 643] on span "Book Now" at bounding box center [924, 642] width 56 height 11
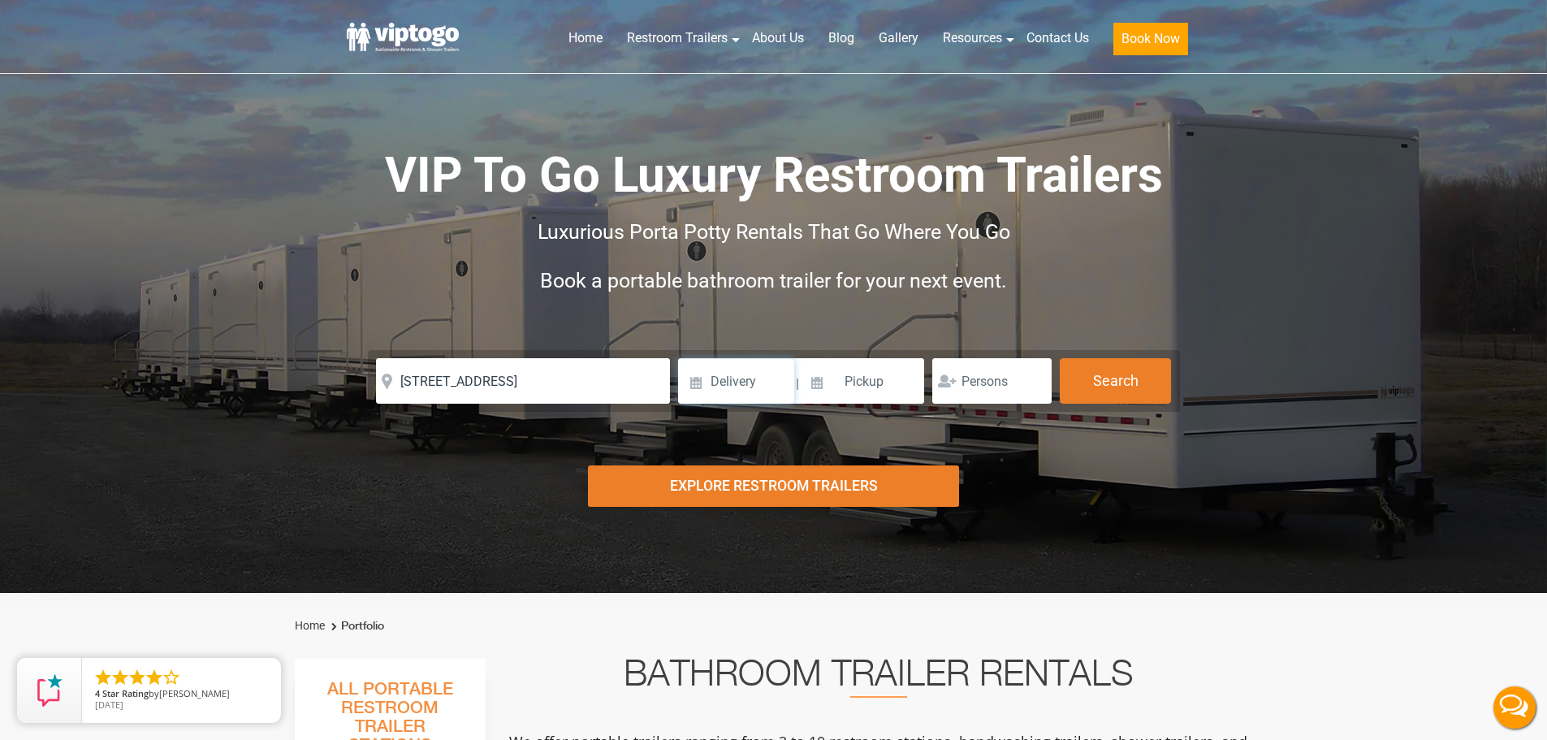
click at [753, 393] on input at bounding box center [736, 380] width 116 height 45
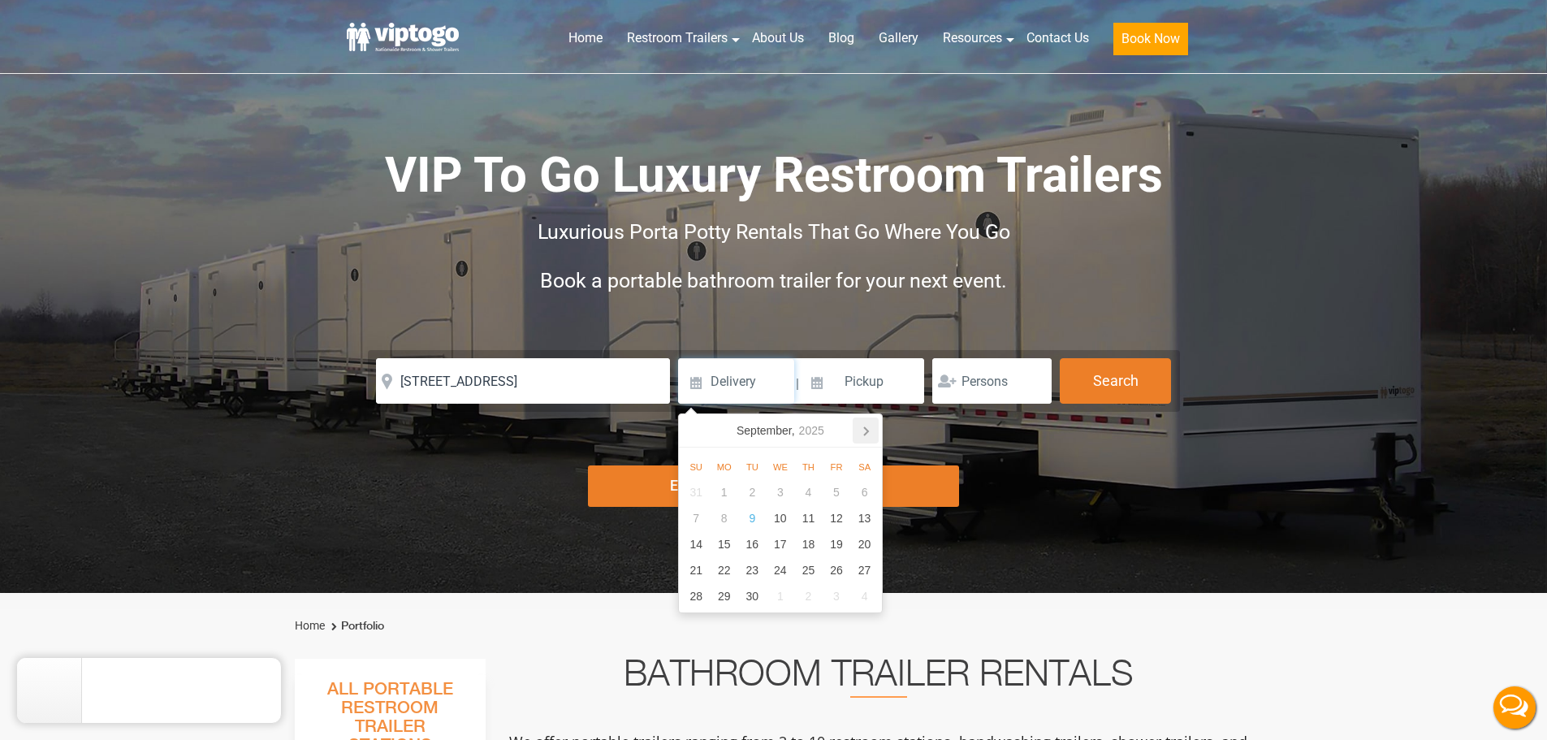
click at [868, 432] on icon at bounding box center [866, 431] width 4 height 8
click at [692, 424] on icon at bounding box center [695, 430] width 26 height 26
click at [865, 433] on icon at bounding box center [866, 430] width 26 height 26
click at [776, 494] on div "1" at bounding box center [780, 492] width 28 height 26
type input "10/01/2025"
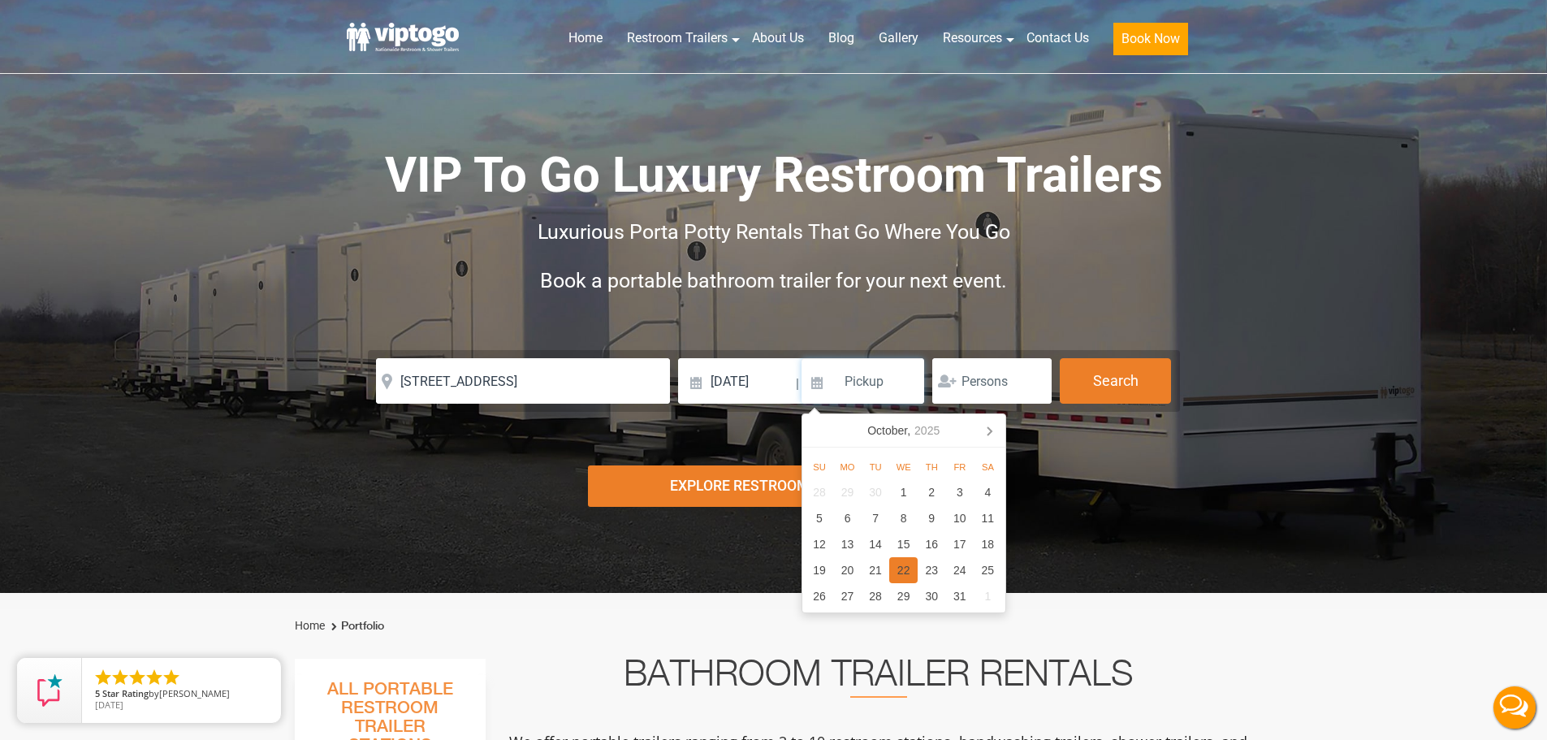
click at [901, 570] on div "22" at bounding box center [903, 570] width 28 height 26
type input "10/22/2025"
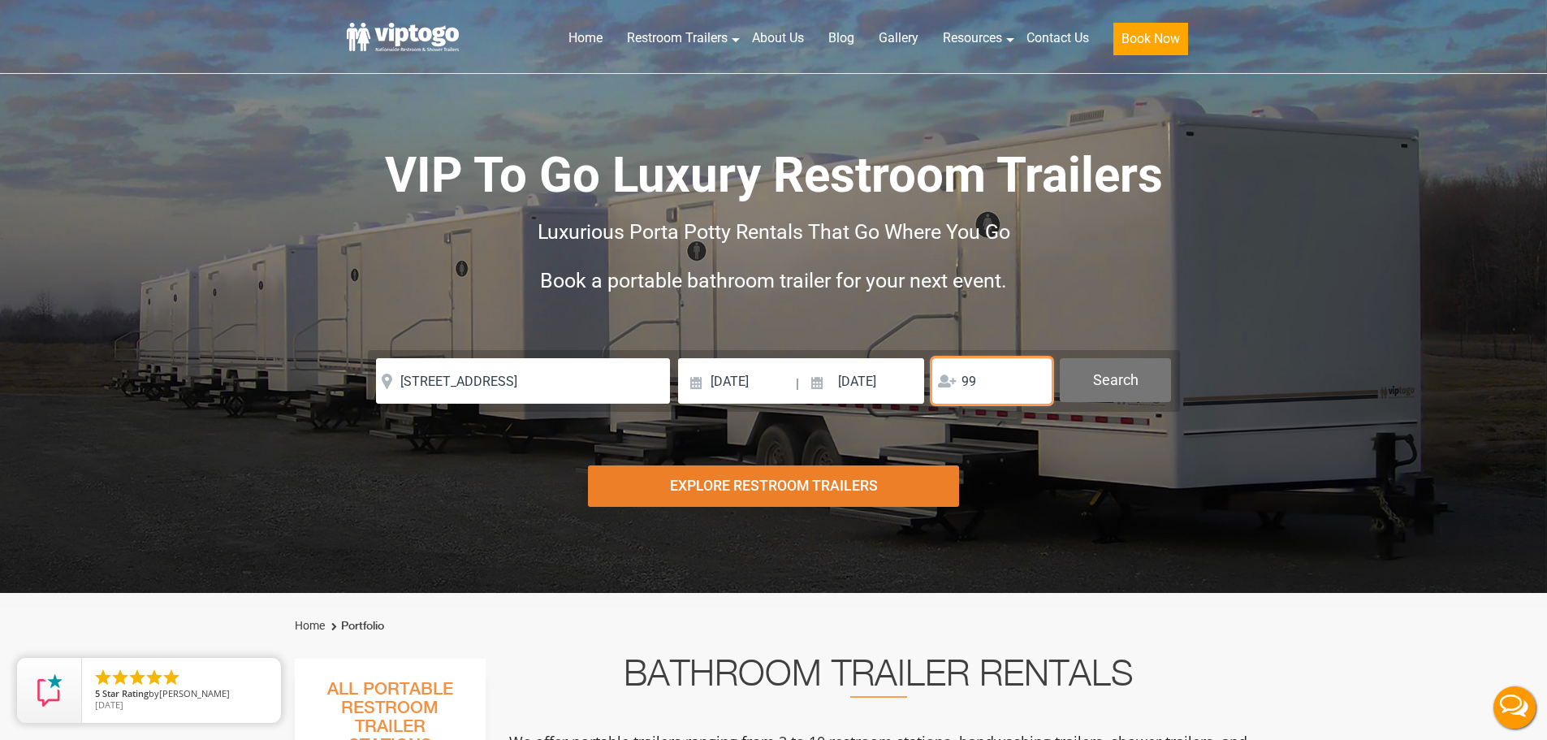
type input "99"
click at [1122, 382] on button "Search" at bounding box center [1115, 380] width 111 height 44
click at [1100, 382] on button "Search" at bounding box center [1115, 380] width 111 height 44
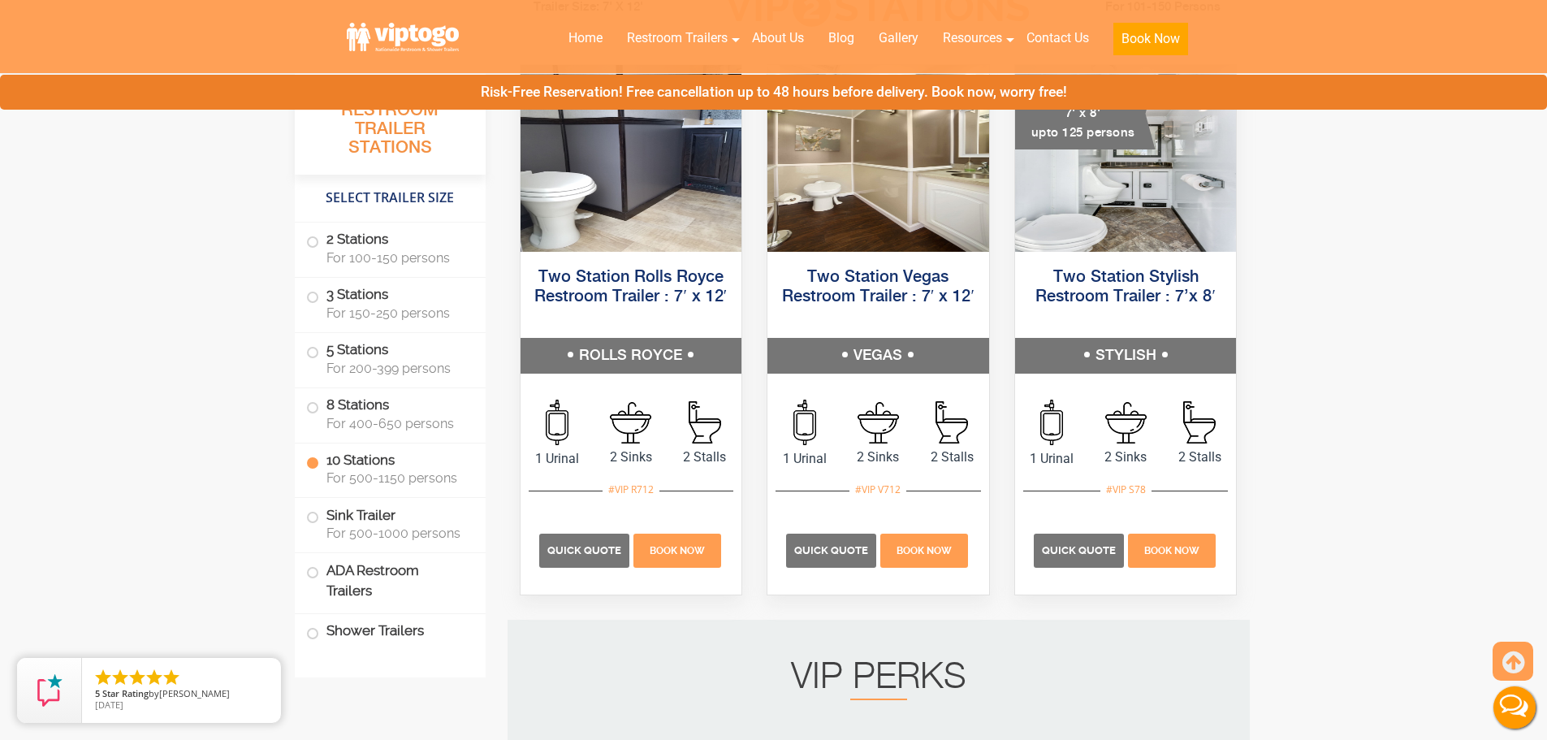
scroll to position [885, 0]
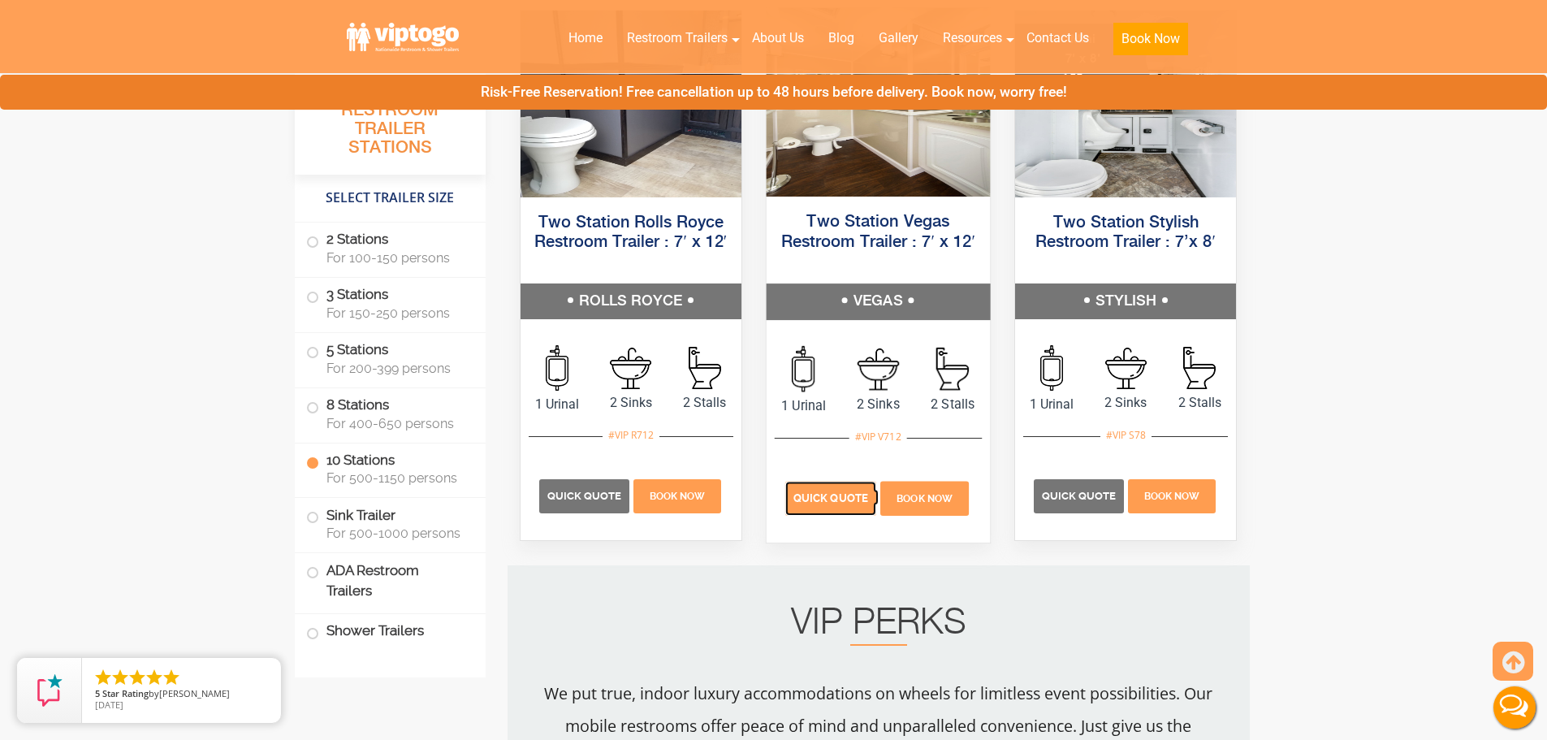
click at [857, 496] on span "Quick Quote" at bounding box center [830, 498] width 75 height 12
click at [399, 466] on label "10 Stations For 500-1150 persons" at bounding box center [390, 468] width 168 height 50
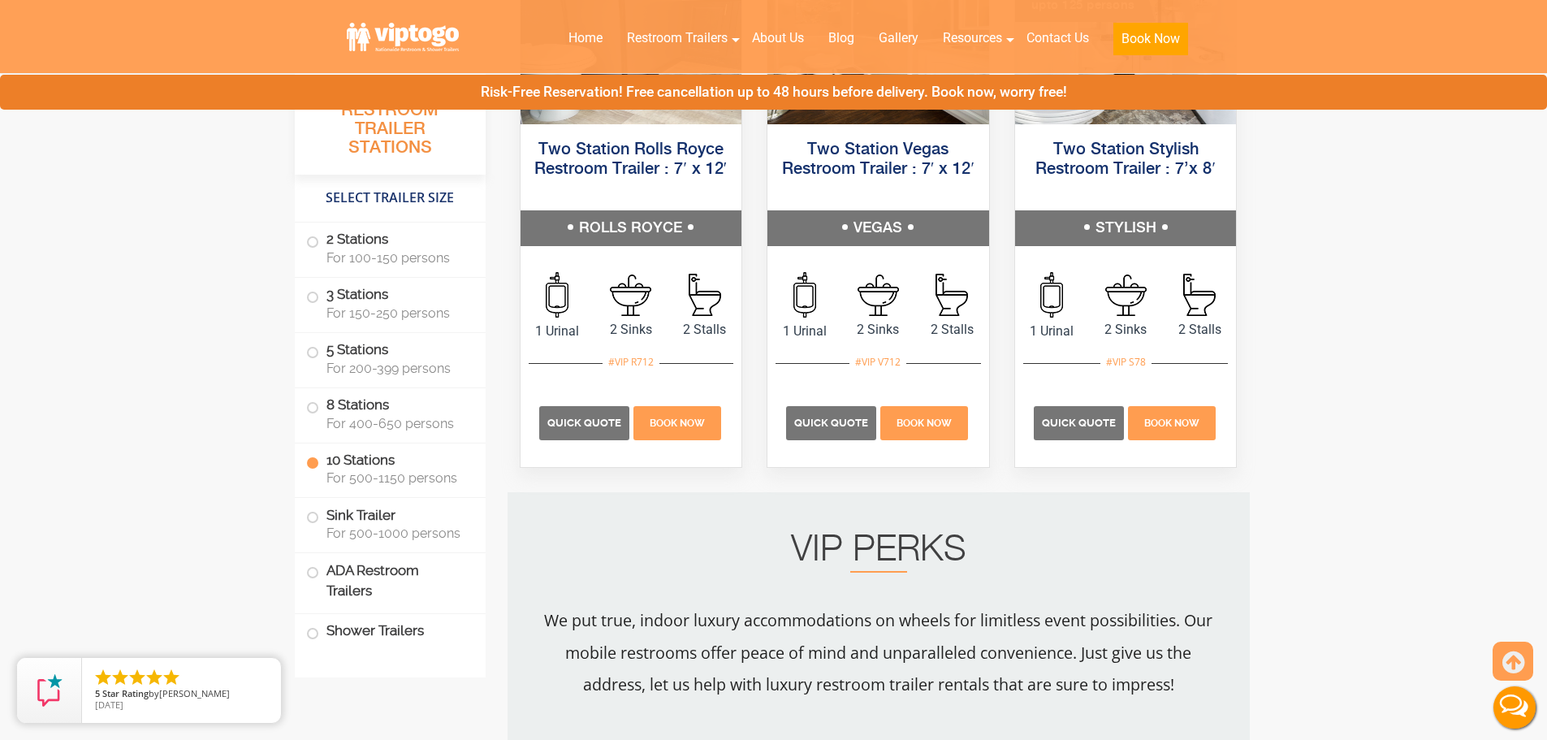
click at [397, 467] on label "10 Stations For 500-1150 persons" at bounding box center [390, 468] width 168 height 50
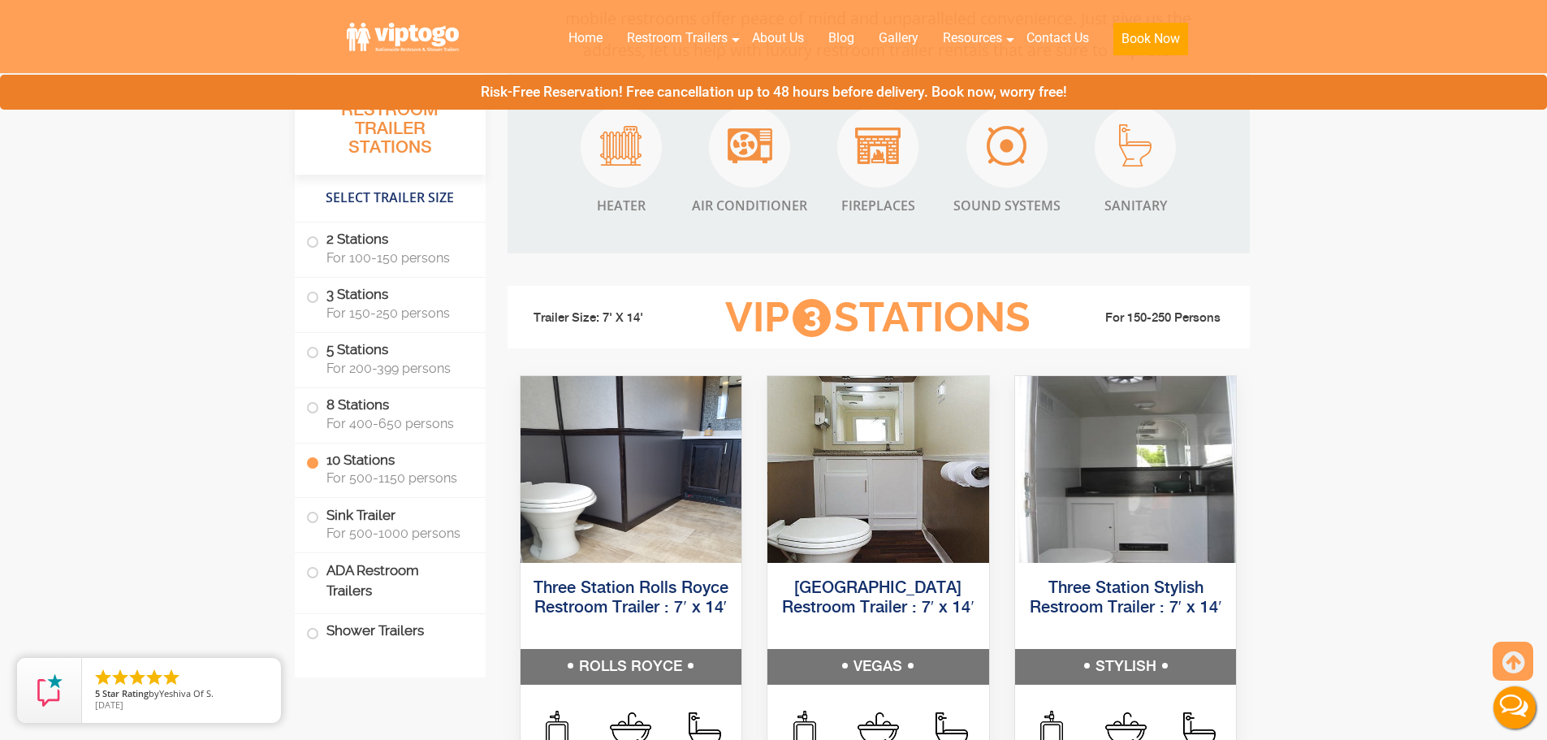
click at [397, 467] on label "10 Stations For 500-1150 persons" at bounding box center [390, 468] width 168 height 50
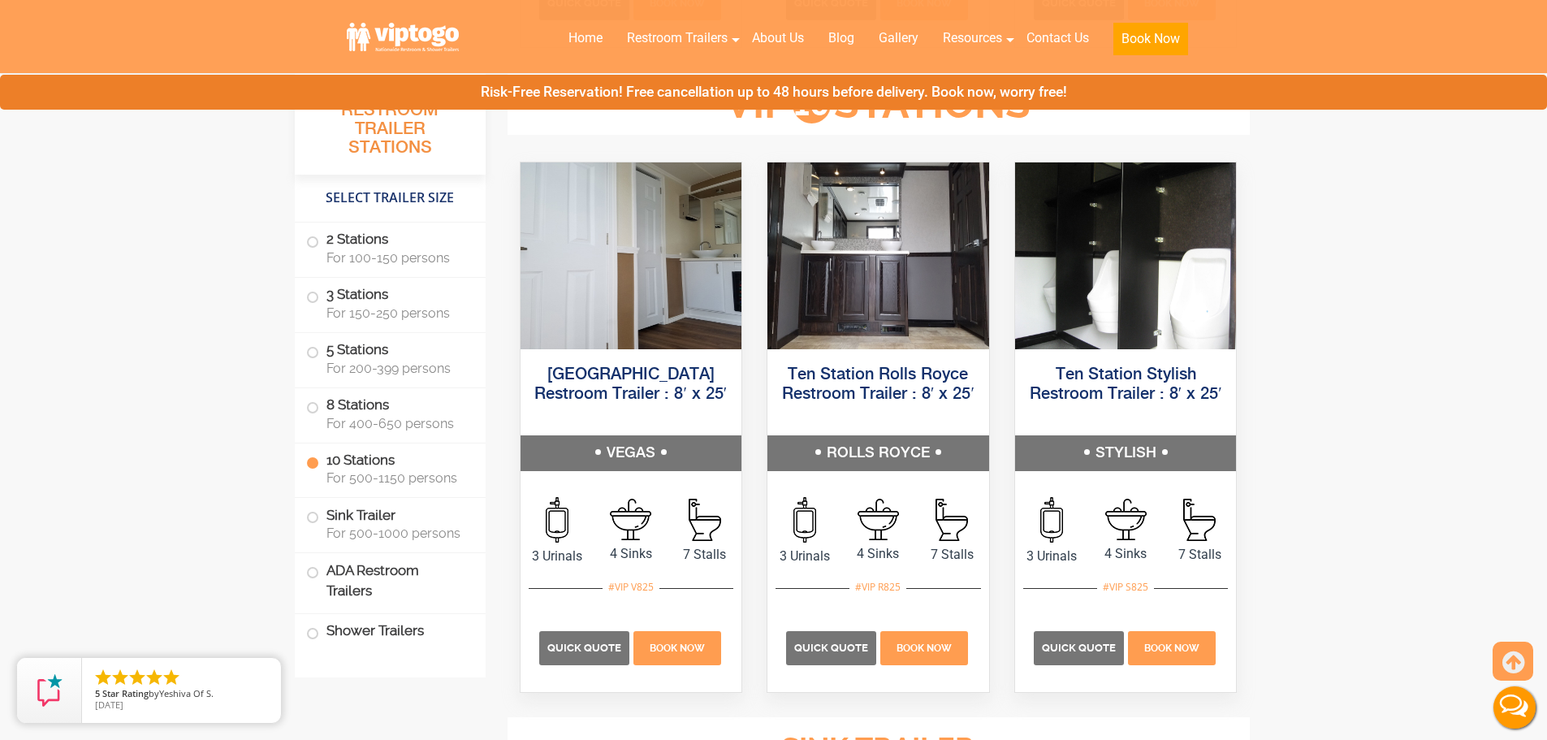
scroll to position [3746, 0]
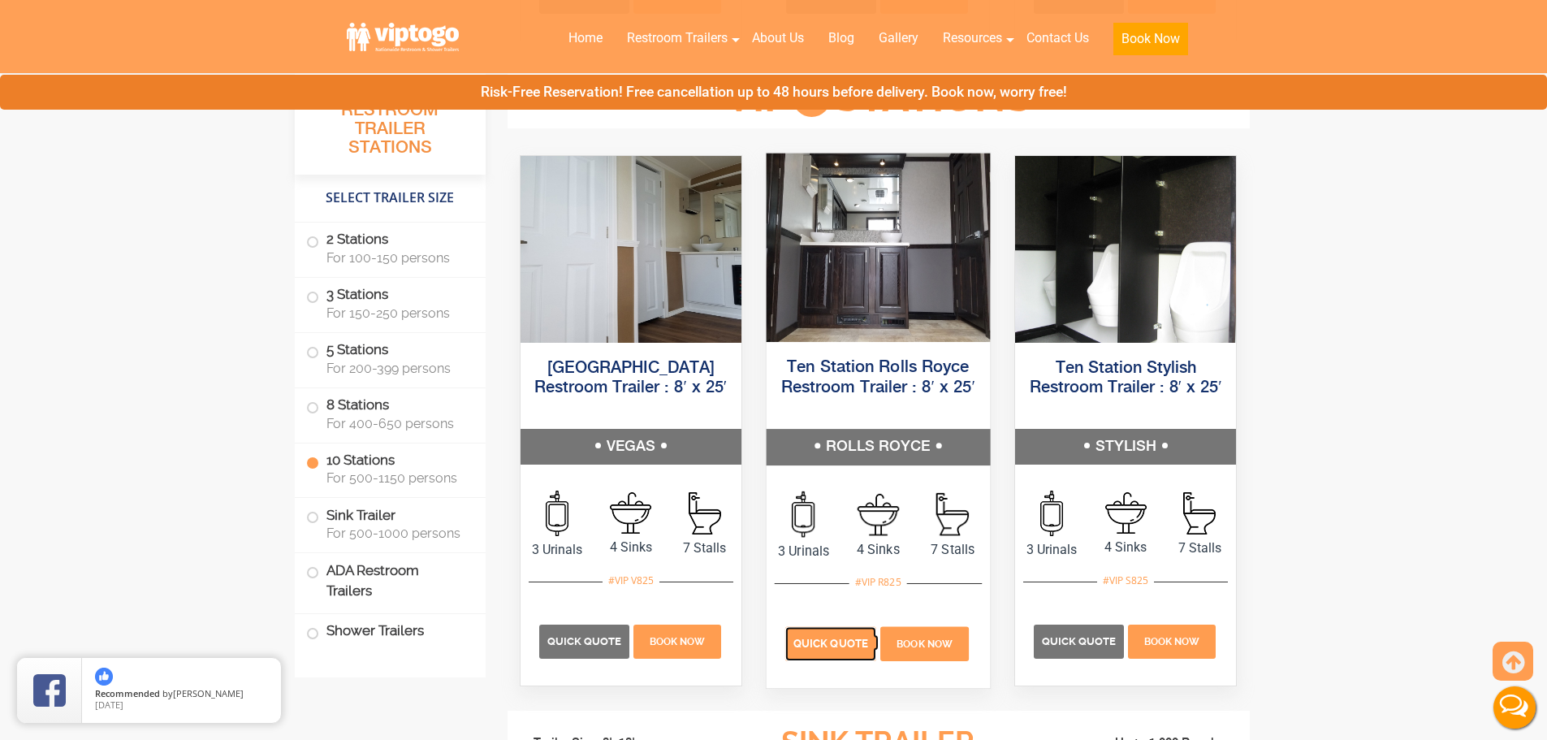
click at [827, 644] on span "Quick Quote" at bounding box center [830, 643] width 75 height 12
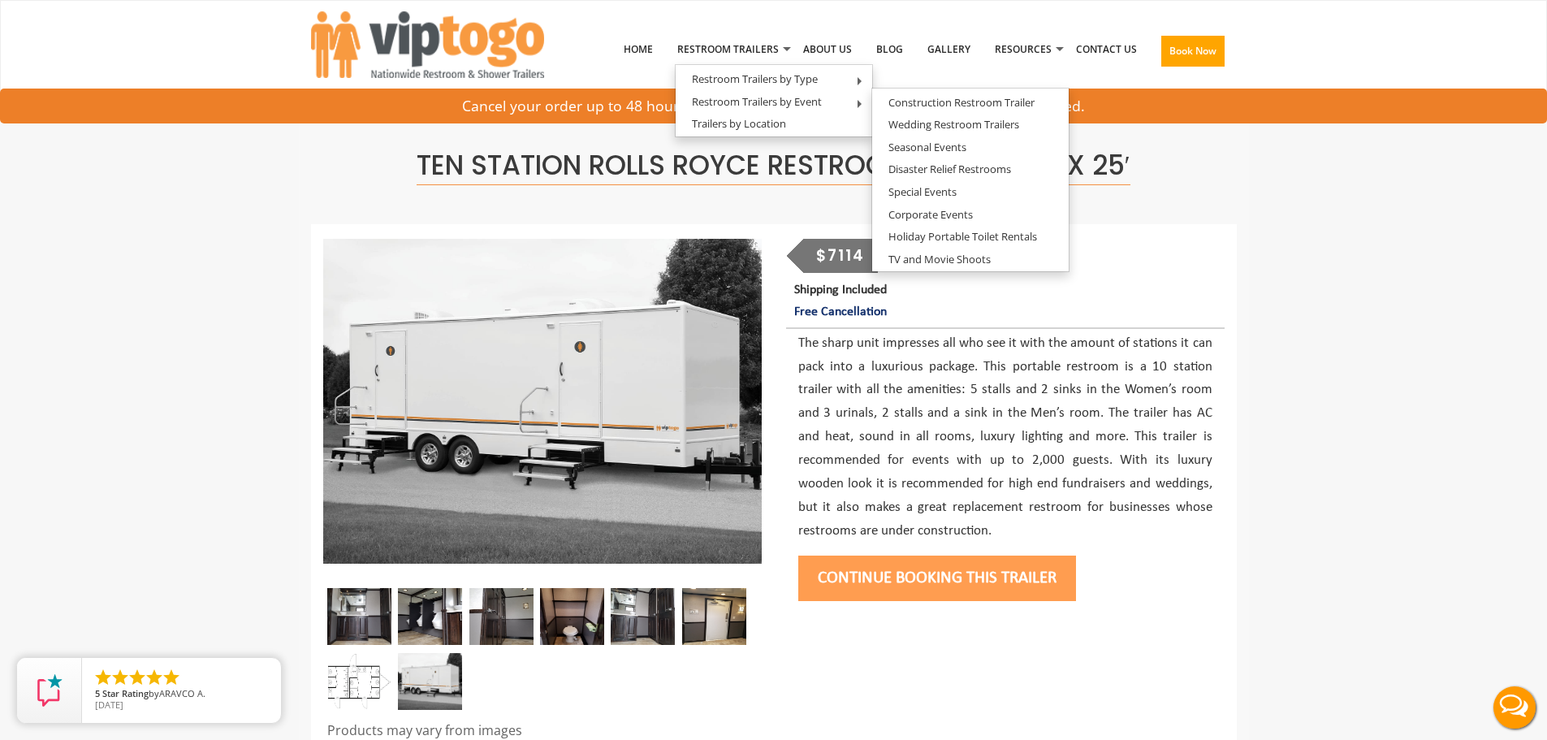
click at [904, 578] on button "Continue Booking this trailer" at bounding box center [937, 577] width 278 height 45
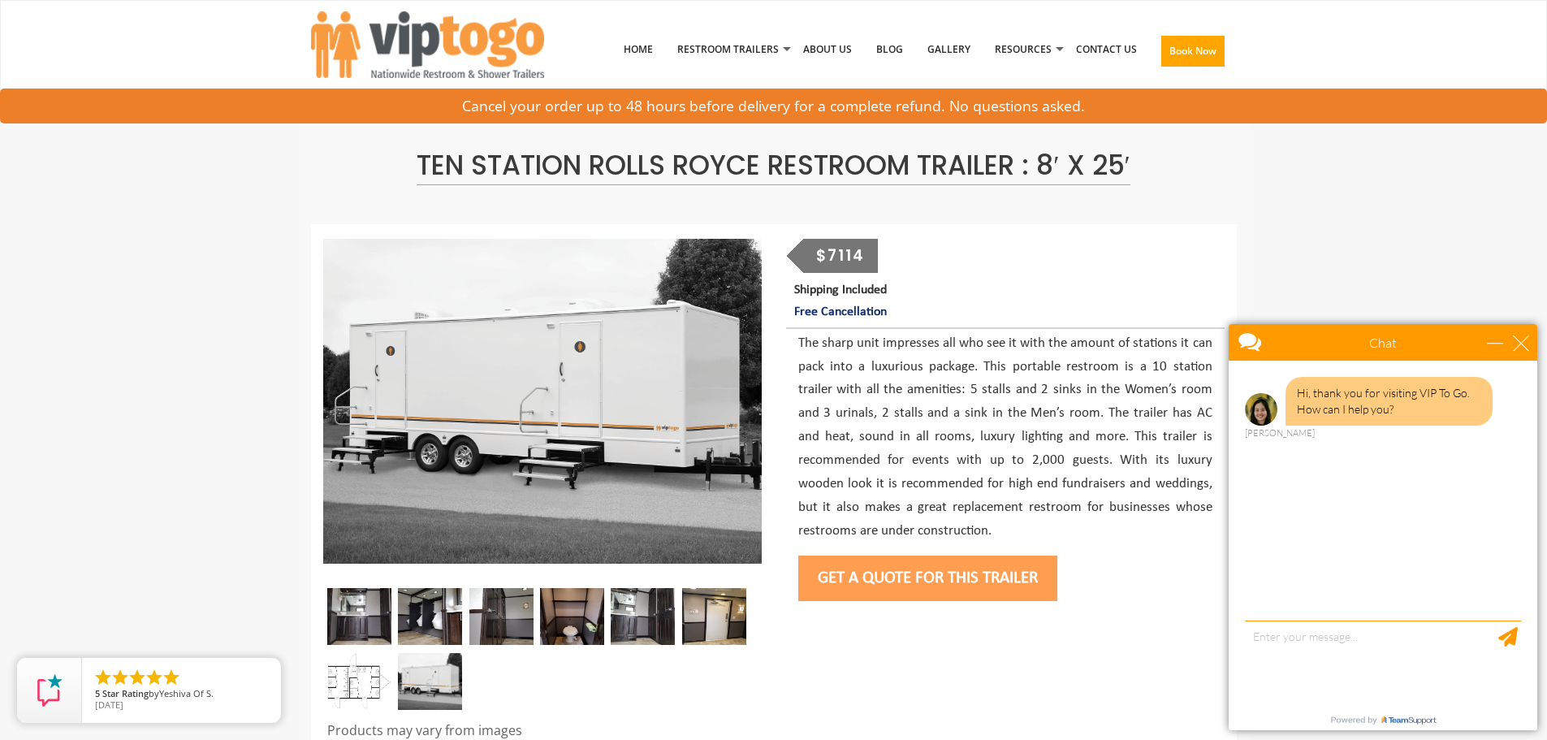
click at [831, 580] on button "Get a Quote for this Trailer" at bounding box center [927, 577] width 259 height 45
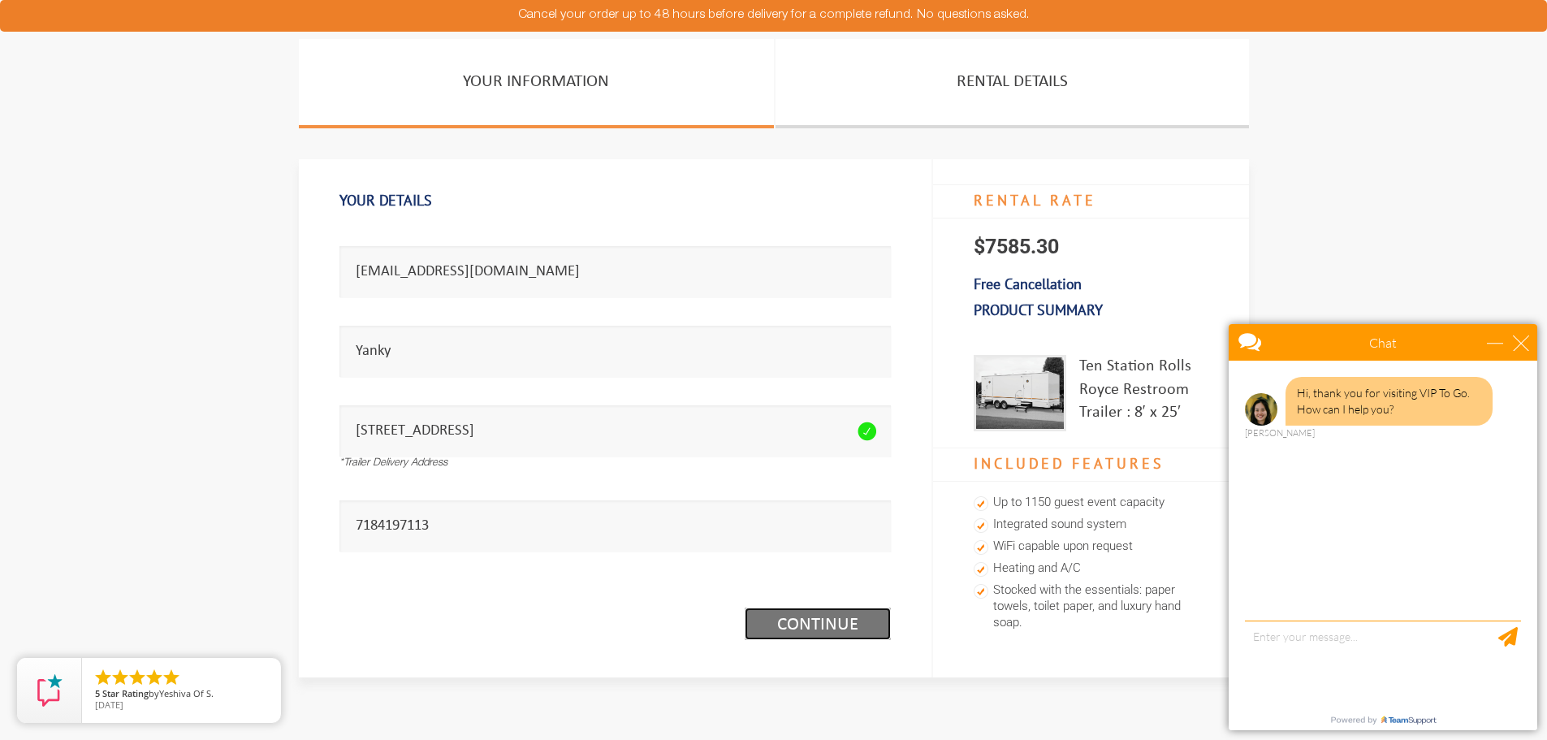
click at [807, 625] on link "Continue (1/3)" at bounding box center [818, 623] width 146 height 32
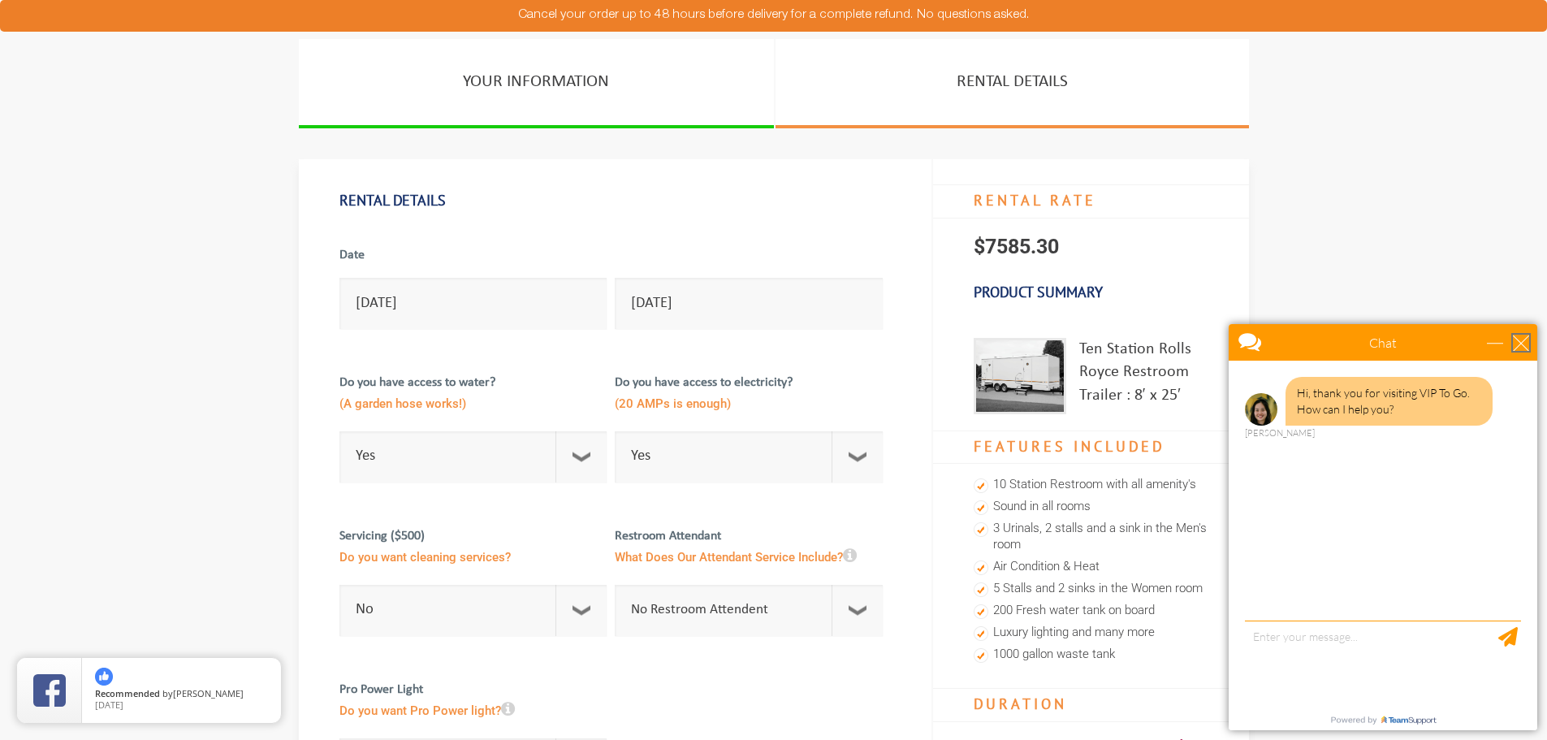
click at [1516, 339] on div "close" at bounding box center [1521, 343] width 16 height 16
